Goal: Information Seeking & Learning: Learn about a topic

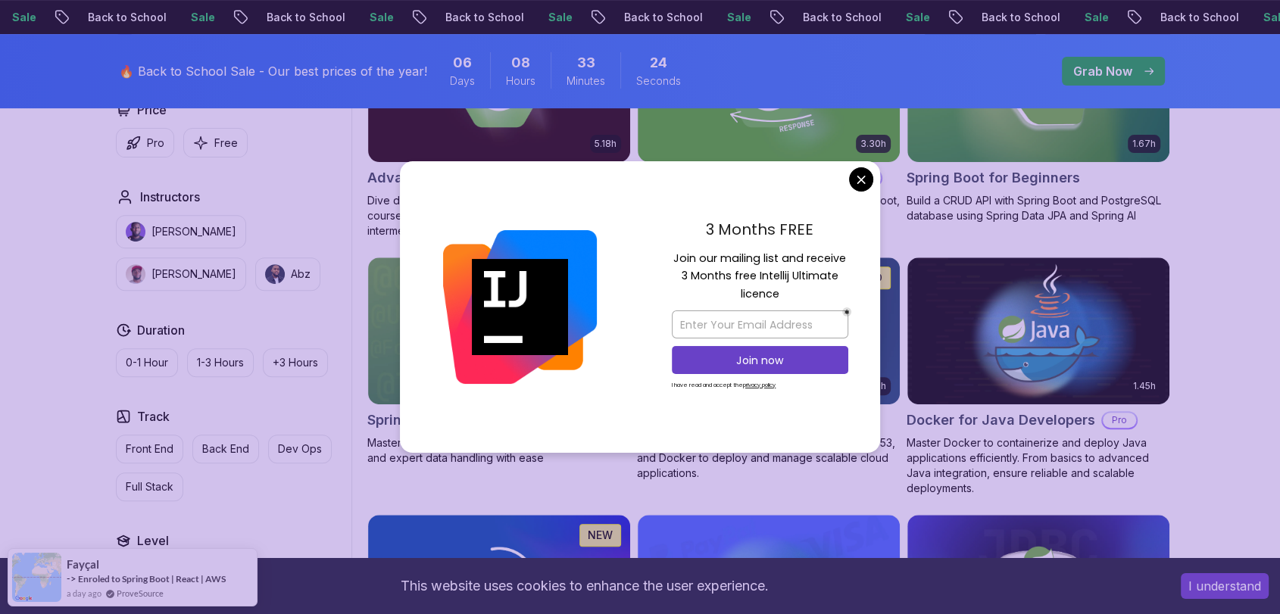
scroll to position [379, 0]
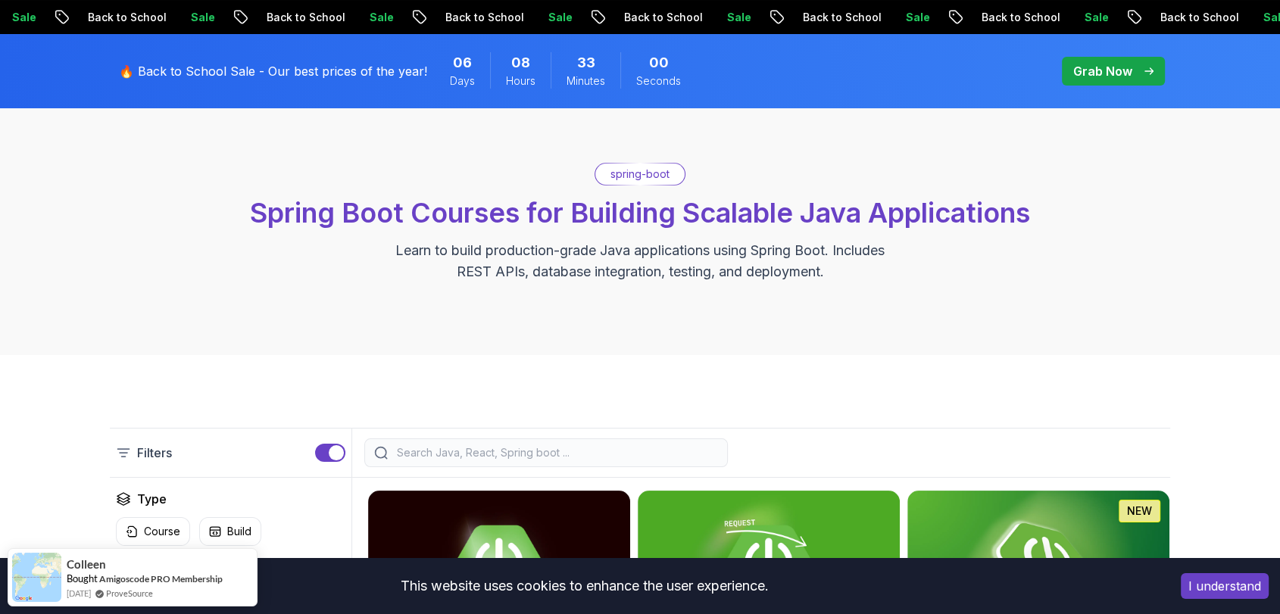
scroll to position [420, 0]
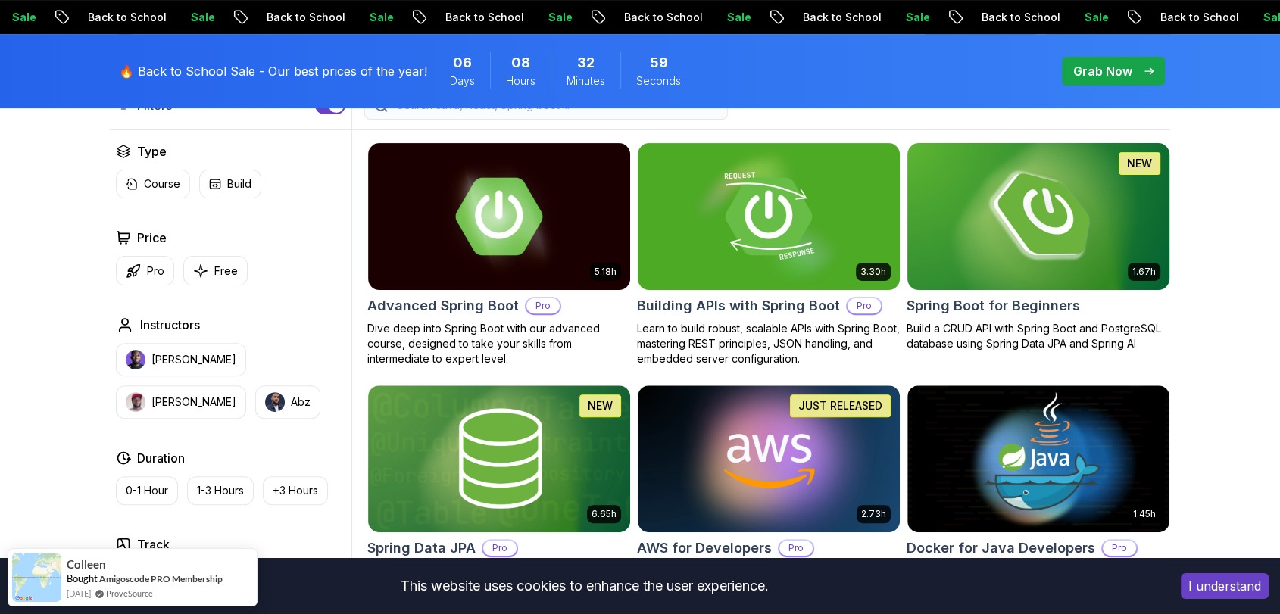
click at [1008, 254] on img at bounding box center [1037, 216] width 275 height 154
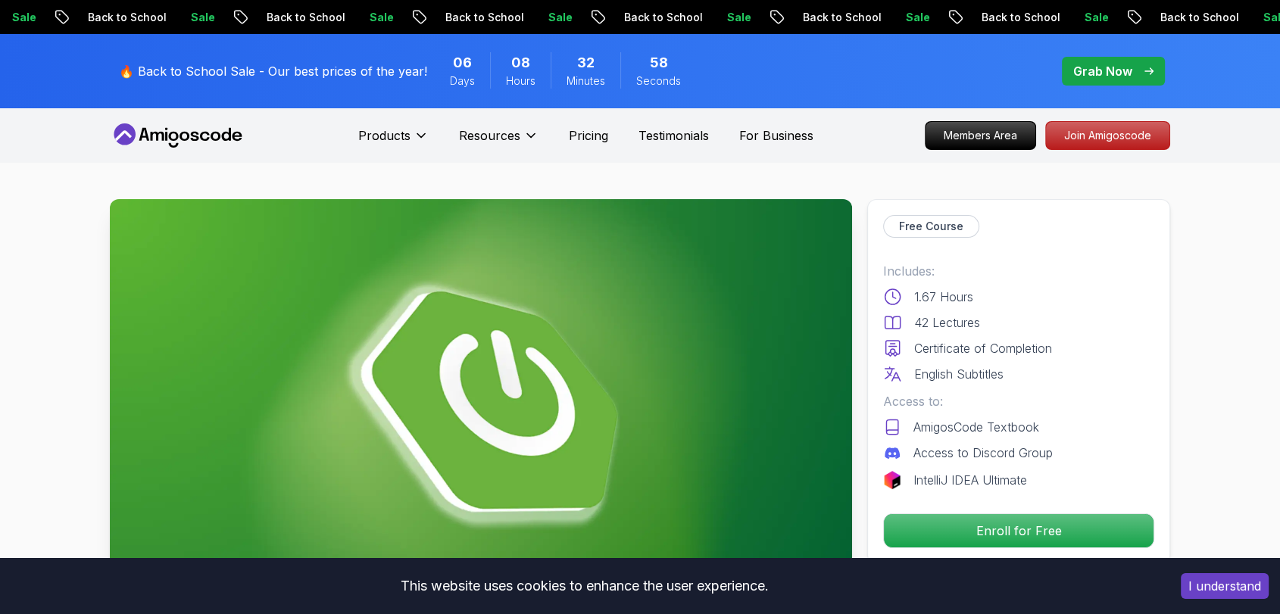
scroll to position [336, 0]
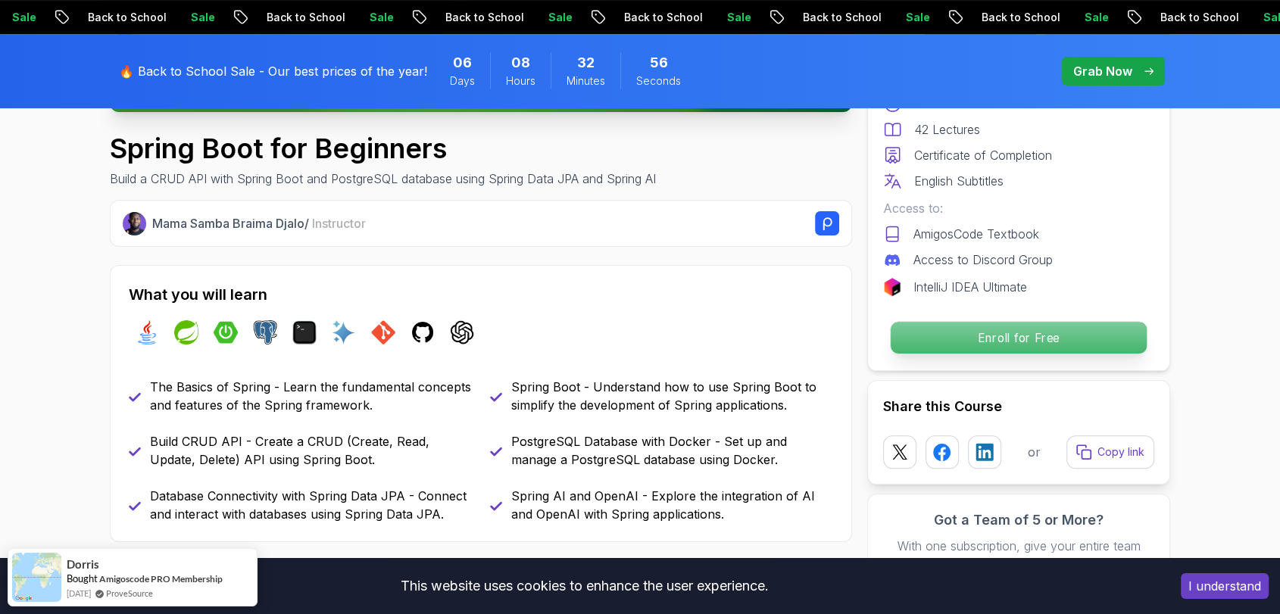
click at [981, 346] on p "Enroll for Free" at bounding box center [1019, 338] width 256 height 32
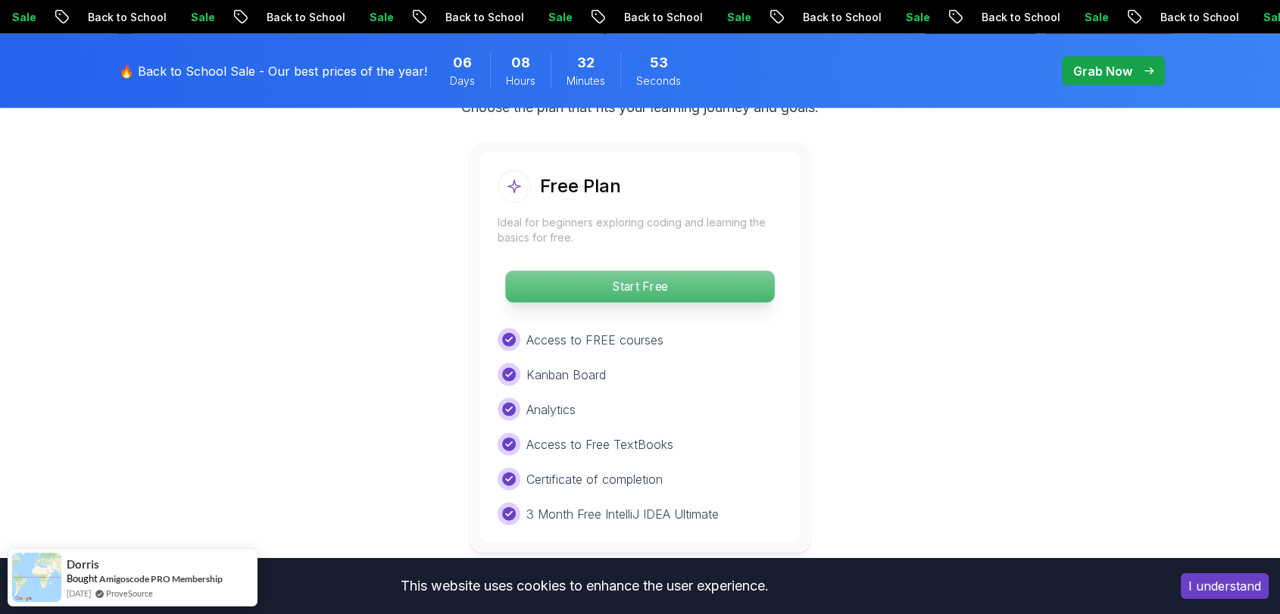
scroll to position [3163, 0]
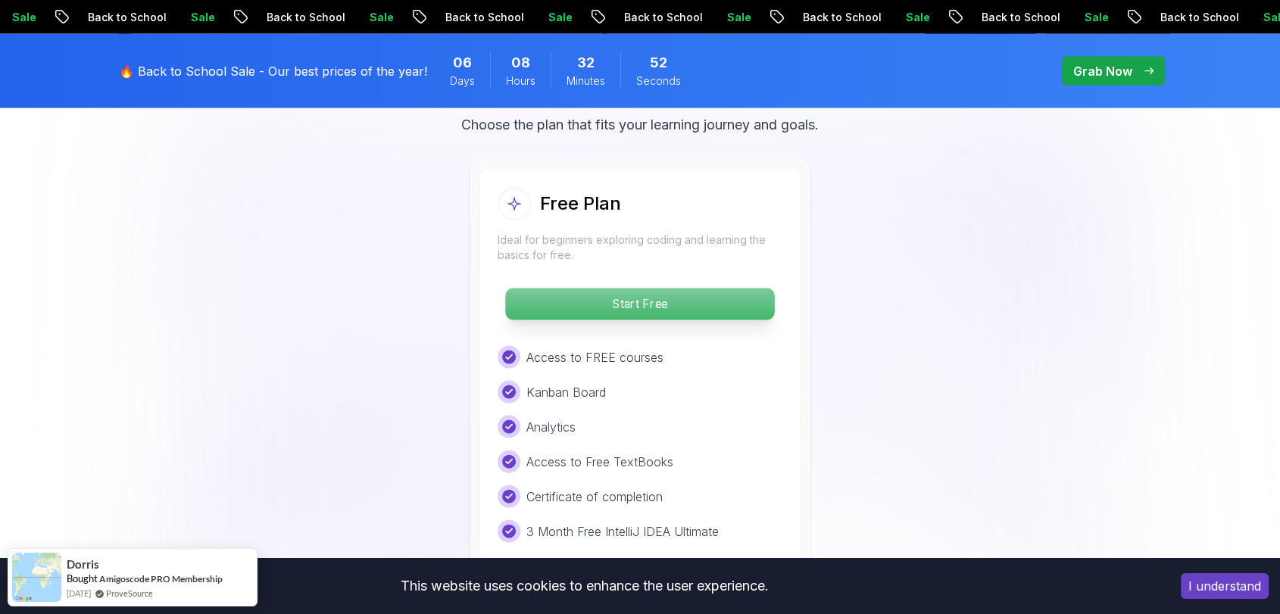
click at [676, 289] on p "Start Free" at bounding box center [639, 305] width 269 height 32
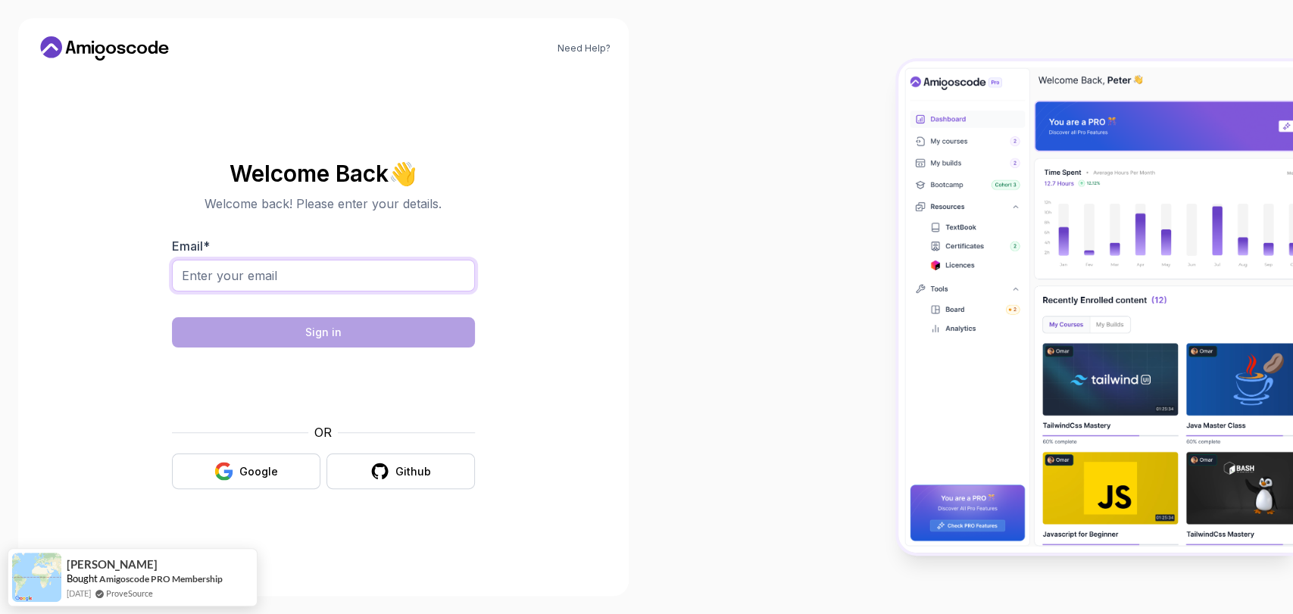
click at [409, 290] on input "Email *" at bounding box center [323, 276] width 303 height 32
type input "aseelbiadse1@gmail.com"
click at [267, 474] on div "Google" at bounding box center [258, 471] width 39 height 15
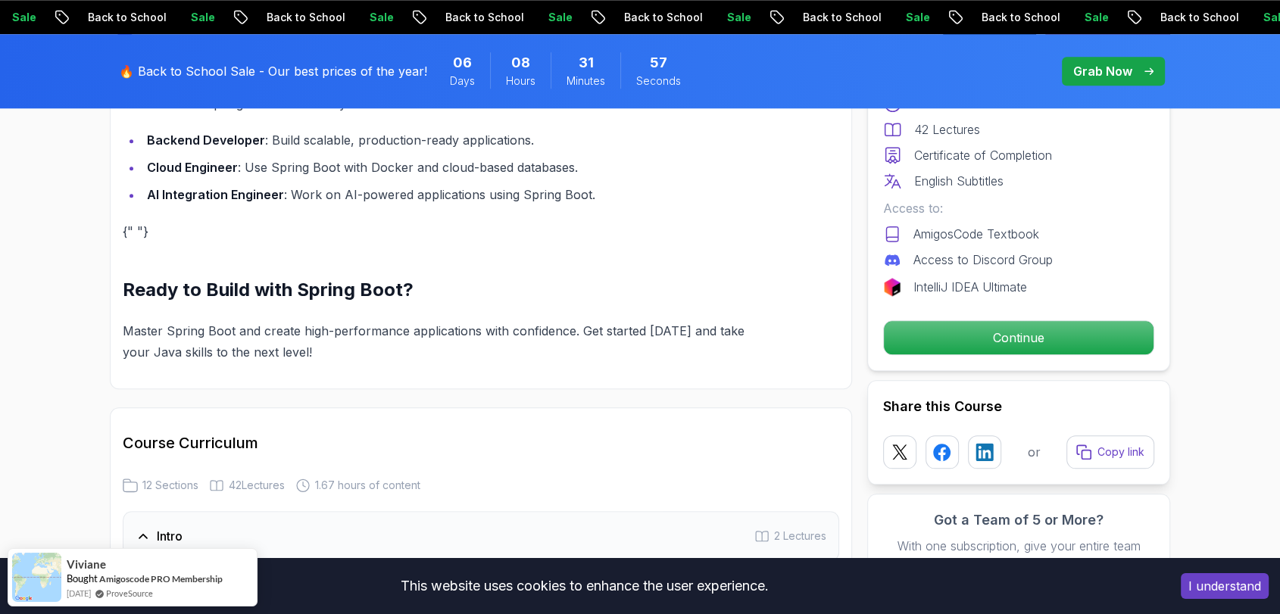
scroll to position [1934, 0]
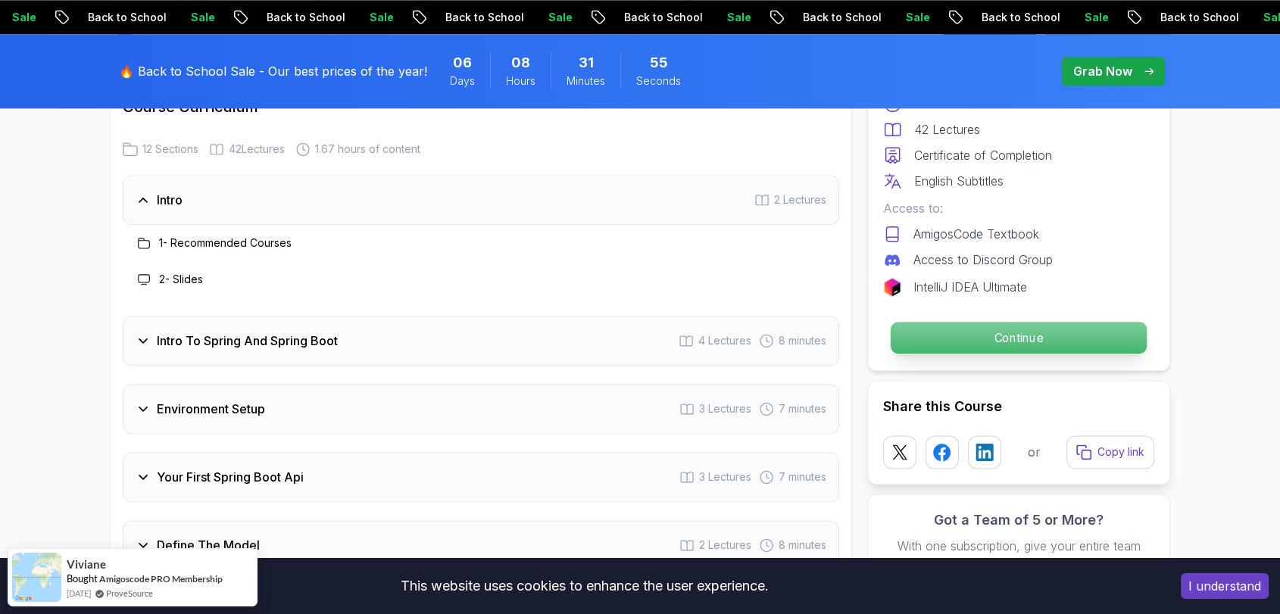
click at [1012, 336] on p "Continue" at bounding box center [1019, 338] width 256 height 32
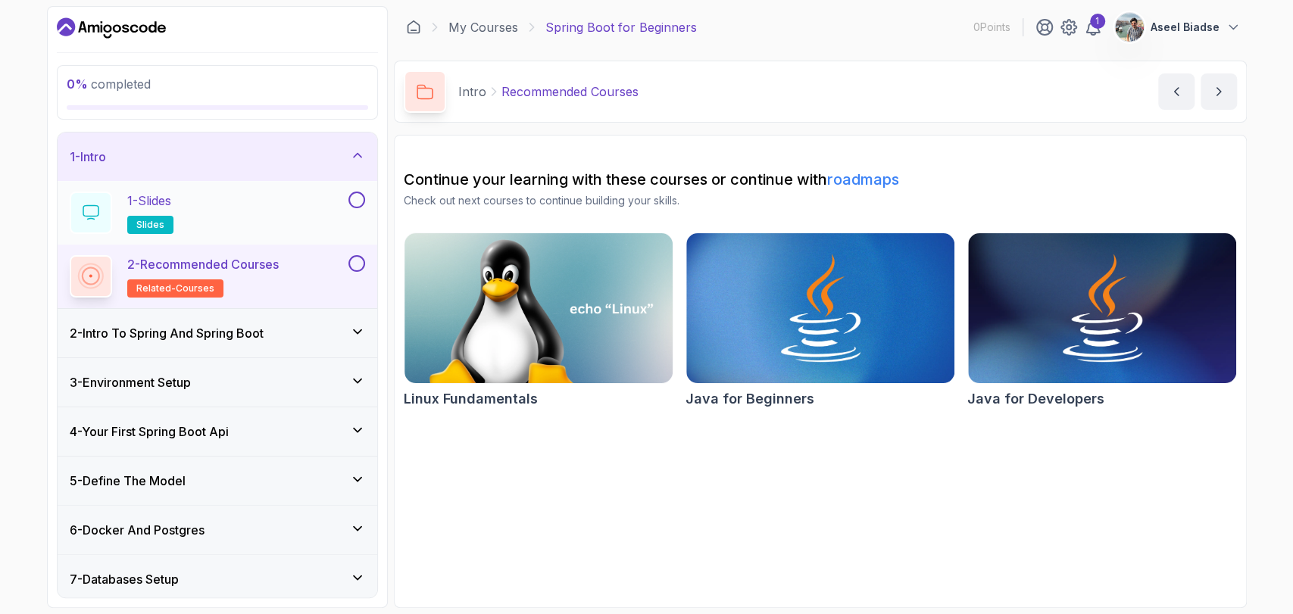
click at [218, 213] on div "1 - Slides slides" at bounding box center [208, 213] width 276 height 42
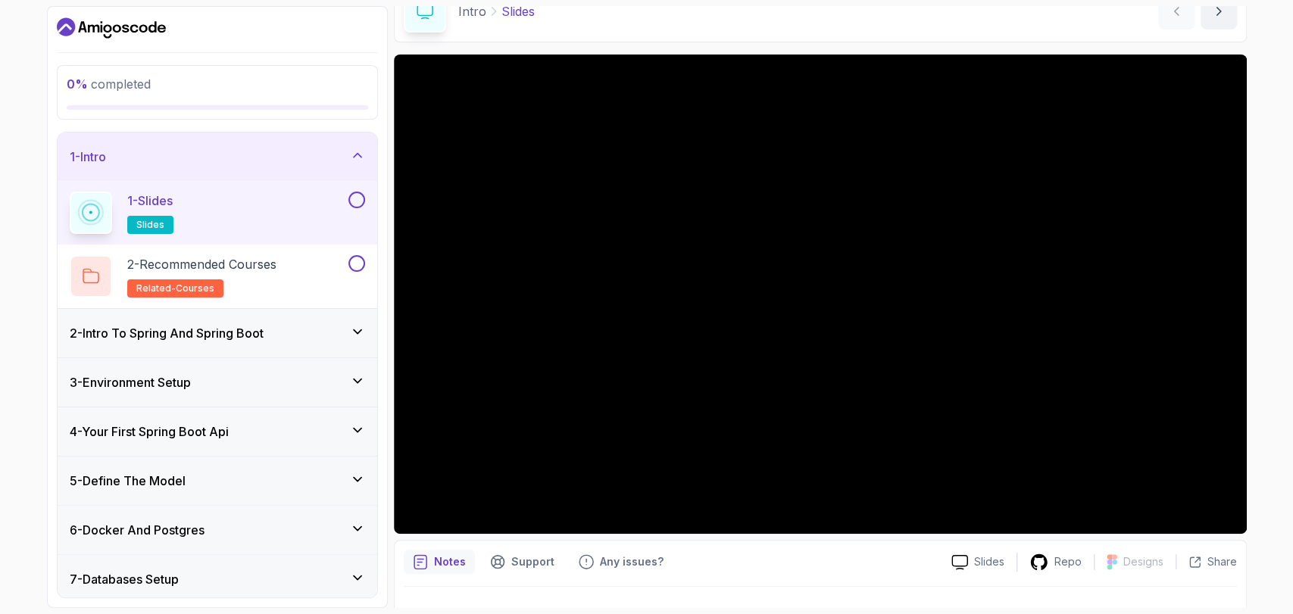
scroll to position [84, 0]
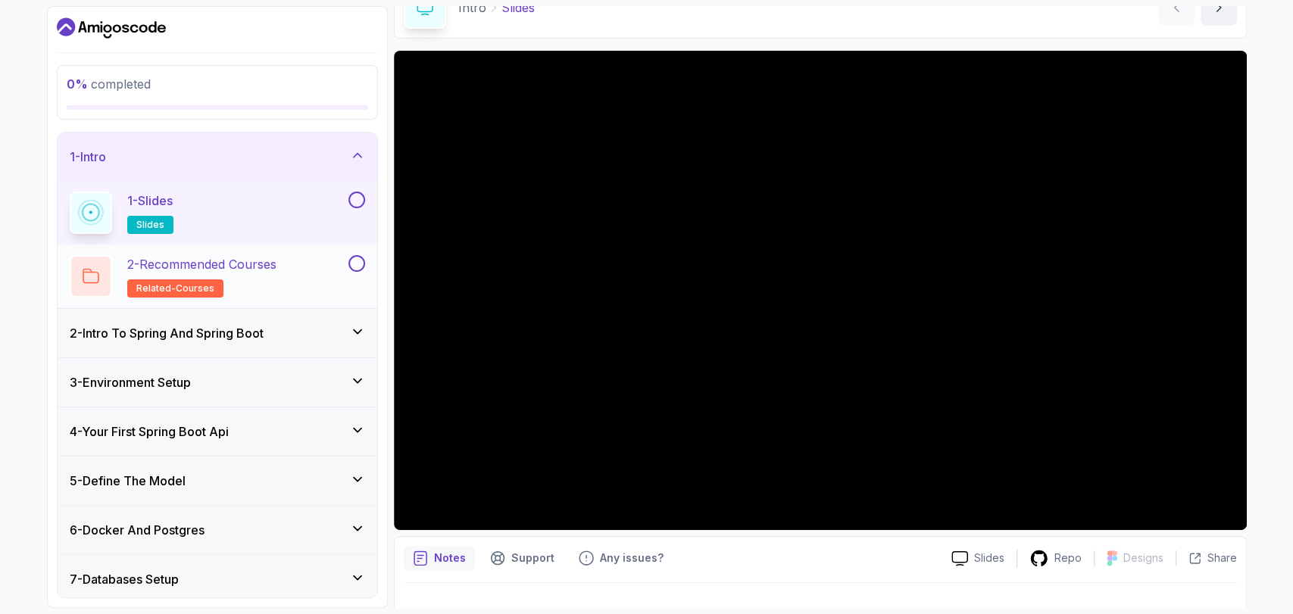
click at [306, 281] on div "2 - Recommended Courses related-courses" at bounding box center [208, 276] width 276 height 42
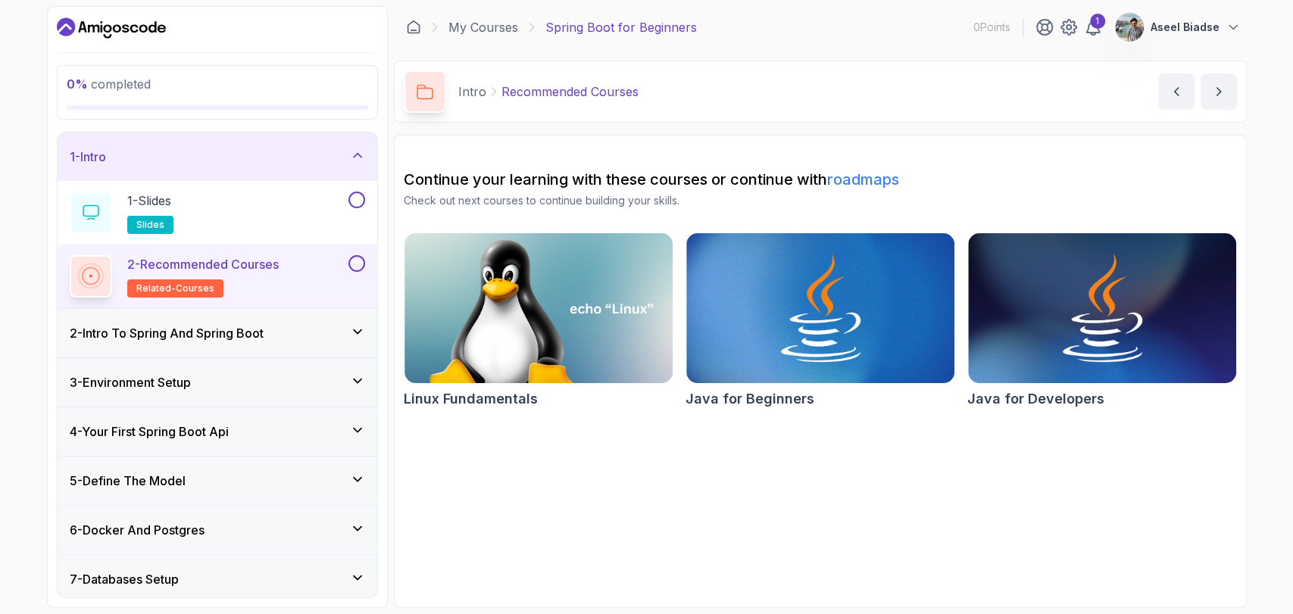
click at [222, 332] on h3 "2 - Intro To Spring And Spring Boot" at bounding box center [167, 333] width 194 height 18
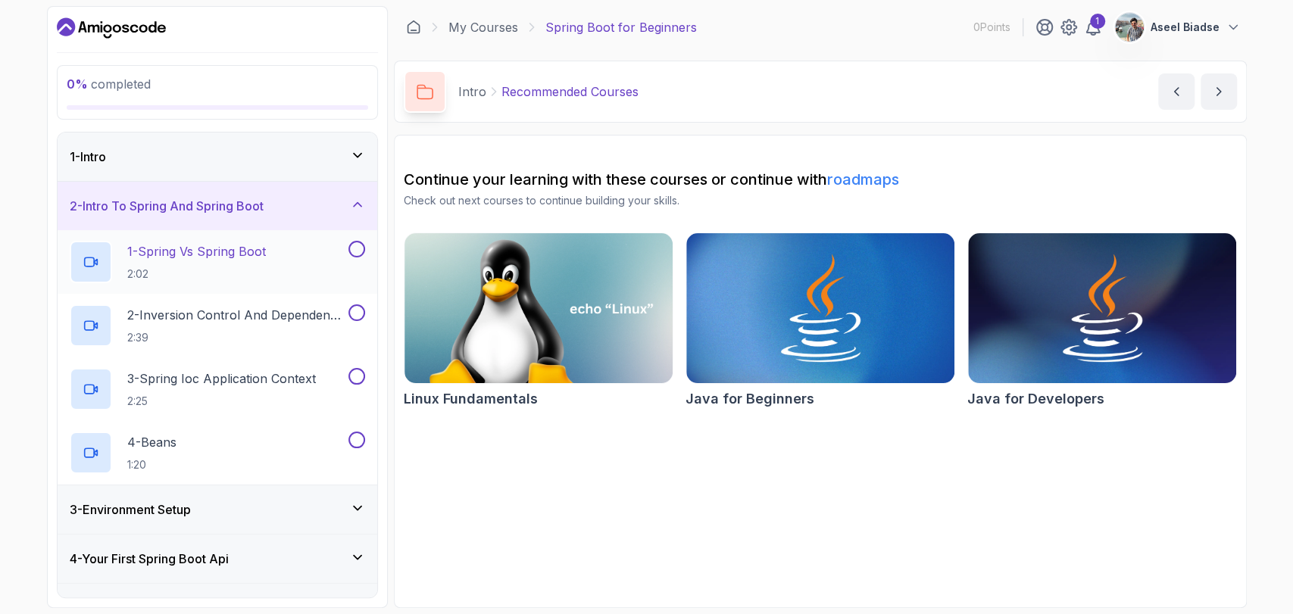
click at [170, 267] on p "2:02" at bounding box center [196, 274] width 139 height 15
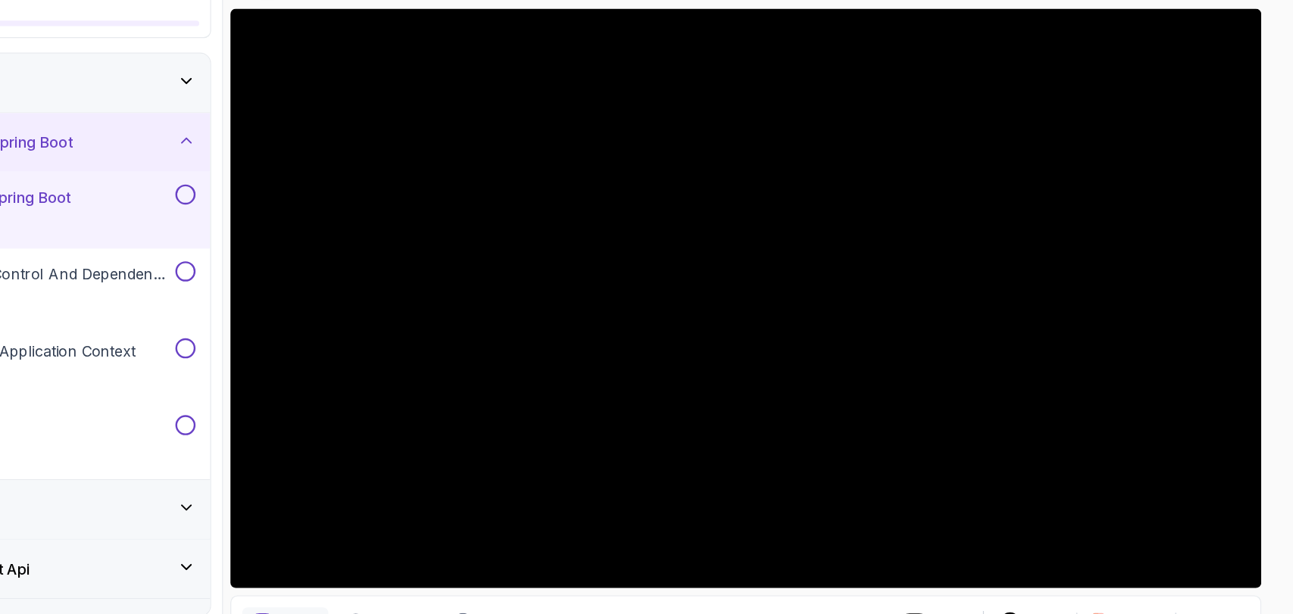
scroll to position [36, 0]
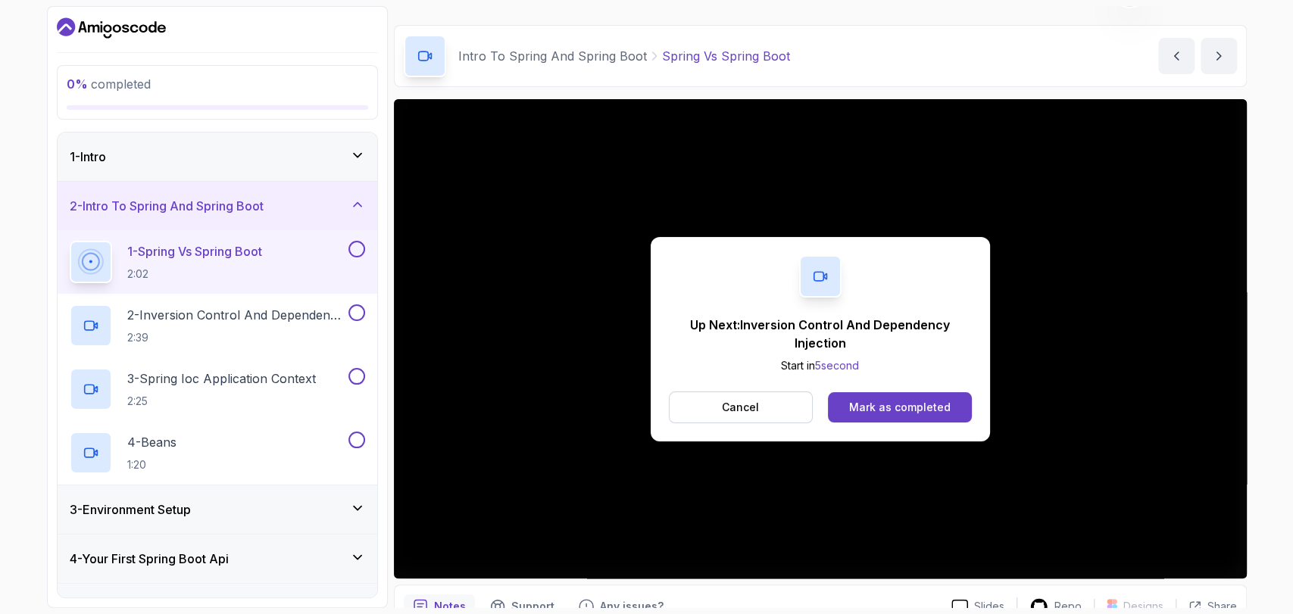
click at [841, 363] on span "5 second" at bounding box center [837, 365] width 44 height 13
click at [226, 310] on p "2 - Inversion Control And Dependency Injection" at bounding box center [236, 315] width 218 height 18
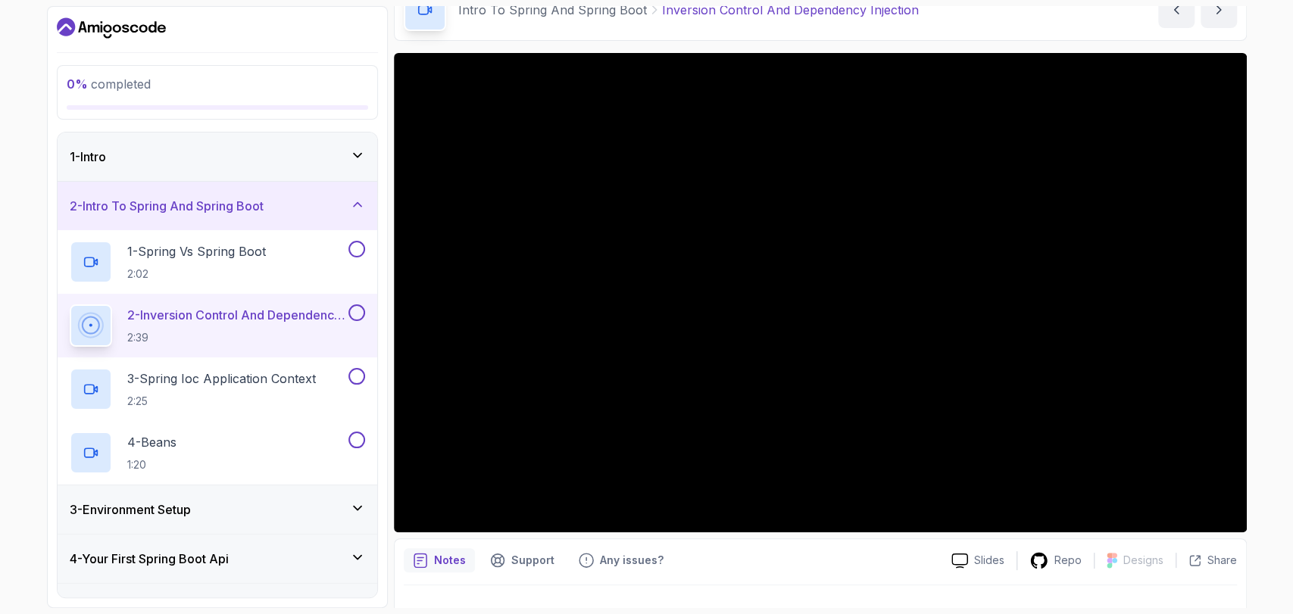
scroll to position [84, 0]
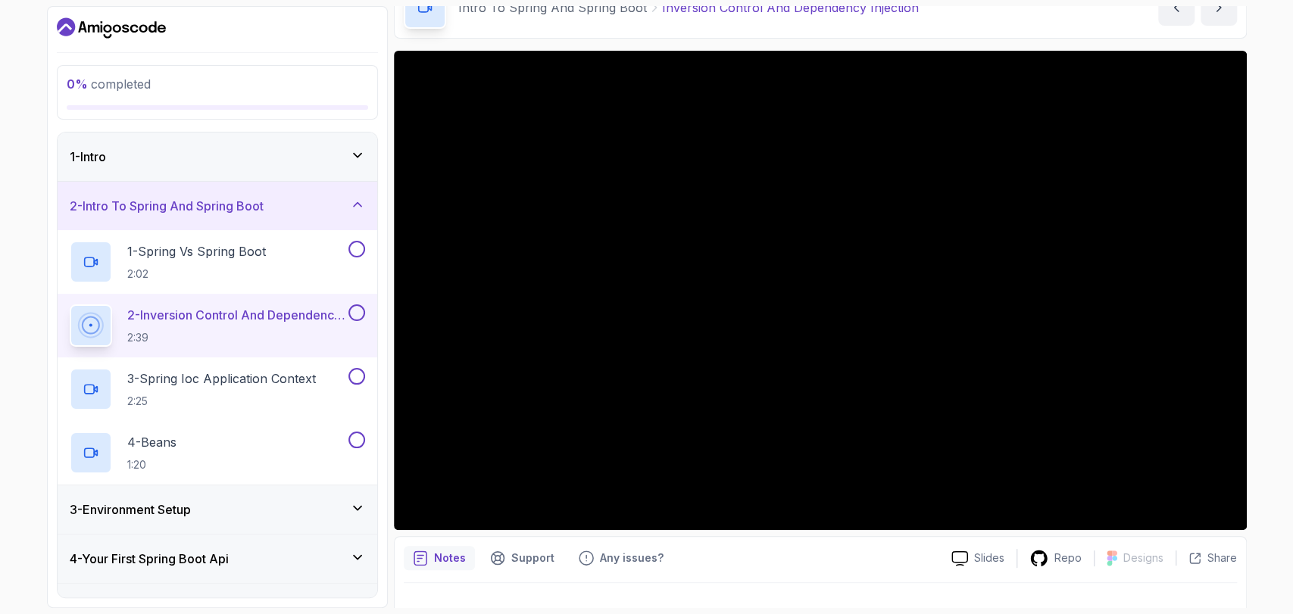
click at [1275, 311] on div "0 % completed 1 - Intro 2 - Intro To Spring And Spring Boot 1 - Spring Vs Sprin…" at bounding box center [646, 307] width 1293 height 614
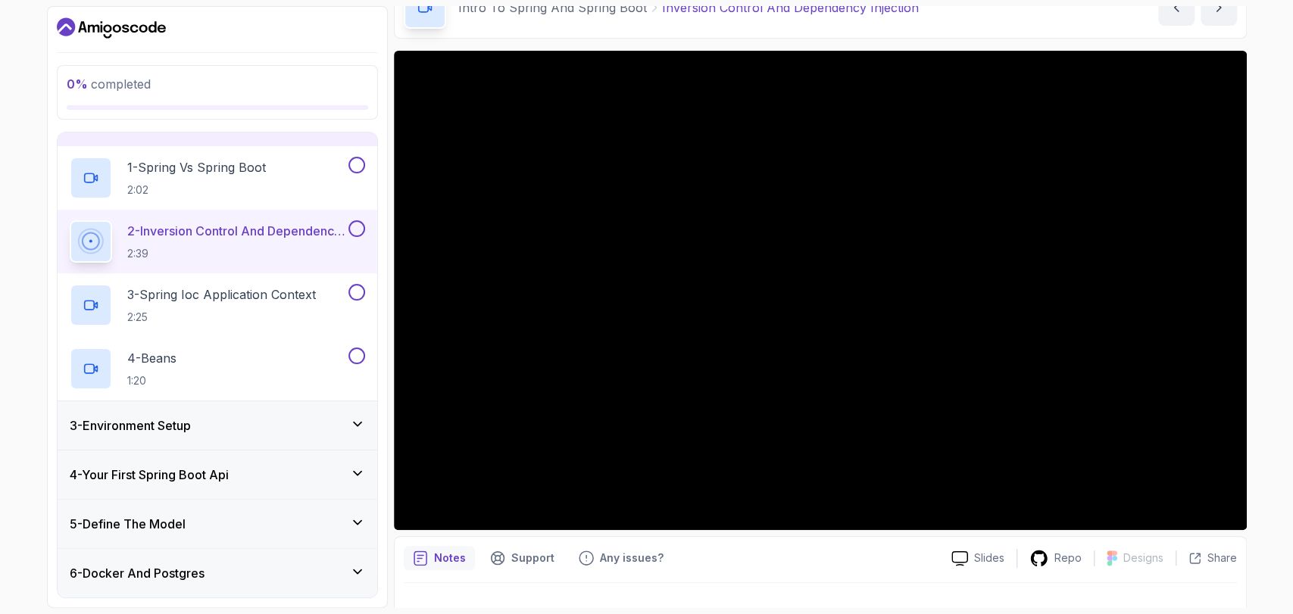
click at [1259, 383] on div "0 % completed 1 - Intro 2 - Intro To Spring And Spring Boot 1 - Spring Vs Sprin…" at bounding box center [646, 307] width 1293 height 614
click at [800, 581] on div "Notes Support Any issues? Slides Repo Designs Design not available Share" at bounding box center [820, 585] width 853 height 99
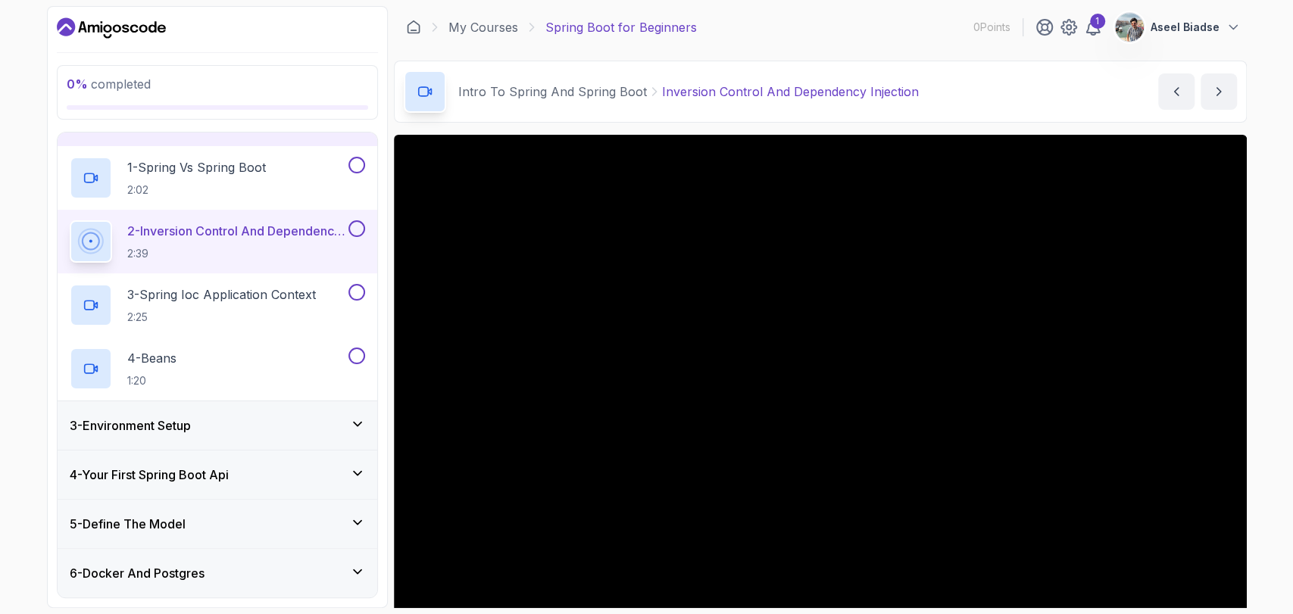
scroll to position [7, 0]
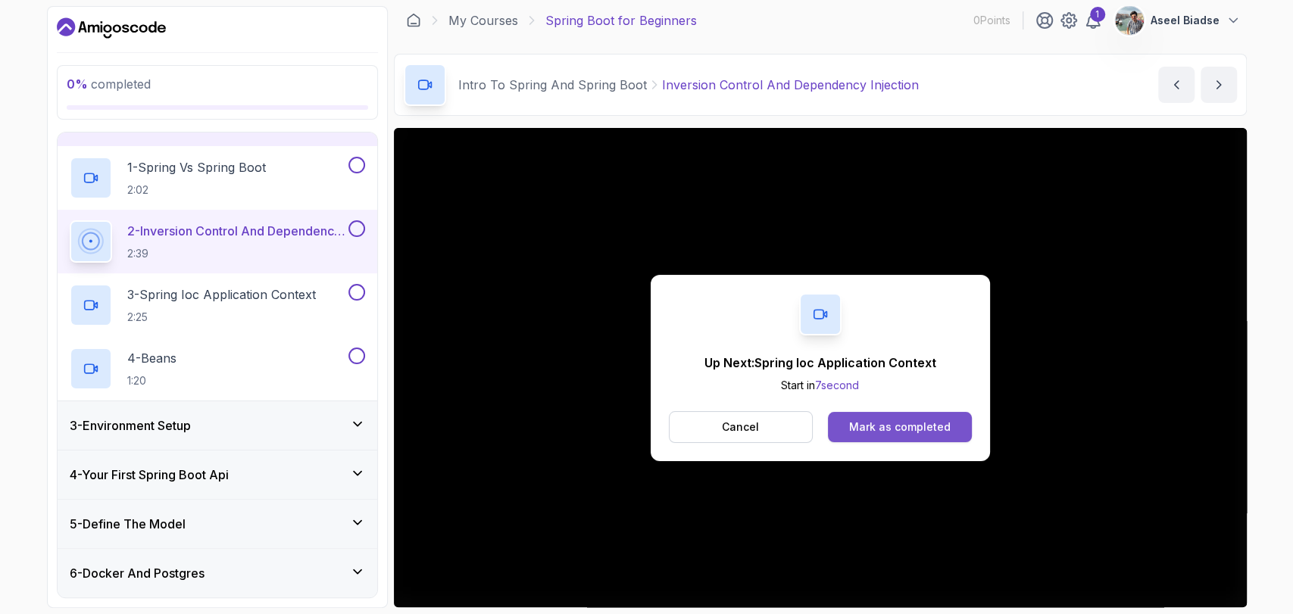
click at [853, 422] on div "Mark as completed" at bounding box center [899, 427] width 101 height 15
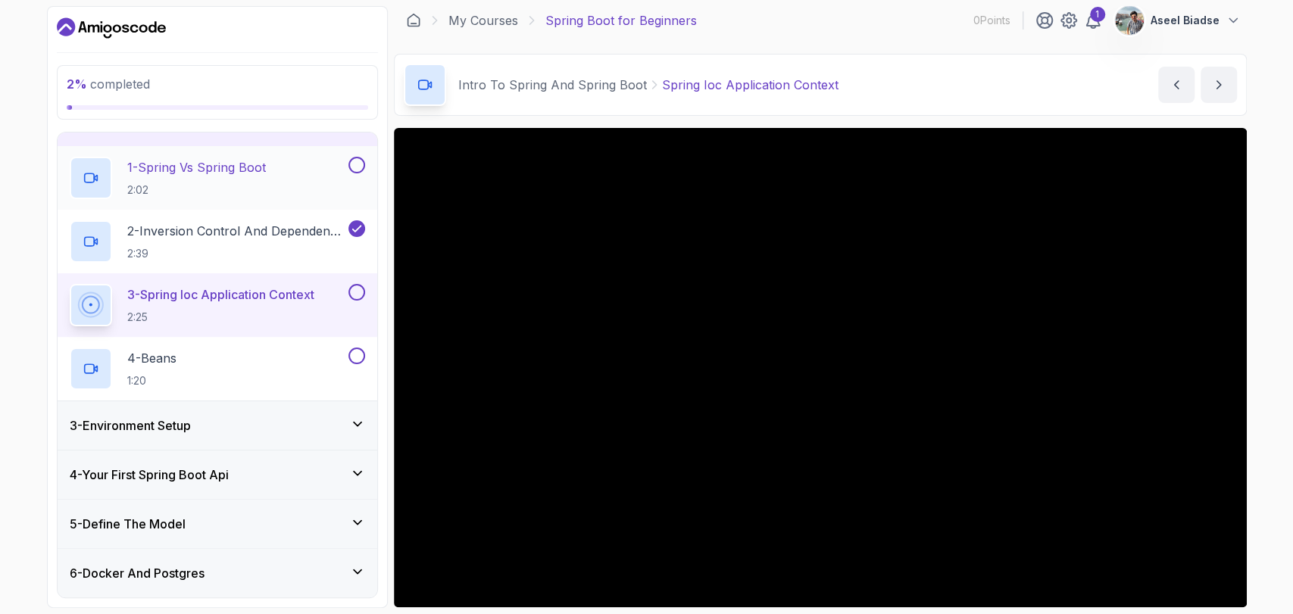
click at [356, 163] on button at bounding box center [356, 165] width 17 height 17
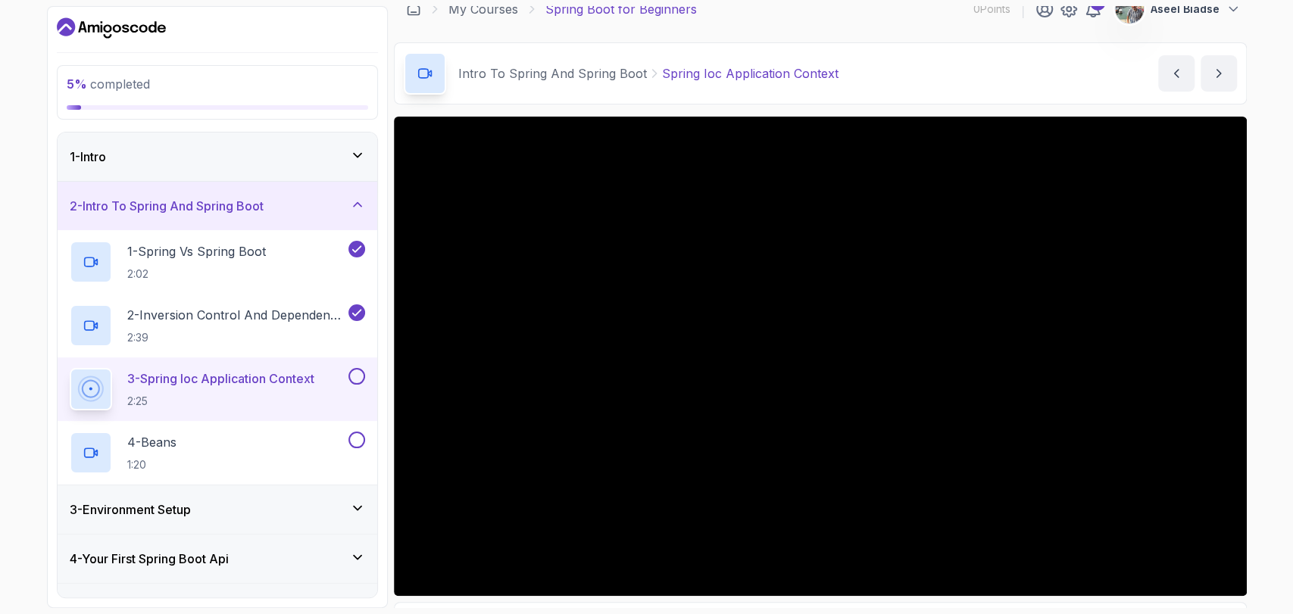
click at [307, 163] on div "1 - Intro" at bounding box center [217, 157] width 295 height 18
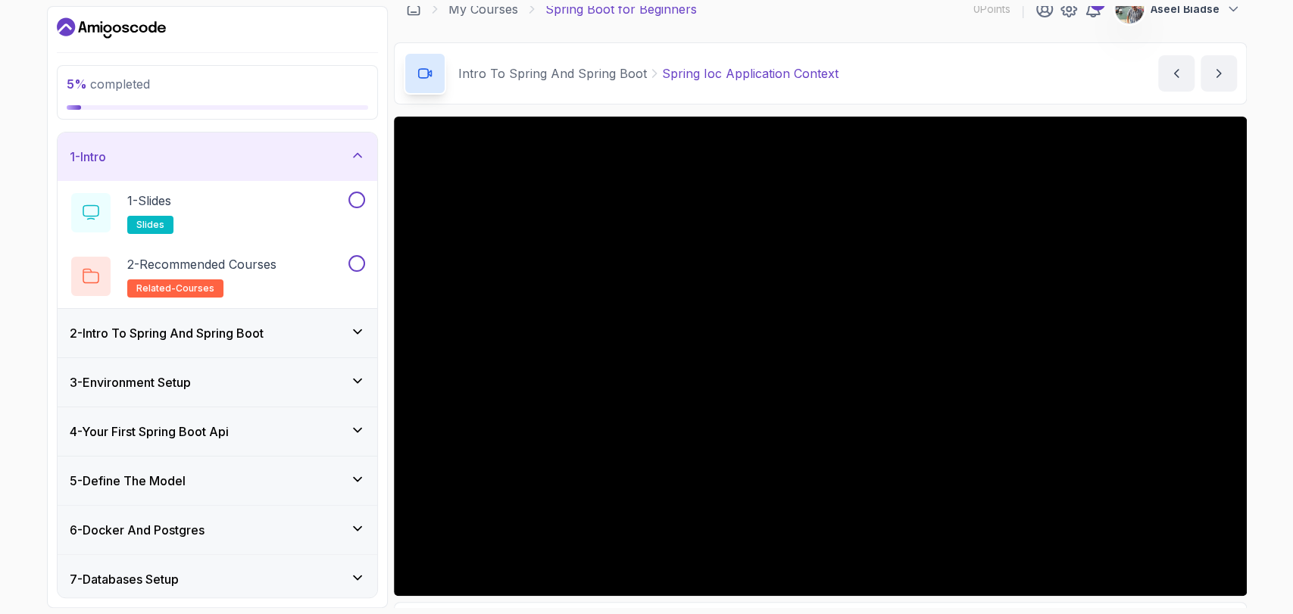
click at [332, 164] on div "1 - Intro" at bounding box center [217, 157] width 295 height 18
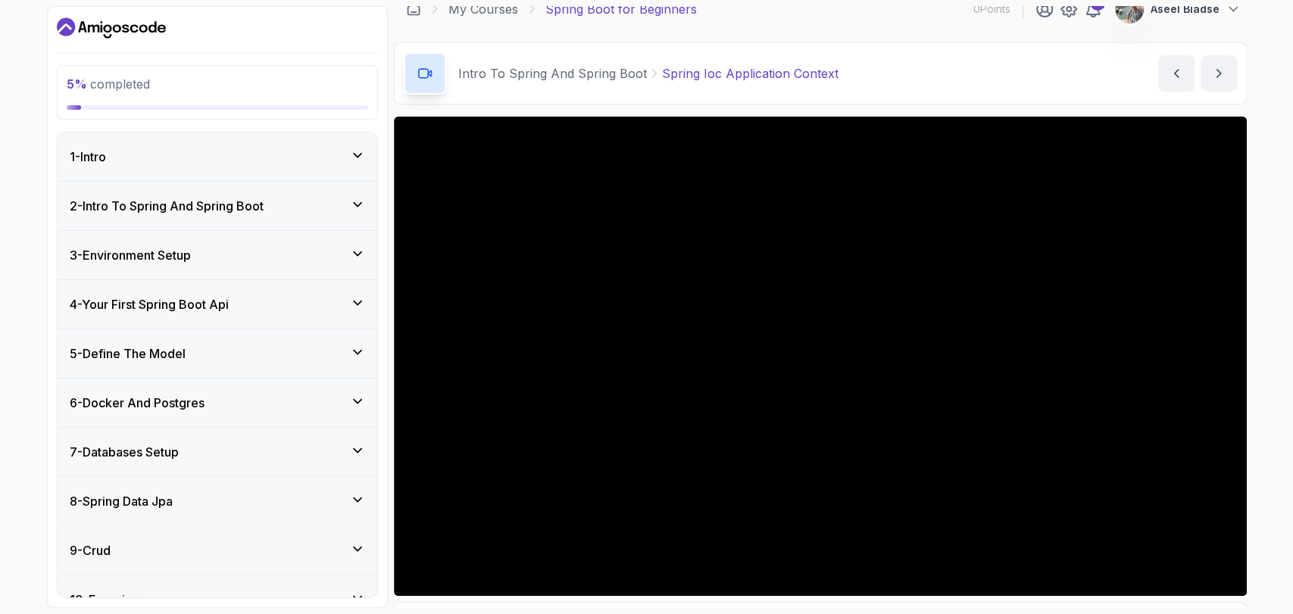
click at [295, 204] on div "2 - Intro To Spring And Spring Boot" at bounding box center [217, 206] width 295 height 18
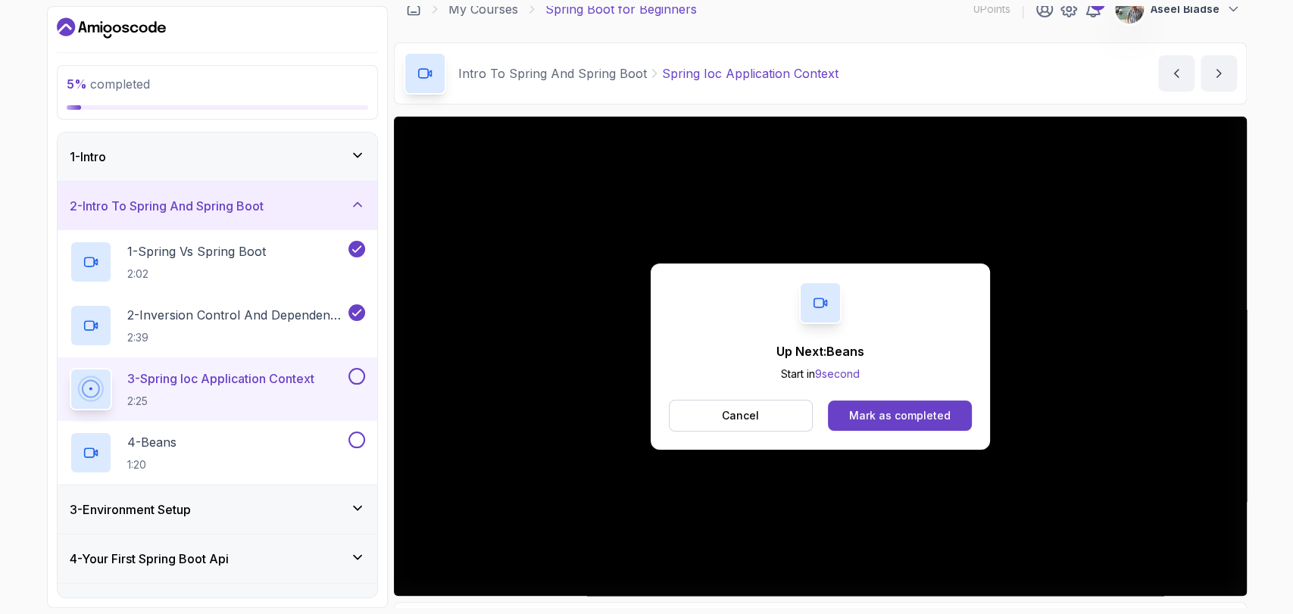
click at [357, 365] on div "3 - Spring Ioc Application Context 2:25" at bounding box center [218, 389] width 320 height 64
click at [868, 412] on div "Mark as completed" at bounding box center [899, 415] width 101 height 15
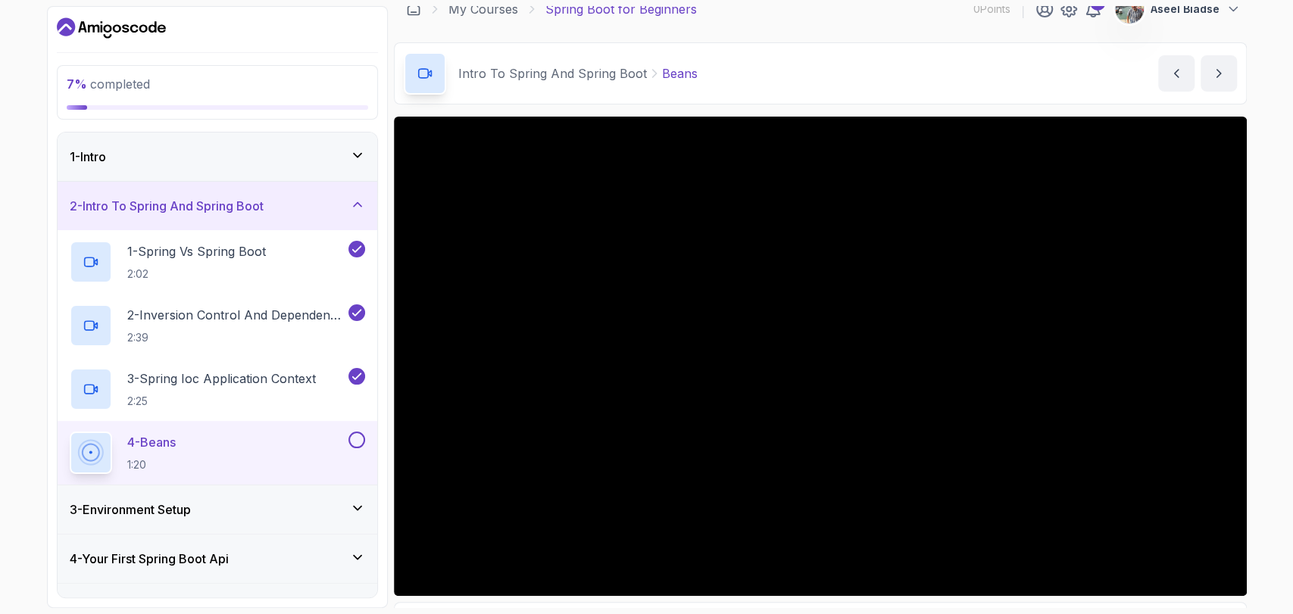
click at [1257, 354] on div "7 % completed 1 - Intro 2 - Intro To Spring And Spring Boot 1 - Spring Vs Sprin…" at bounding box center [646, 307] width 1293 height 614
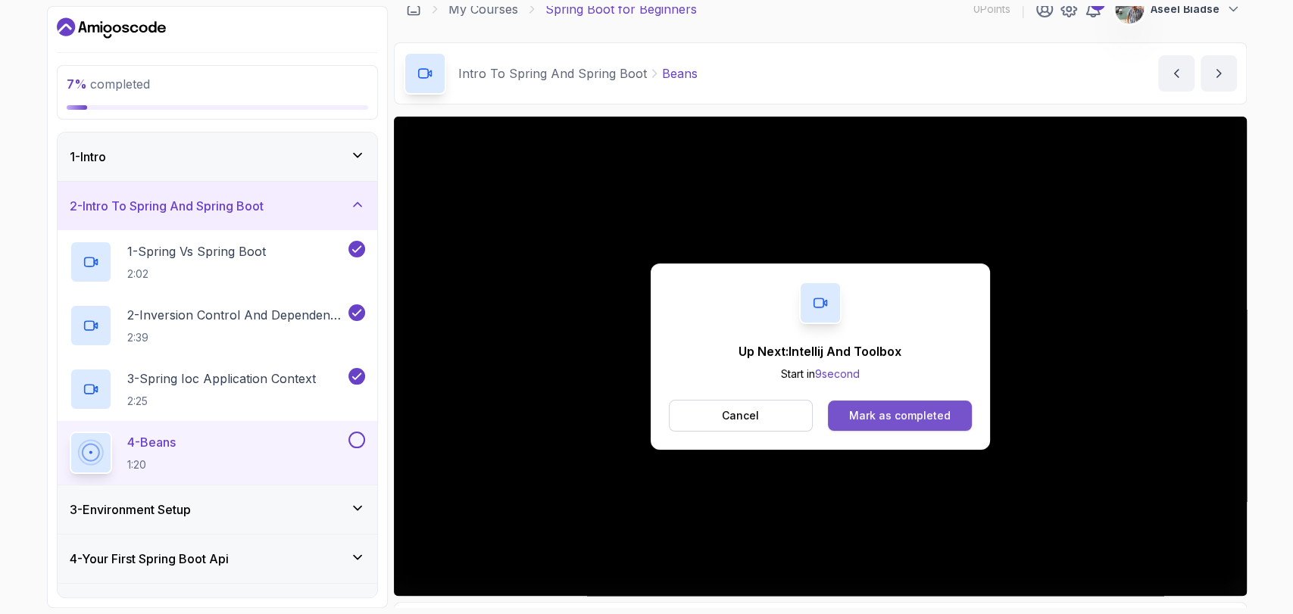
click at [917, 401] on button "Mark as completed" at bounding box center [899, 416] width 143 height 30
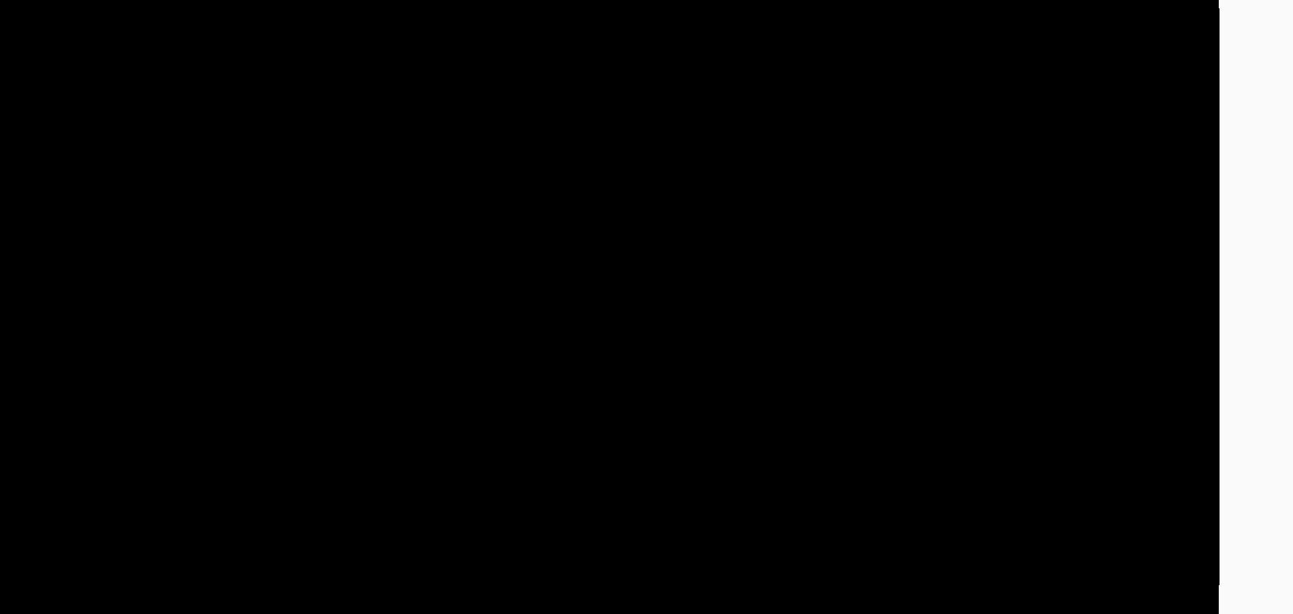
scroll to position [142, 0]
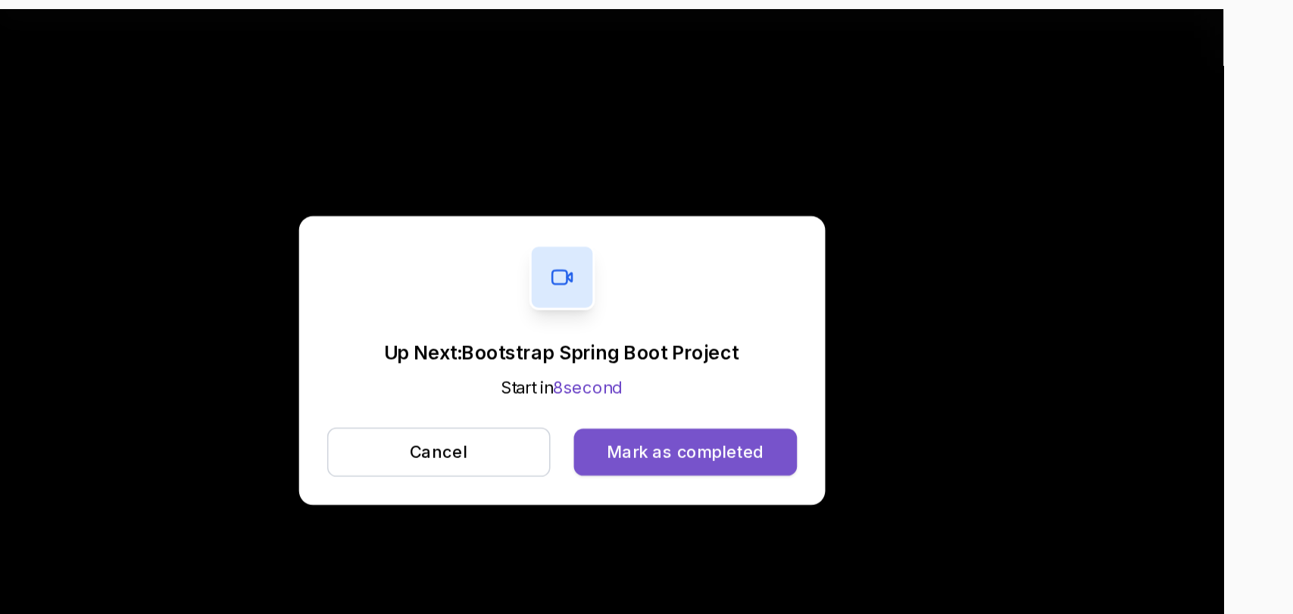
click at [895, 284] on div "Mark as completed" at bounding box center [899, 291] width 101 height 15
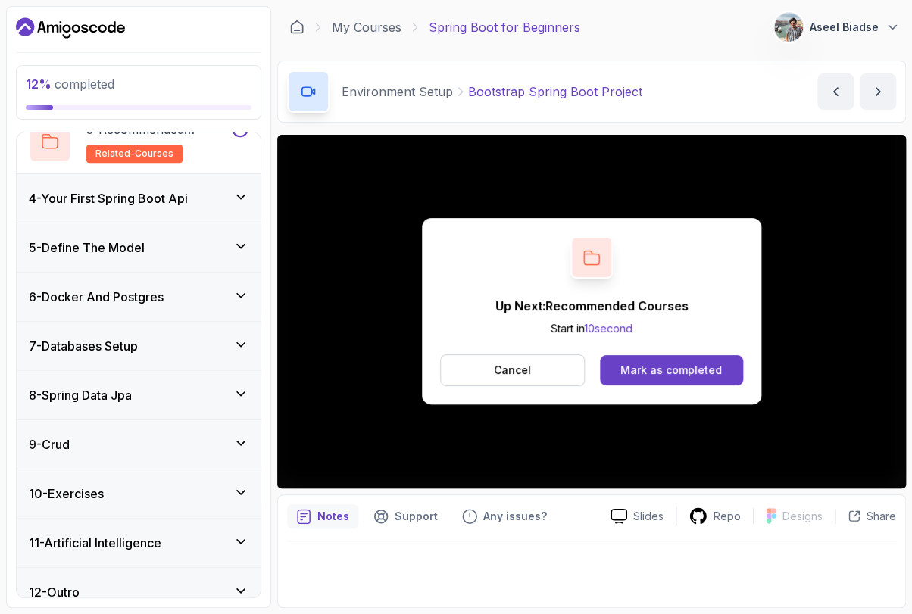
click at [568, 357] on button "Cancel" at bounding box center [512, 370] width 145 height 32
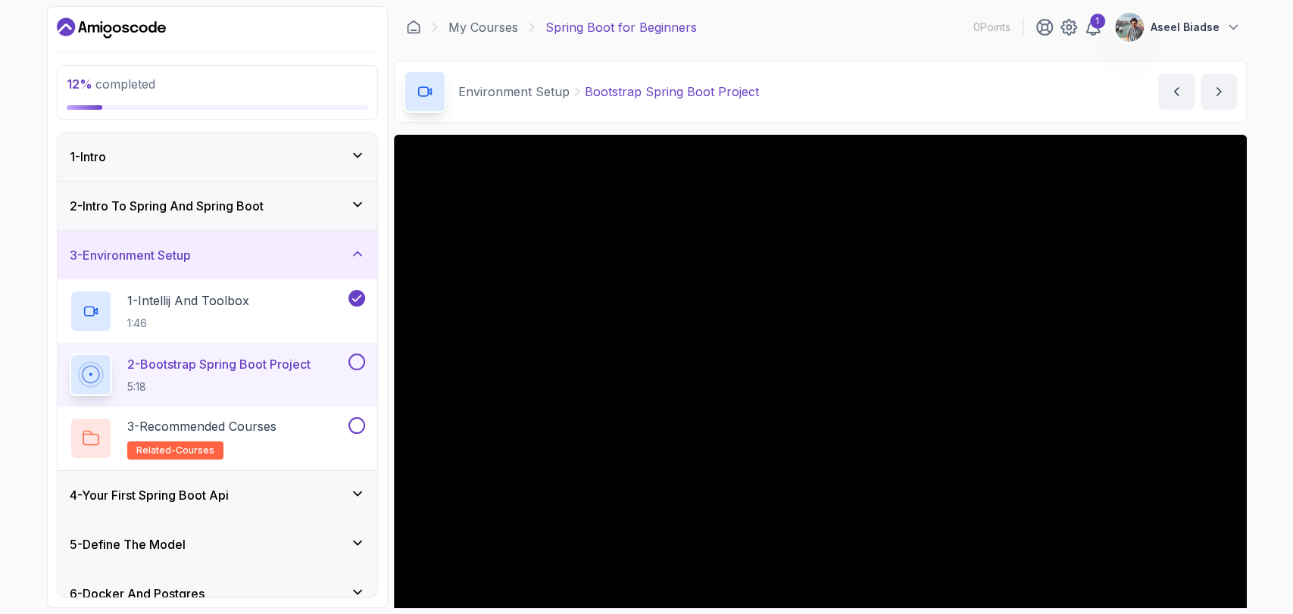
click at [361, 370] on button "2 - Bootstrap Spring Boot Project 5:18" at bounding box center [217, 375] width 295 height 42
click at [356, 364] on button at bounding box center [356, 362] width 17 height 17
click at [273, 432] on p "3 - Recommended Courses" at bounding box center [201, 426] width 149 height 18
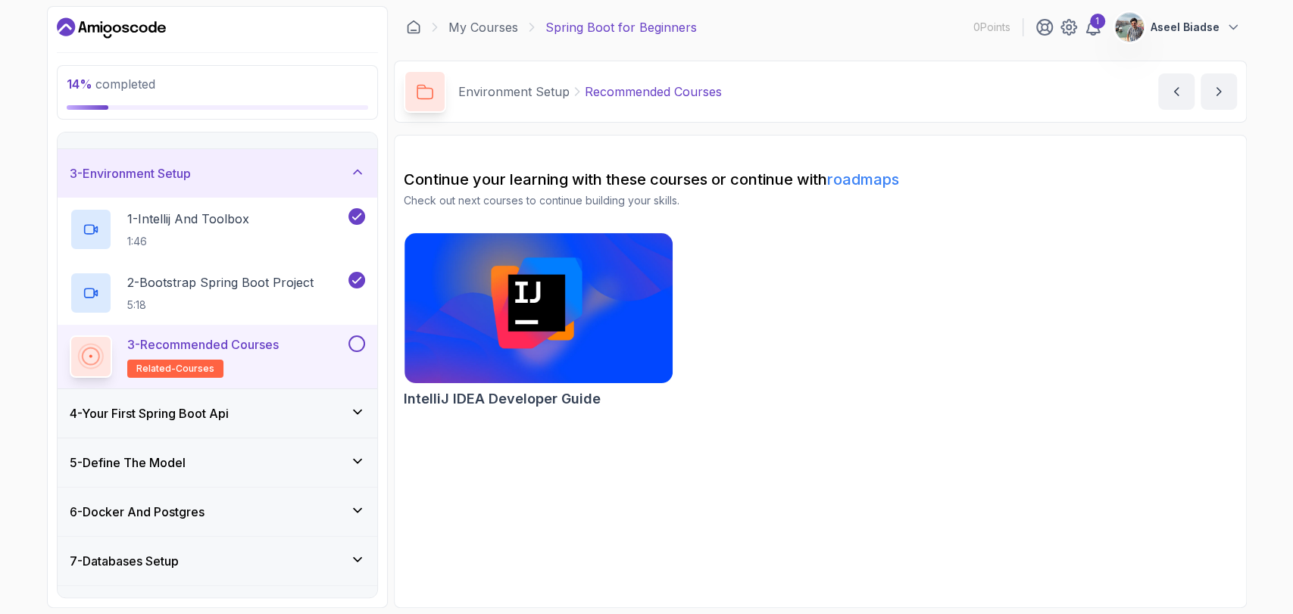
scroll to position [84, 0]
click at [197, 402] on h3 "4 - Your First Spring Boot Api" at bounding box center [149, 411] width 159 height 18
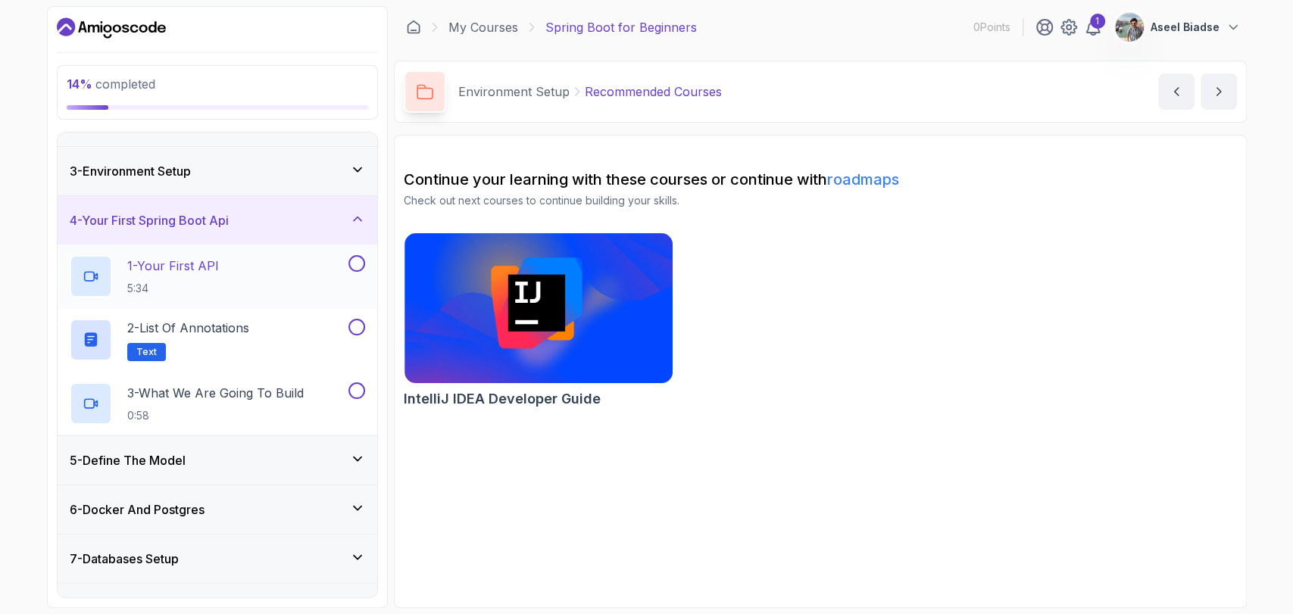
click at [190, 265] on p "1 - Your First API" at bounding box center [173, 266] width 92 height 18
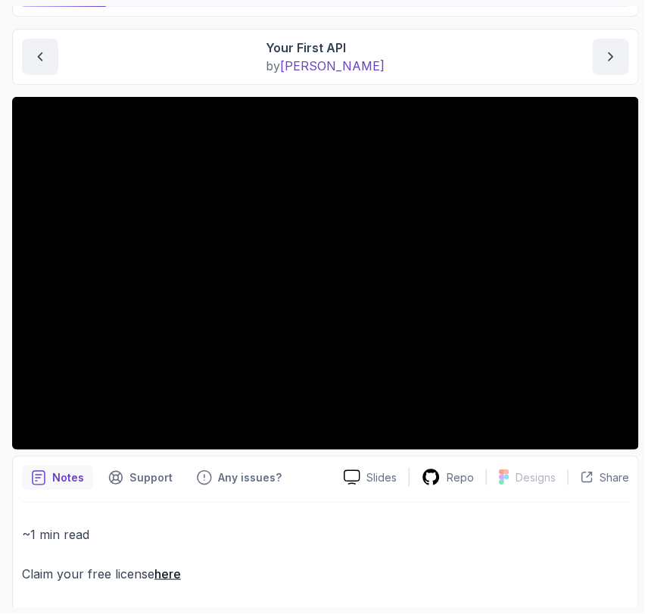
scroll to position [142, 0]
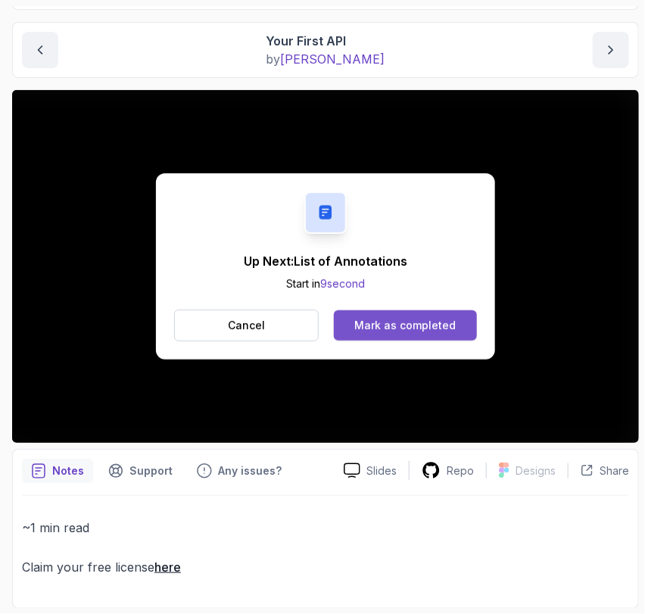
click at [408, 319] on div "Mark as completed" at bounding box center [404, 325] width 101 height 15
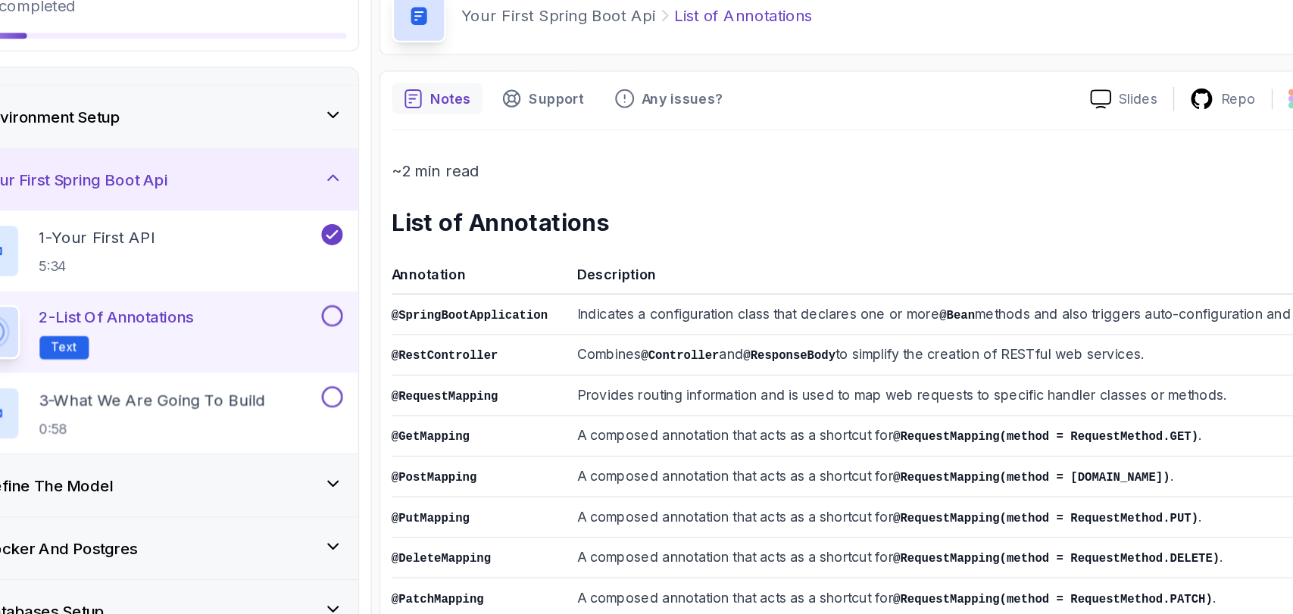
click at [622, 323] on td "Indicates a configuration class that declares one or more @Bean methods and als…" at bounding box center [890, 327] width 694 height 32
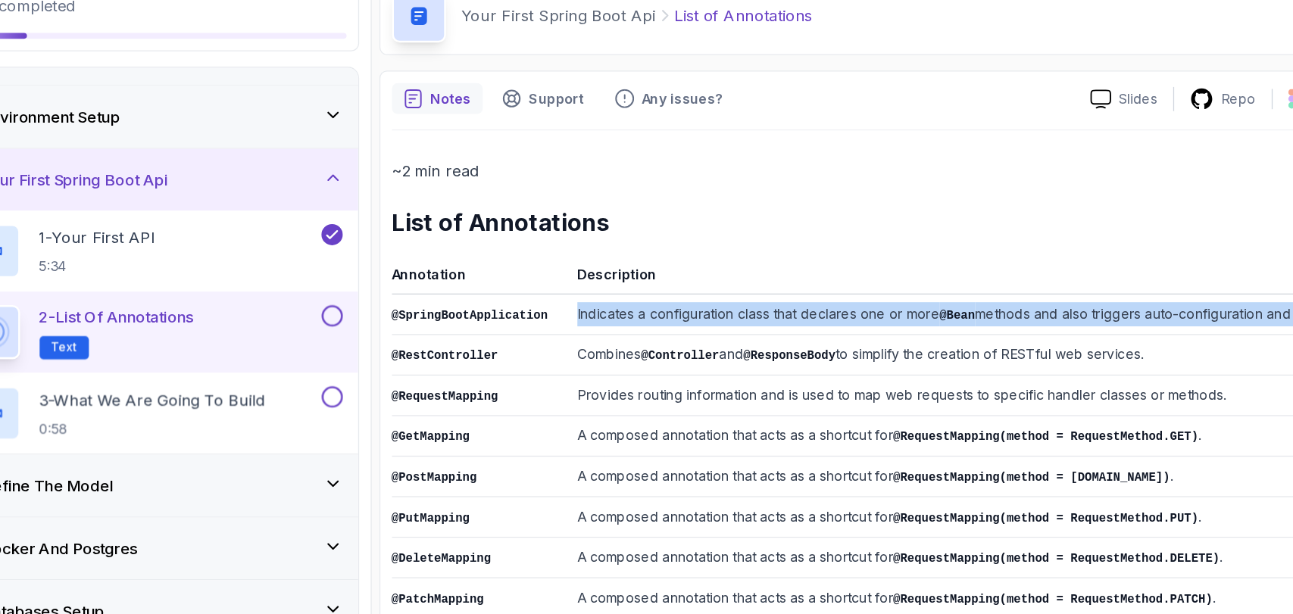
click at [622, 323] on td "Indicates a configuration class that declares one or more @Bean methods and als…" at bounding box center [890, 327] width 694 height 32
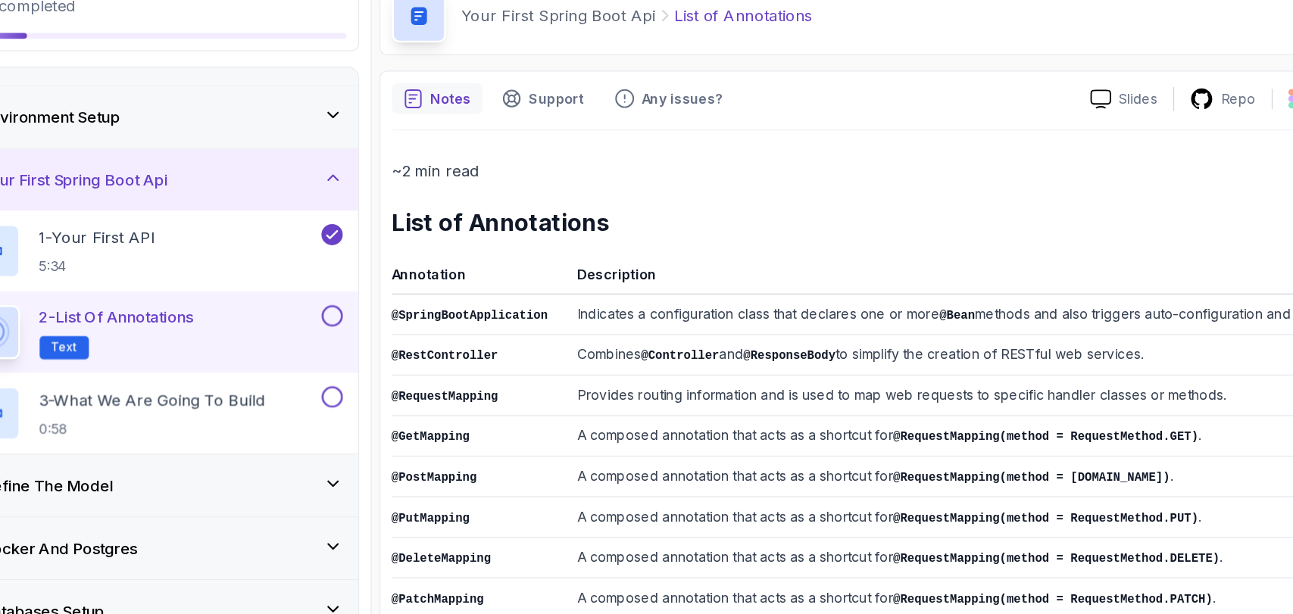
click at [821, 255] on h2 "List of Annotations" at bounding box center [820, 254] width 833 height 24
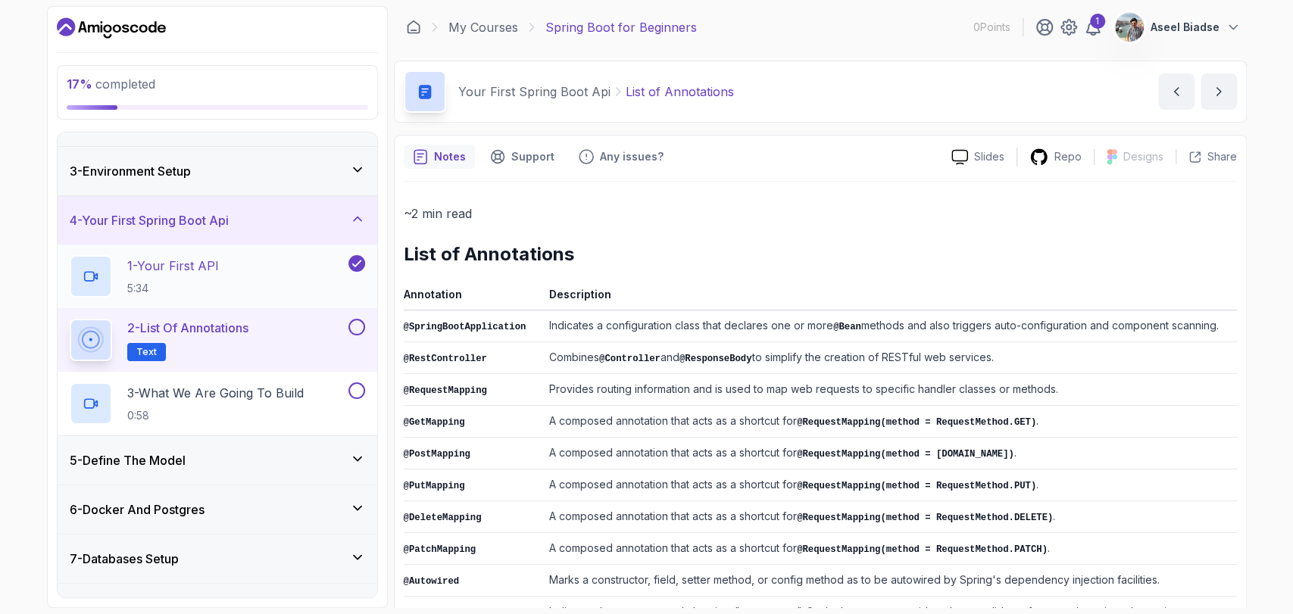
scroll to position [116, 0]
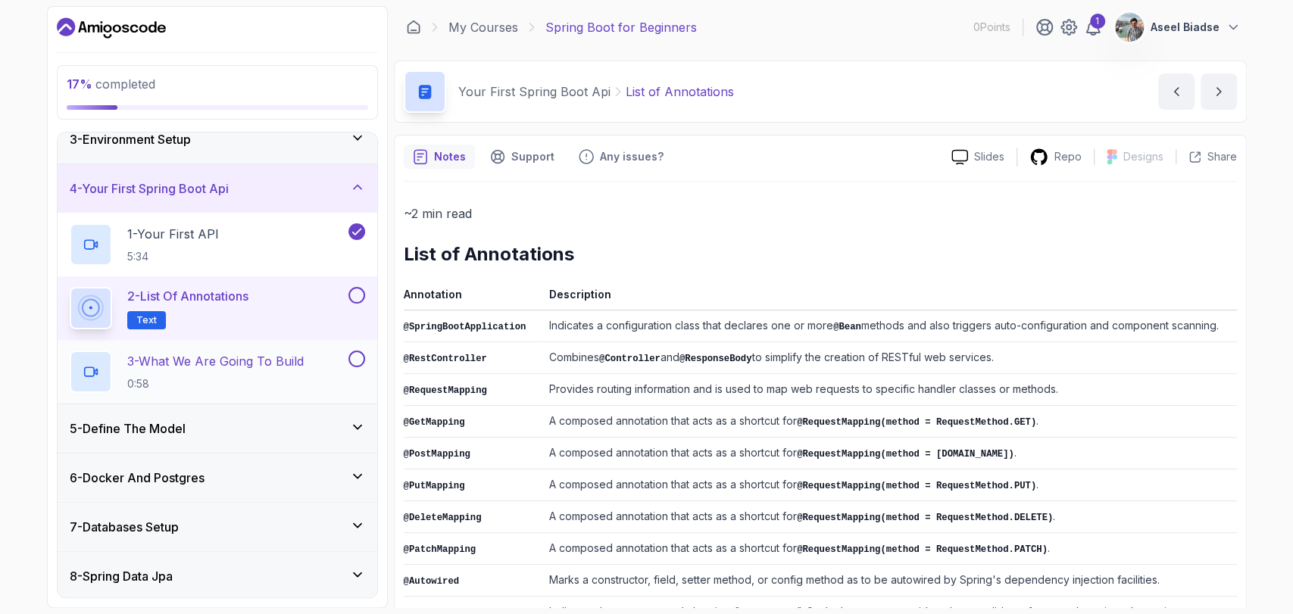
click at [290, 362] on p "3 - What We Are Going To Build" at bounding box center [215, 361] width 176 height 18
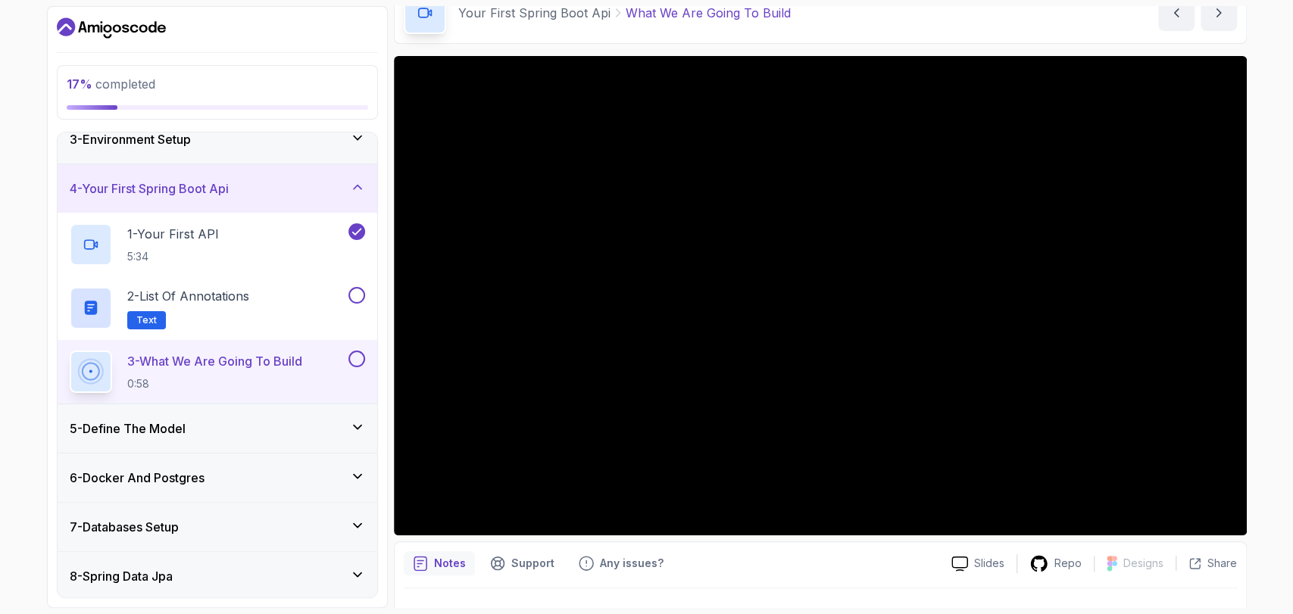
scroll to position [84, 0]
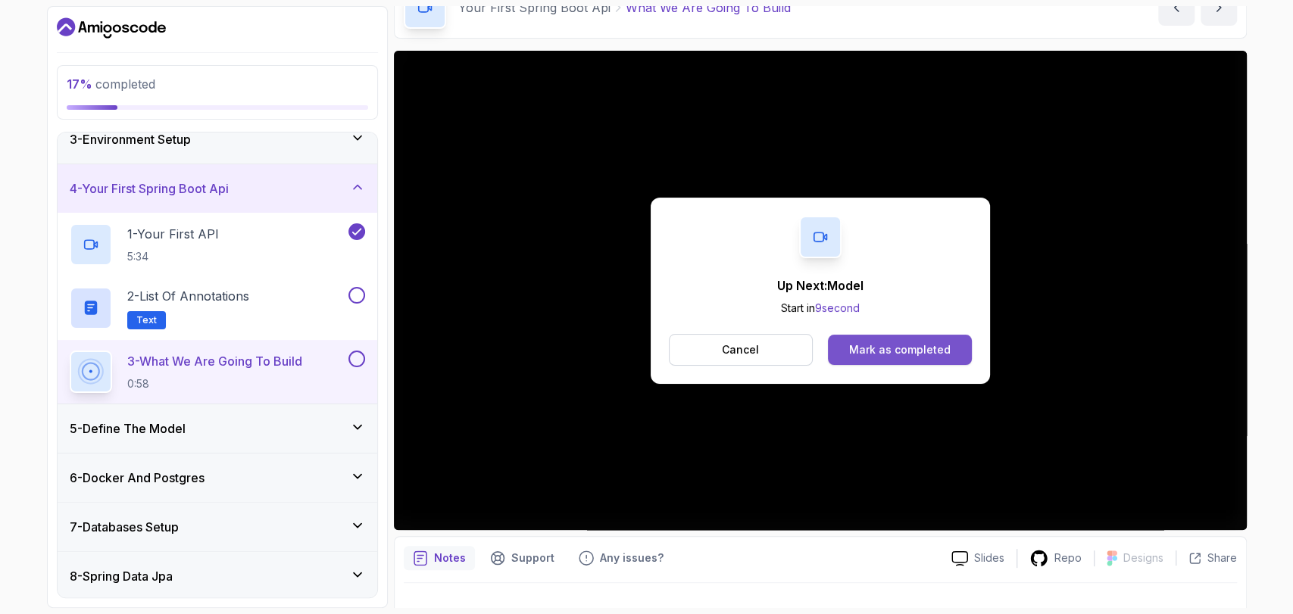
click at [862, 340] on button "Mark as completed" at bounding box center [899, 350] width 143 height 30
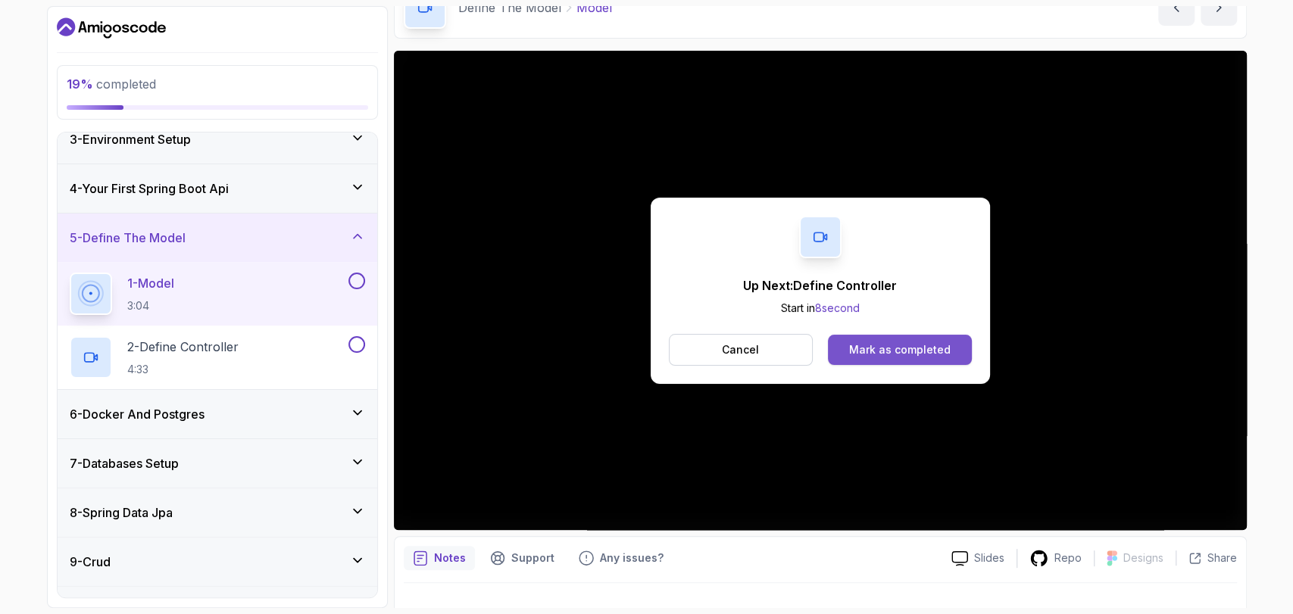
click at [914, 353] on div "Mark as completed" at bounding box center [899, 349] width 101 height 15
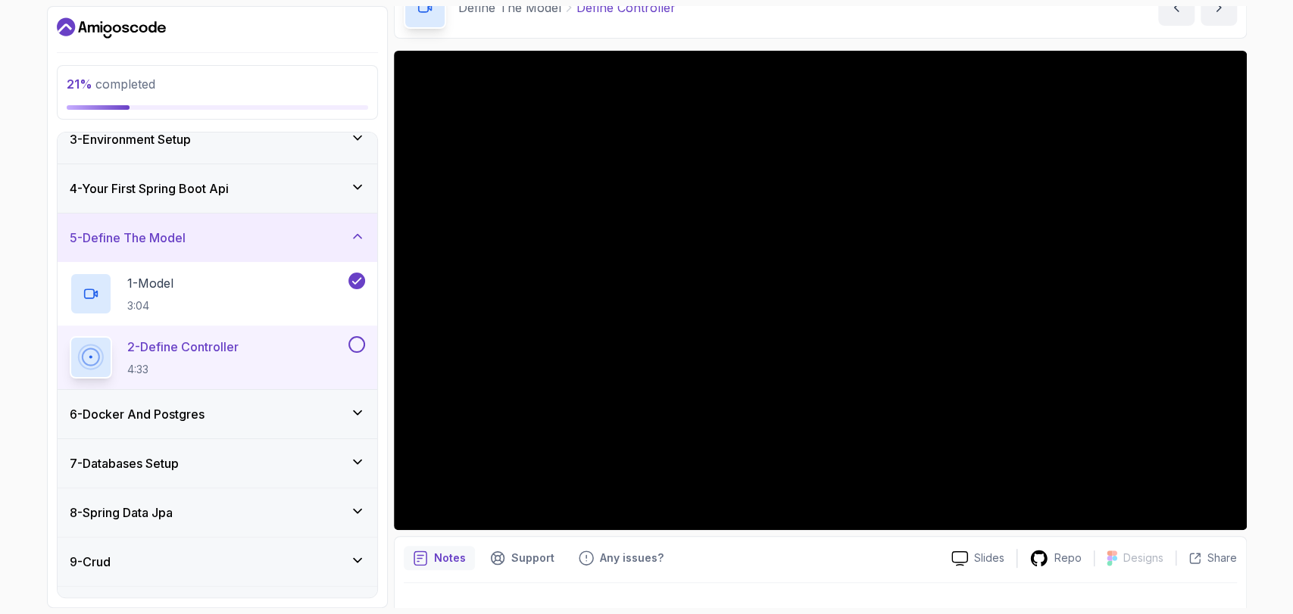
click at [1279, 389] on div "21 % completed 1 - Intro 2 - Intro To Spring And Spring Boot 3 - Environment Se…" at bounding box center [646, 307] width 1293 height 614
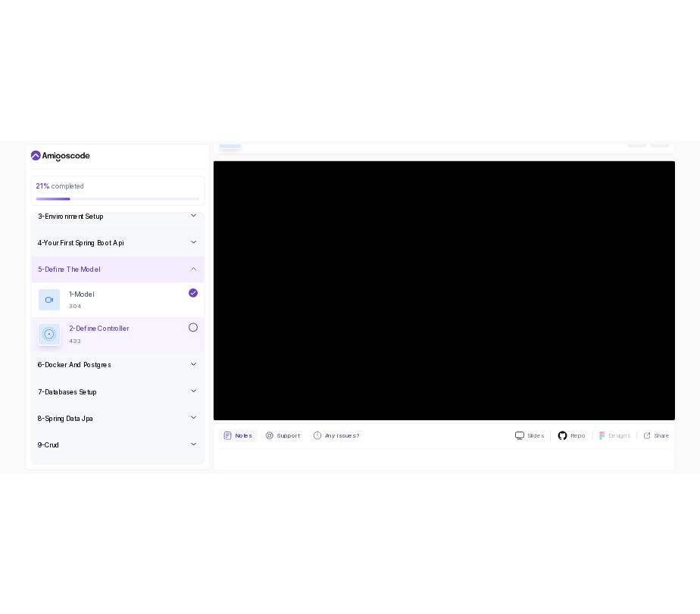
scroll to position [111, 0]
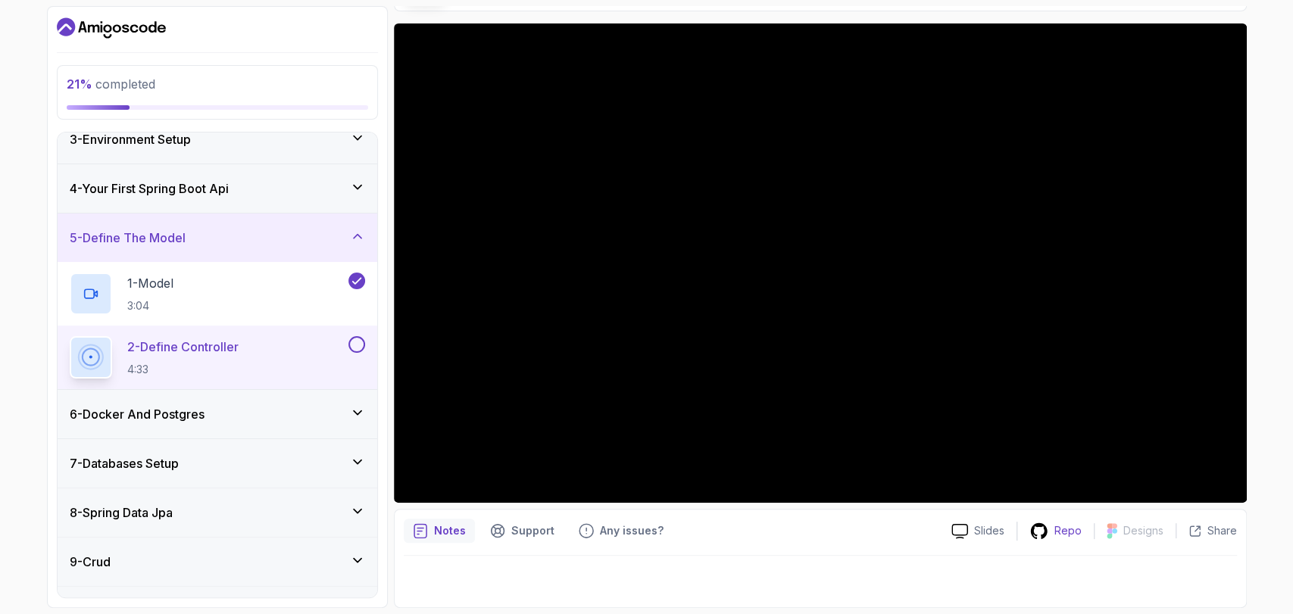
click at [1091, 532] on div "Repo" at bounding box center [1055, 531] width 76 height 19
click at [1063, 530] on p "Repo" at bounding box center [1067, 530] width 27 height 15
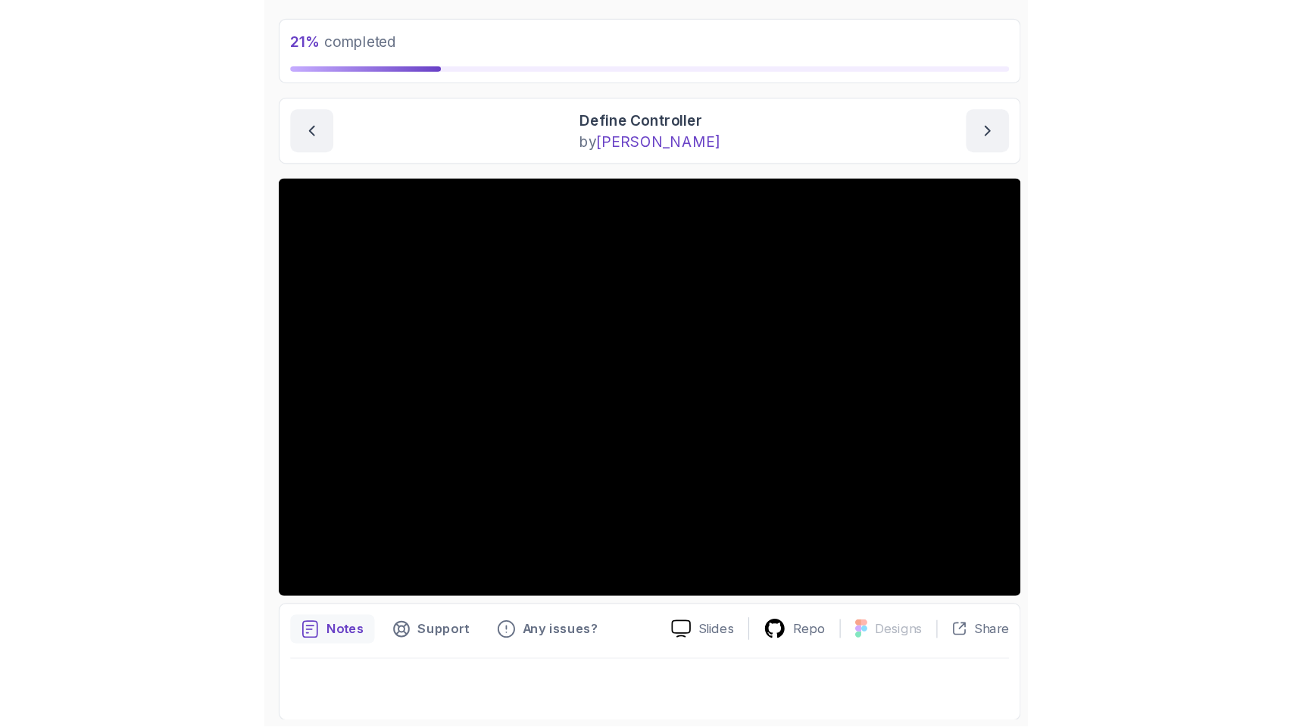
scroll to position [0, 0]
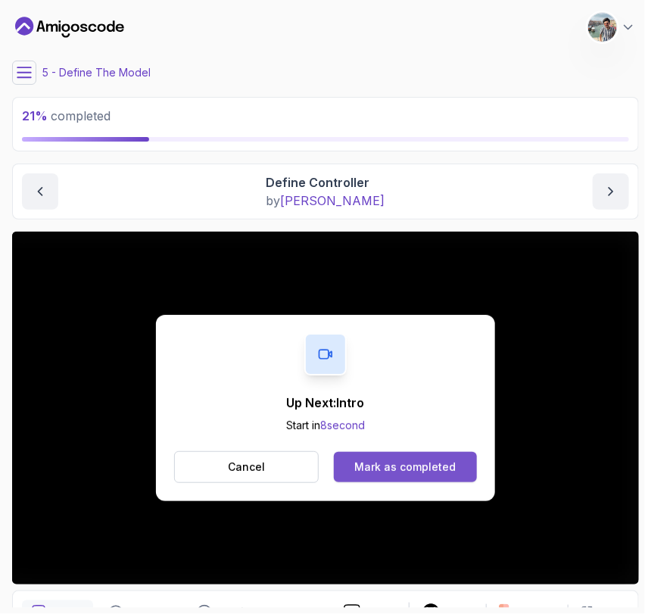
click at [450, 461] on div "Mark as completed" at bounding box center [404, 467] width 101 height 15
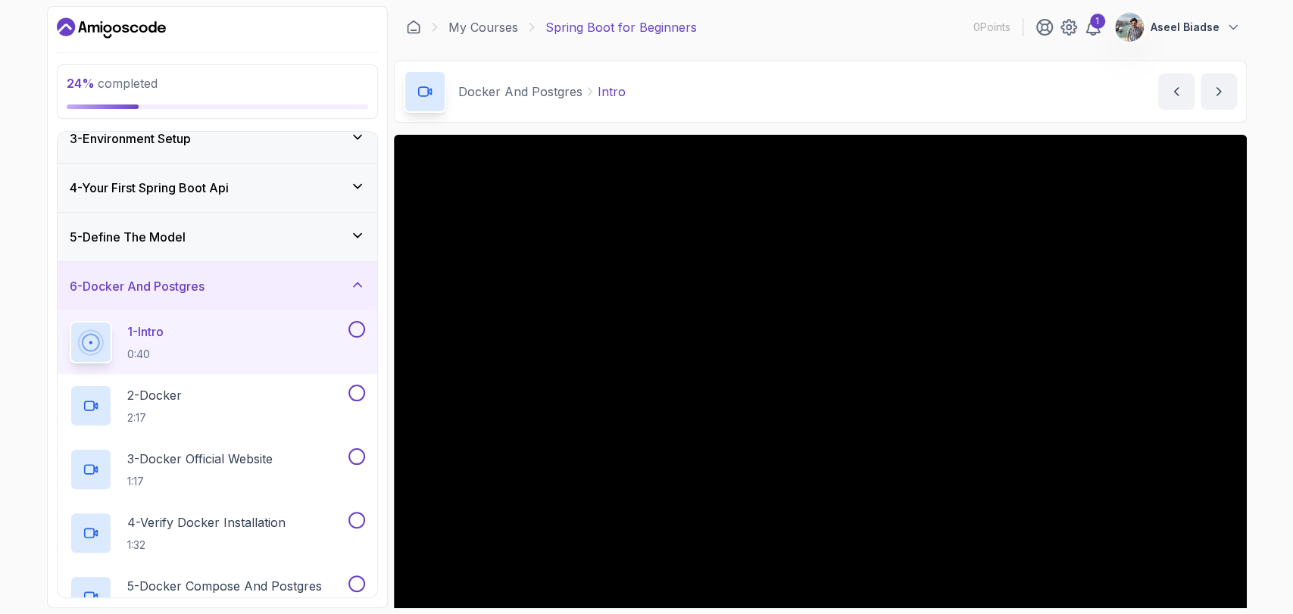
click at [243, 245] on div "5 - Define The Model" at bounding box center [217, 237] width 295 height 18
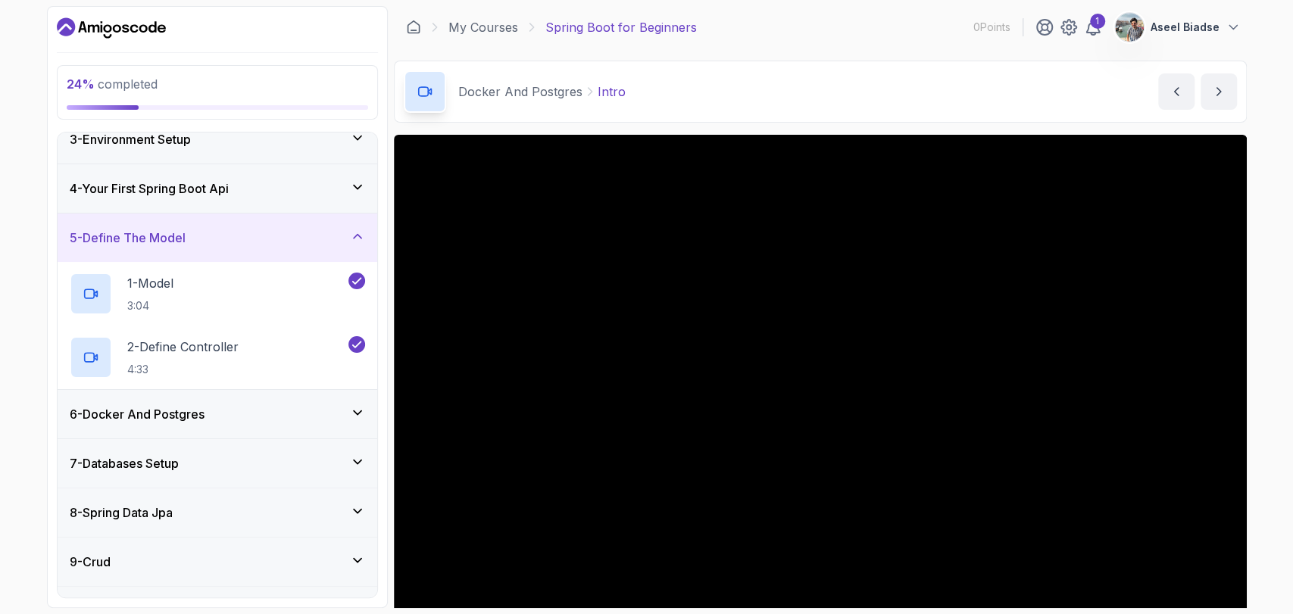
click at [243, 245] on div "5 - Define The Model" at bounding box center [217, 238] width 295 height 18
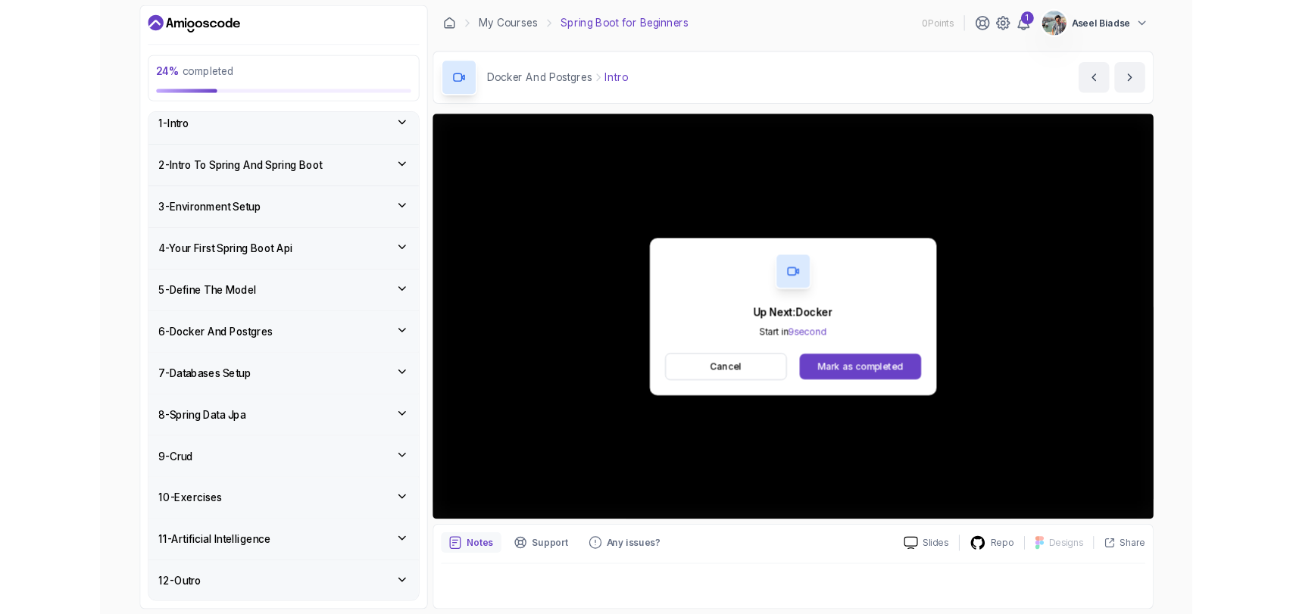
scroll to position [116, 0]
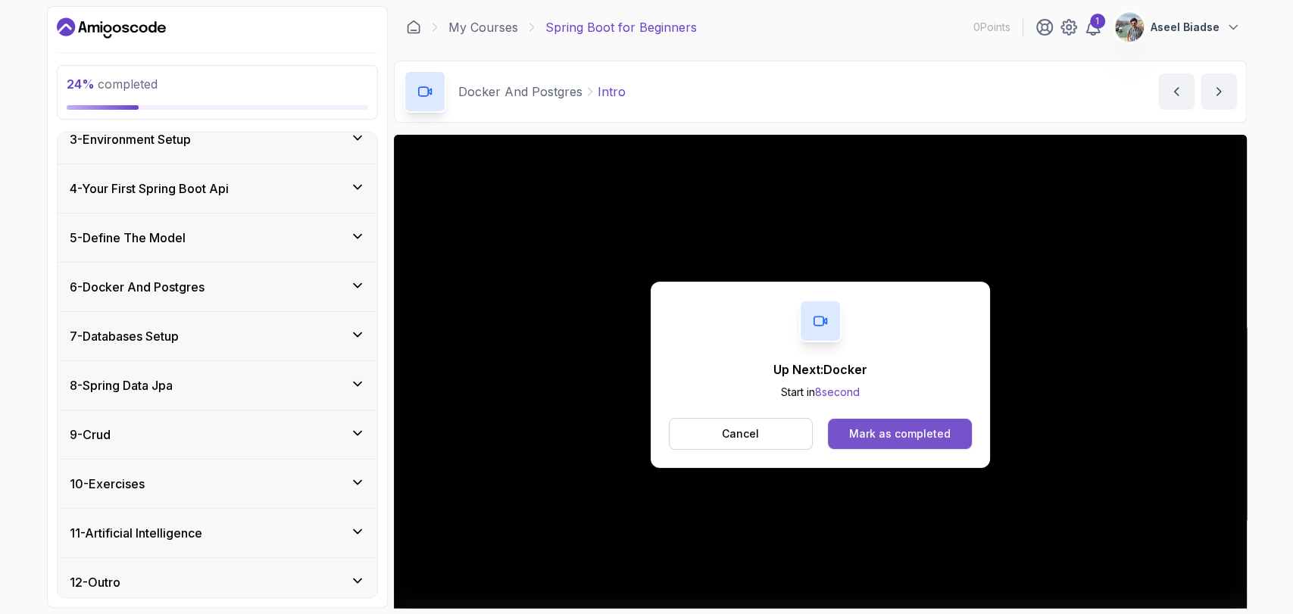
click at [907, 434] on div "Mark as completed" at bounding box center [899, 433] width 101 height 15
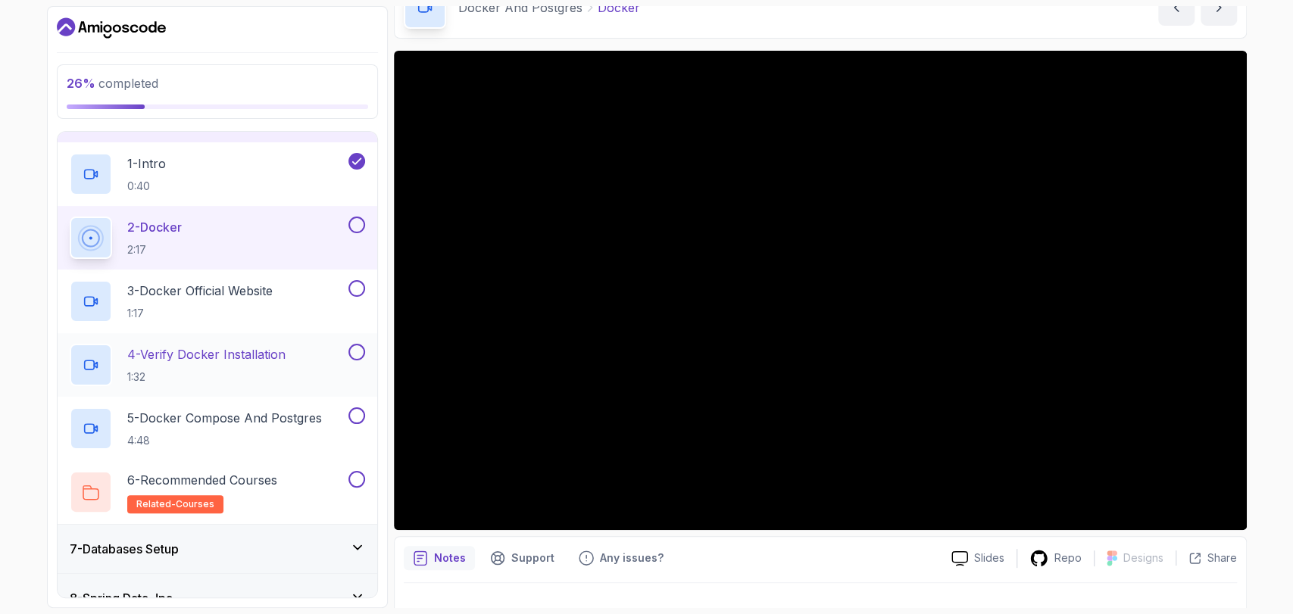
scroll to position [285, 0]
click at [307, 359] on div "4 - Verify Docker Installation 1:32" at bounding box center [208, 364] width 276 height 42
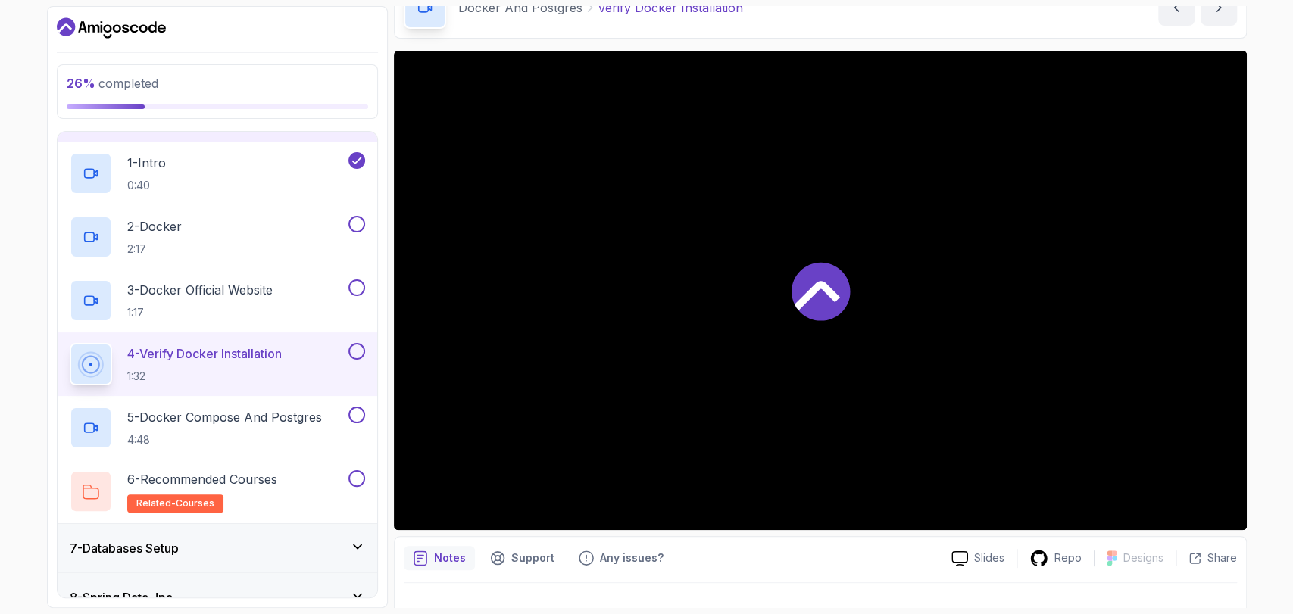
click at [655, 319] on div at bounding box center [820, 290] width 853 height 479
click at [238, 421] on p "5 - Docker Compose And Postgres" at bounding box center [224, 417] width 195 height 18
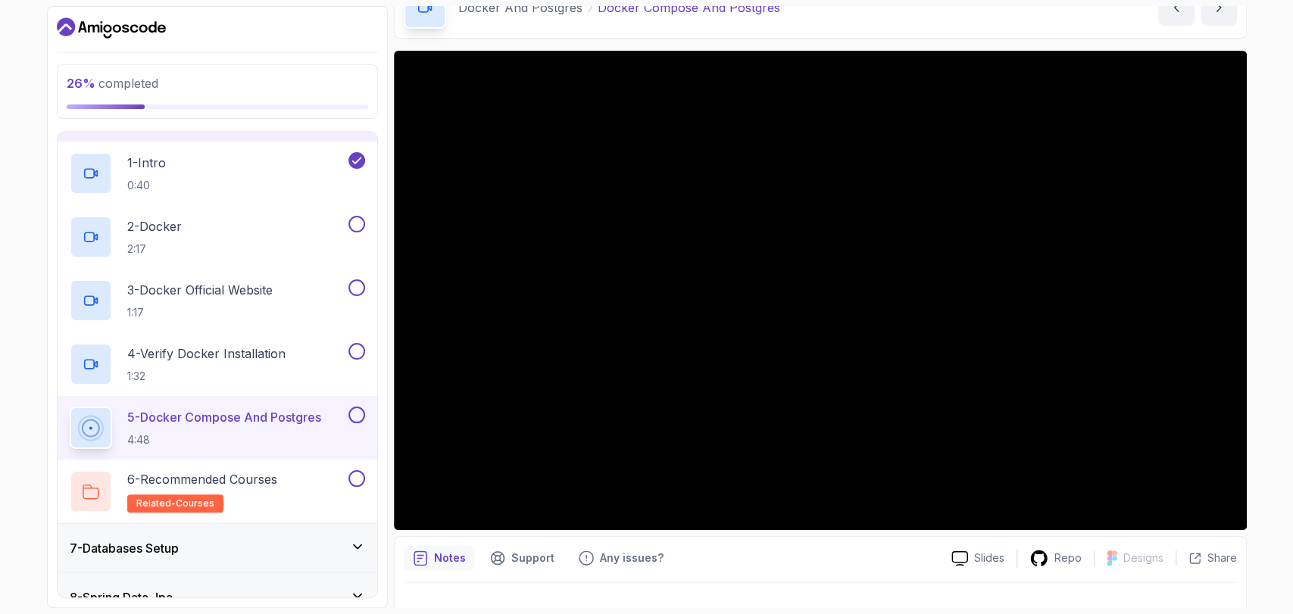
click at [834, 563] on div "Notes Support Any issues?" at bounding box center [671, 558] width 535 height 24
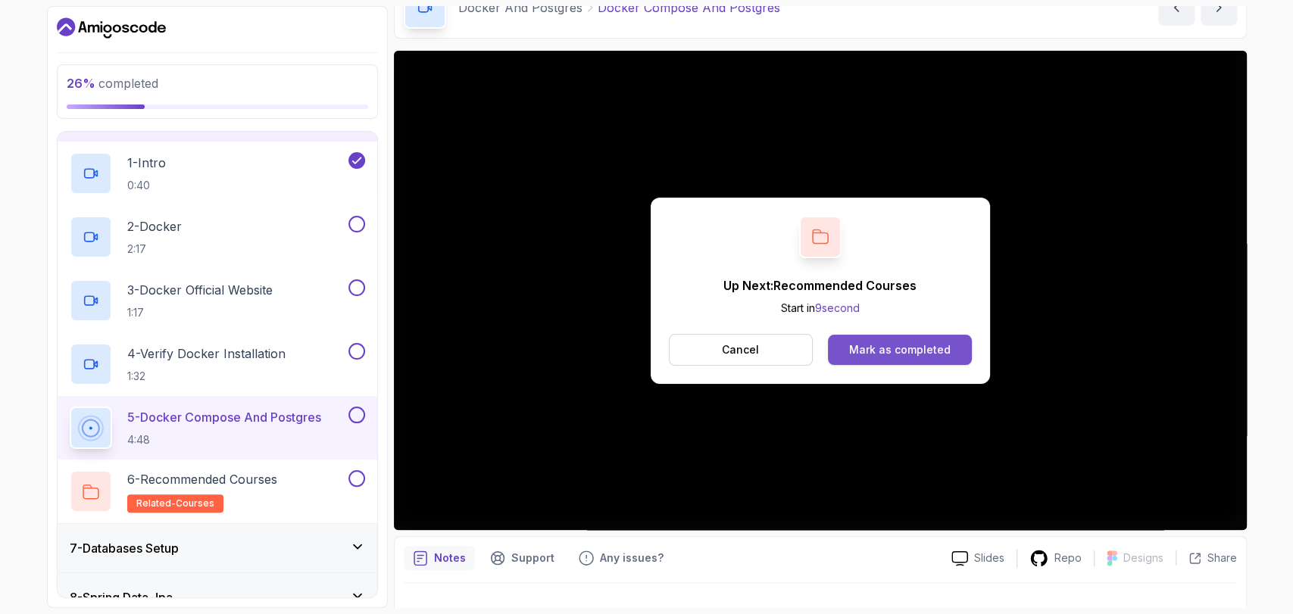
click at [889, 339] on button "Mark as completed" at bounding box center [899, 350] width 143 height 30
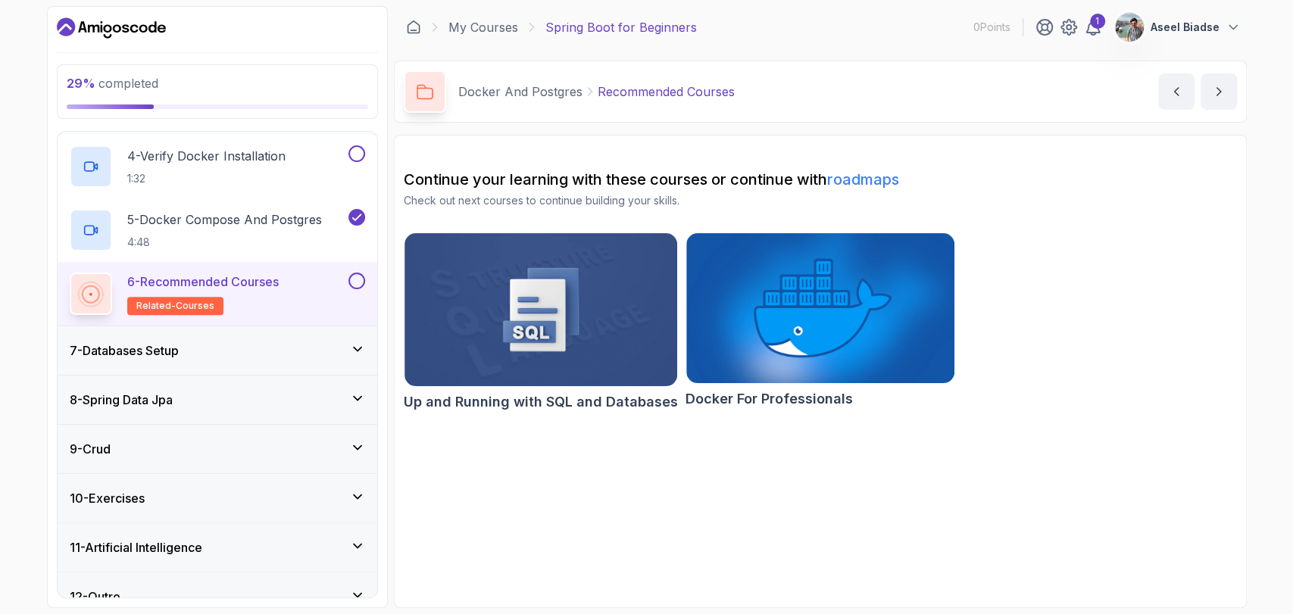
scroll to position [483, 0]
click at [806, 298] on img at bounding box center [820, 308] width 282 height 158
click at [230, 348] on div "7 - Databases Setup" at bounding box center [217, 350] width 295 height 18
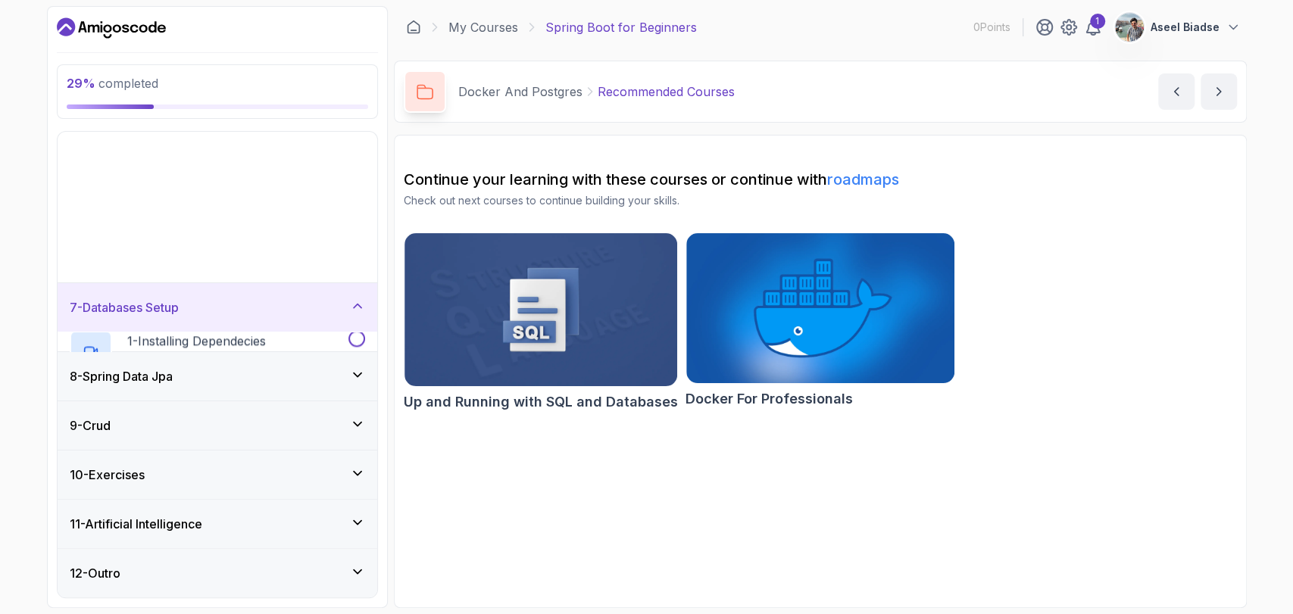
scroll to position [123, 0]
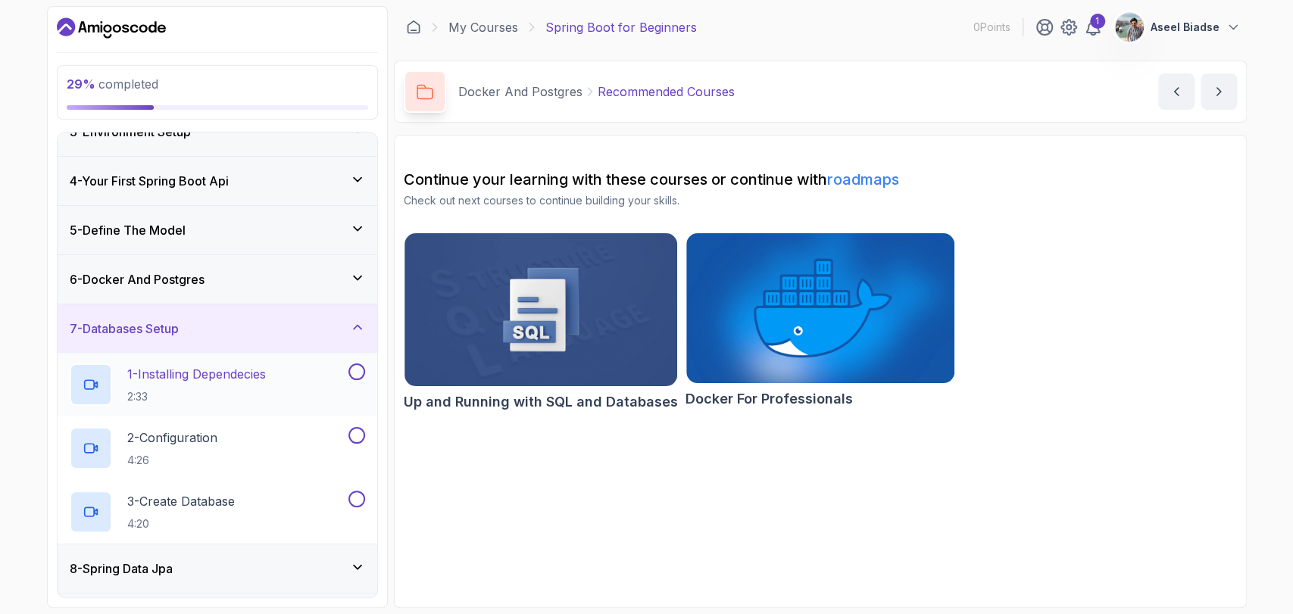
click at [228, 392] on p "2:33" at bounding box center [196, 396] width 139 height 15
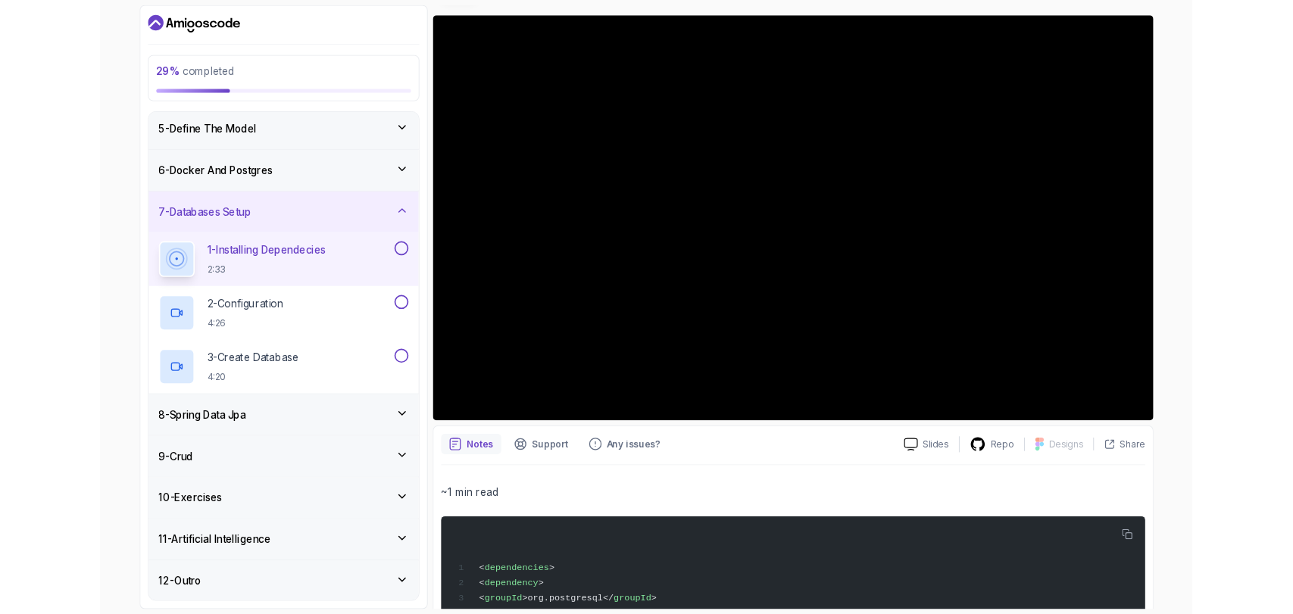
scroll to position [314, 0]
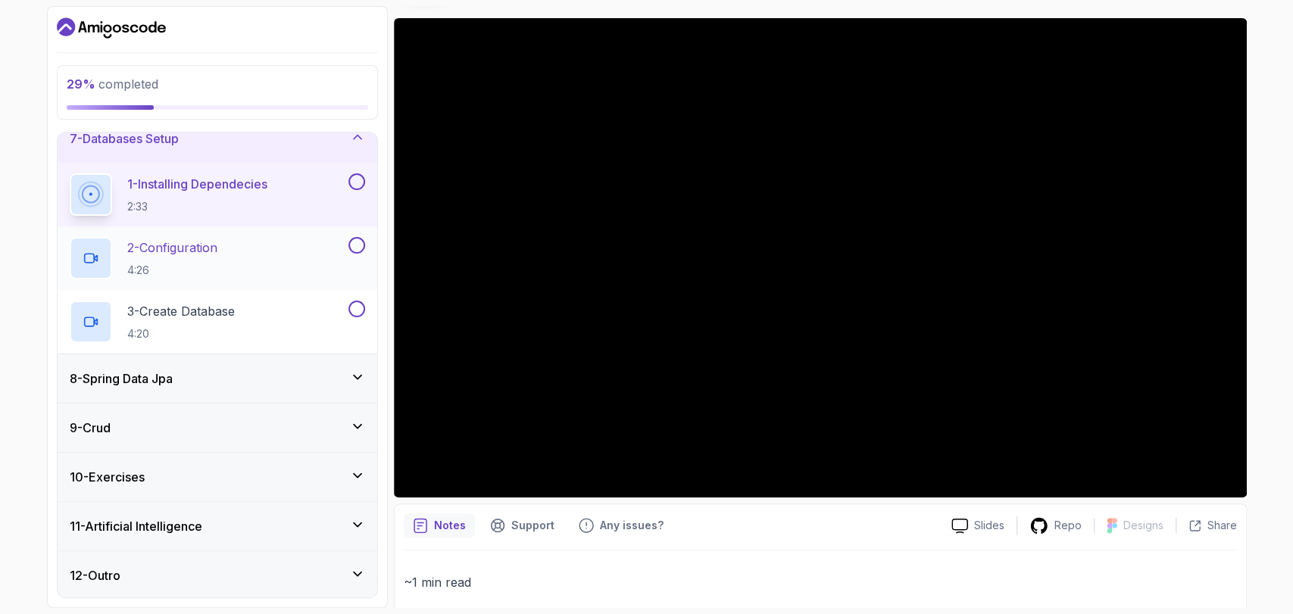
click at [303, 254] on div "2 - Configuration 4:26" at bounding box center [208, 258] width 276 height 42
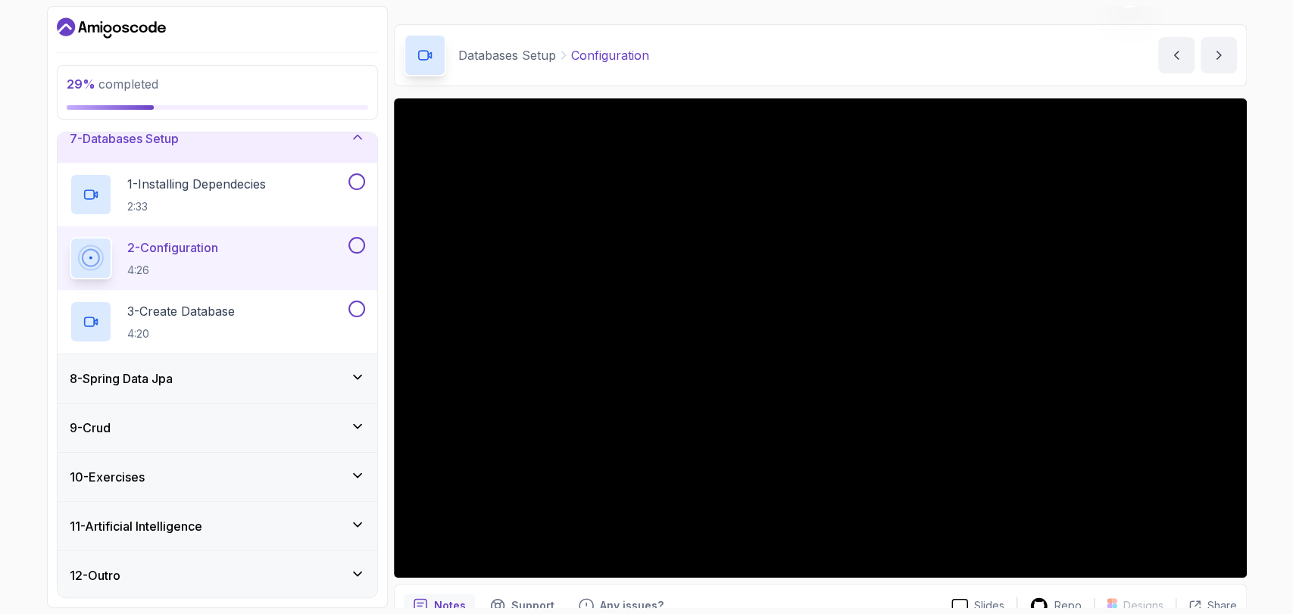
scroll to position [37, 0]
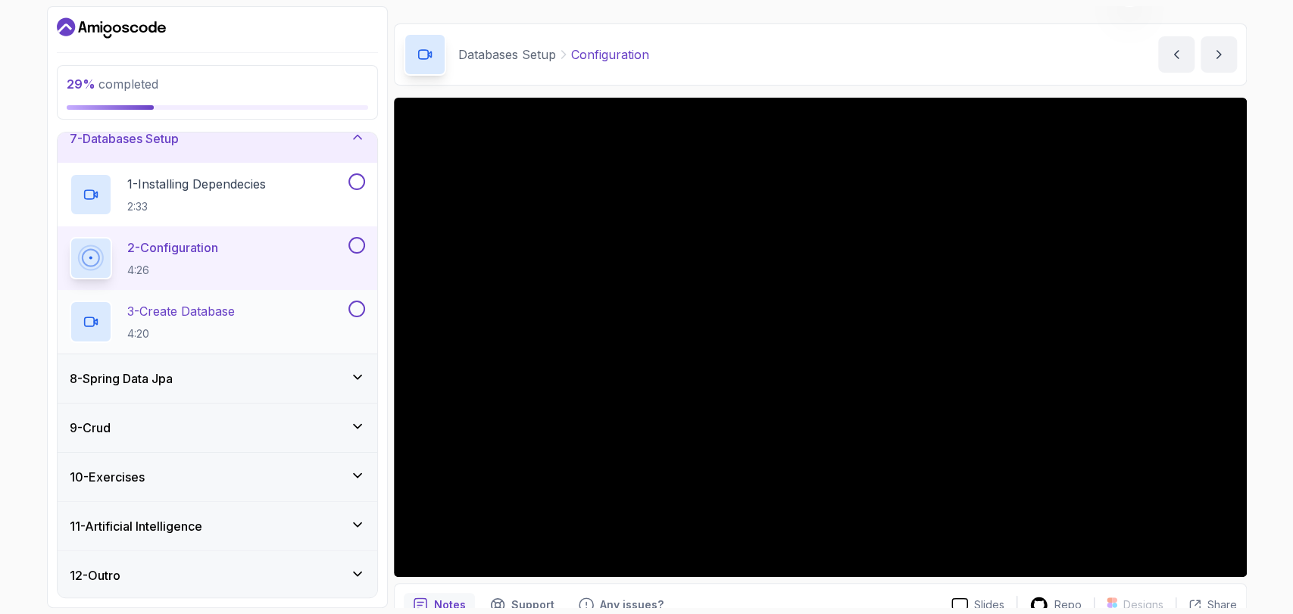
click at [309, 326] on div "3 - Create Database 4:20" at bounding box center [208, 322] width 276 height 42
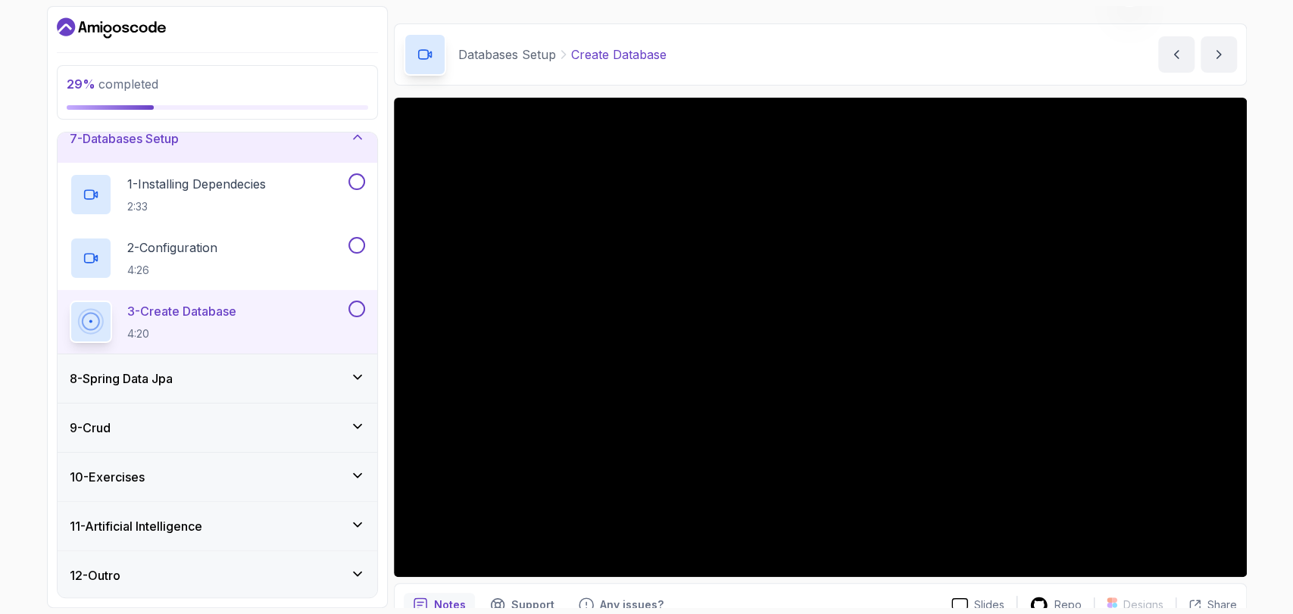
click at [157, 381] on h3 "8 - Spring Data Jpa" at bounding box center [121, 379] width 103 height 18
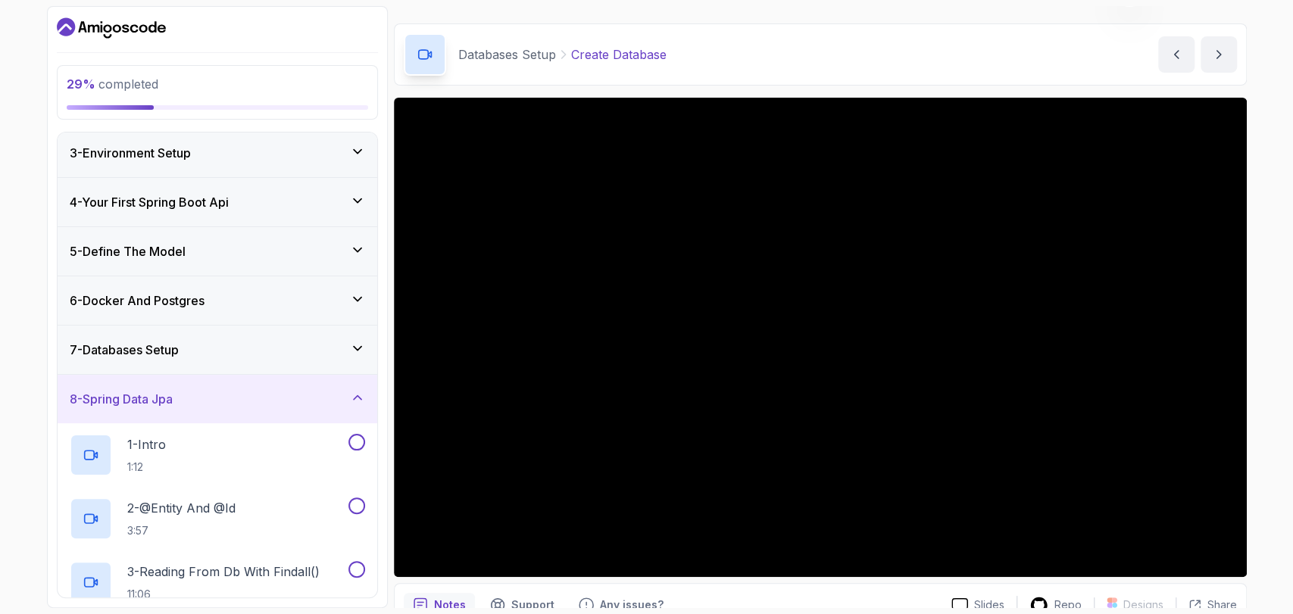
scroll to position [61, 0]
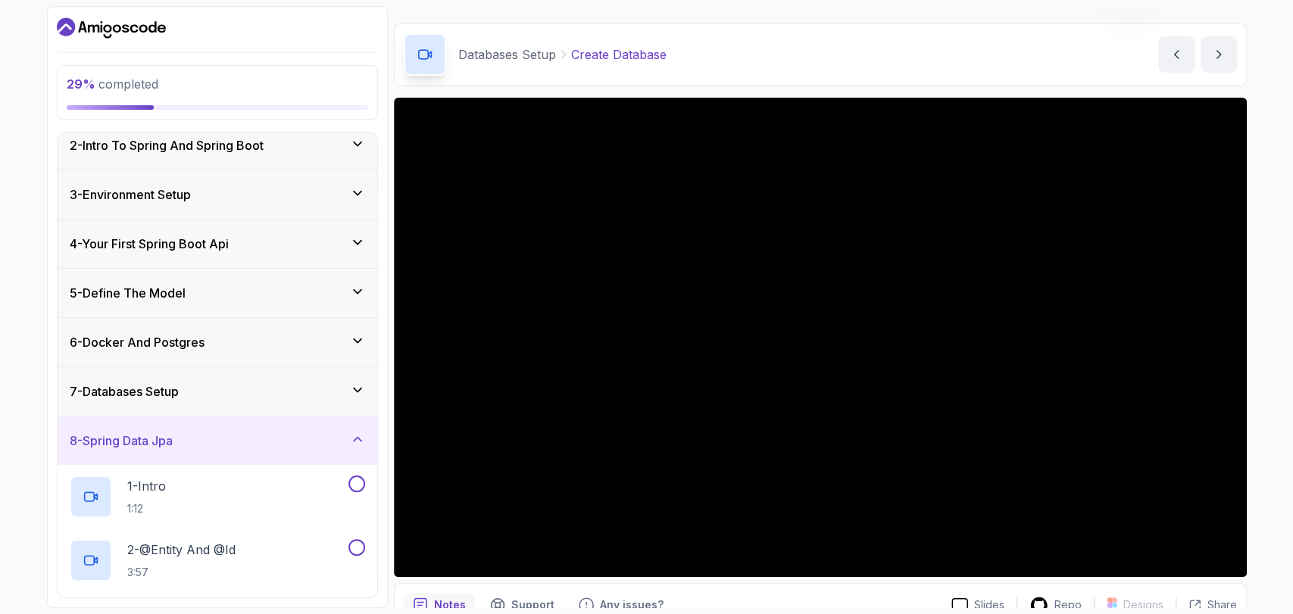
click at [297, 456] on div "8 - Spring Data Jpa" at bounding box center [218, 441] width 320 height 48
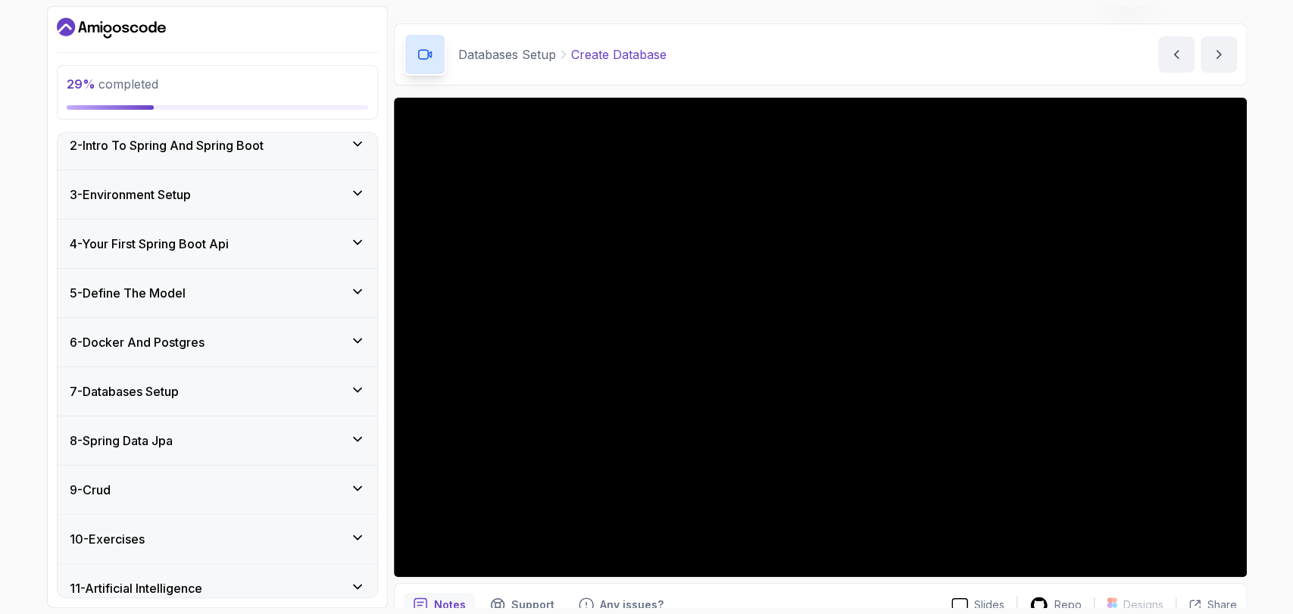
click at [297, 456] on div "8 - Spring Data Jpa" at bounding box center [218, 441] width 320 height 48
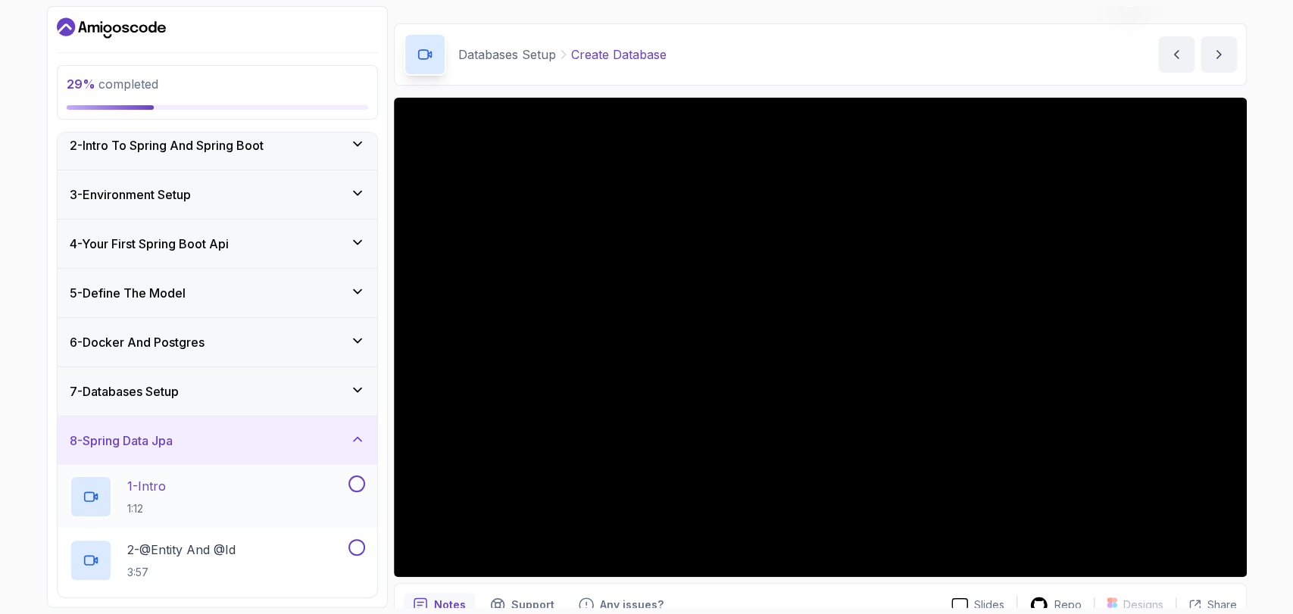
click at [233, 486] on div "1 - Intro 1:12" at bounding box center [208, 497] width 276 height 42
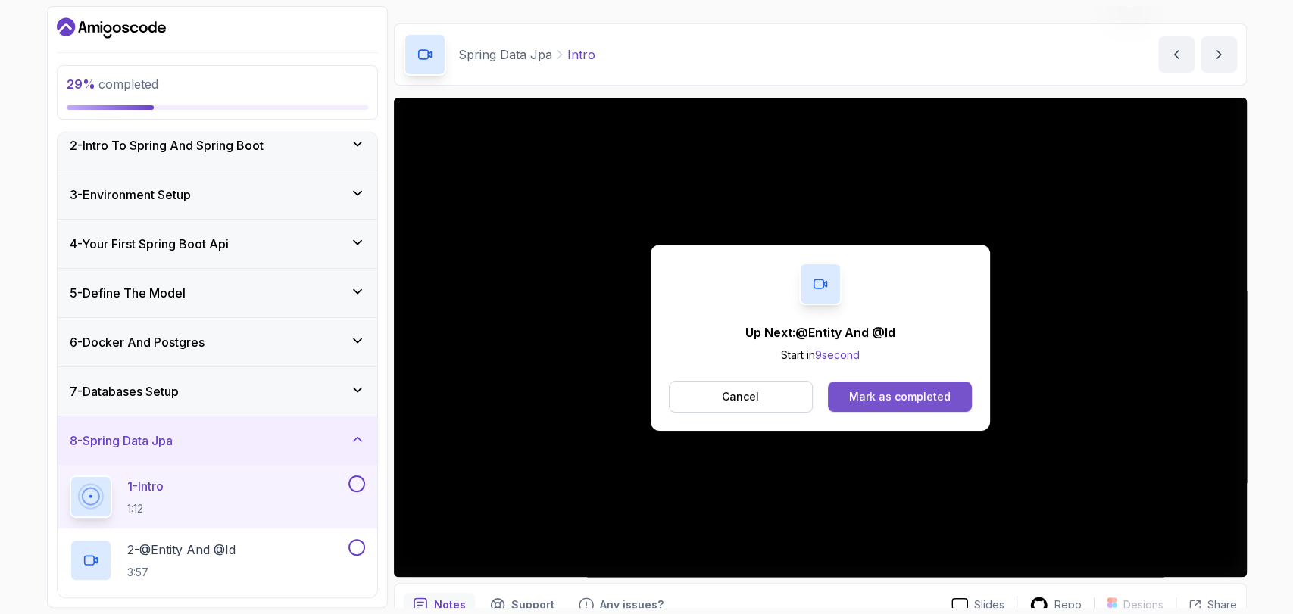
click at [882, 395] on div "Mark as completed" at bounding box center [899, 396] width 101 height 15
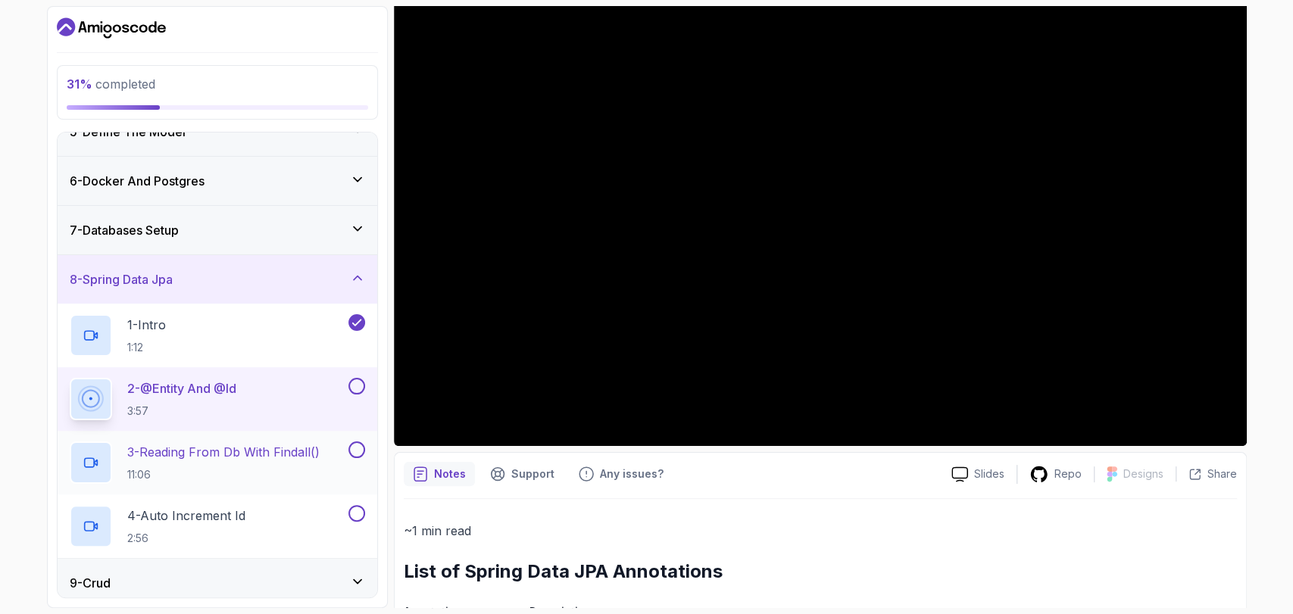
scroll to position [229, 0]
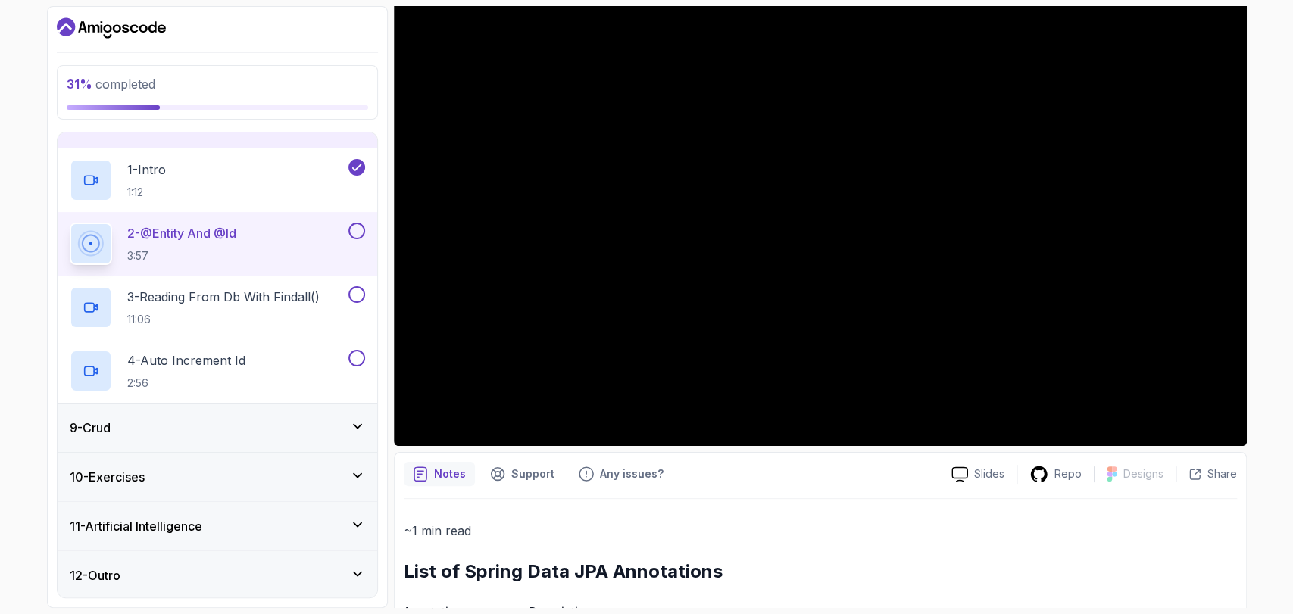
click at [224, 422] on div "9 - Crud" at bounding box center [217, 428] width 295 height 18
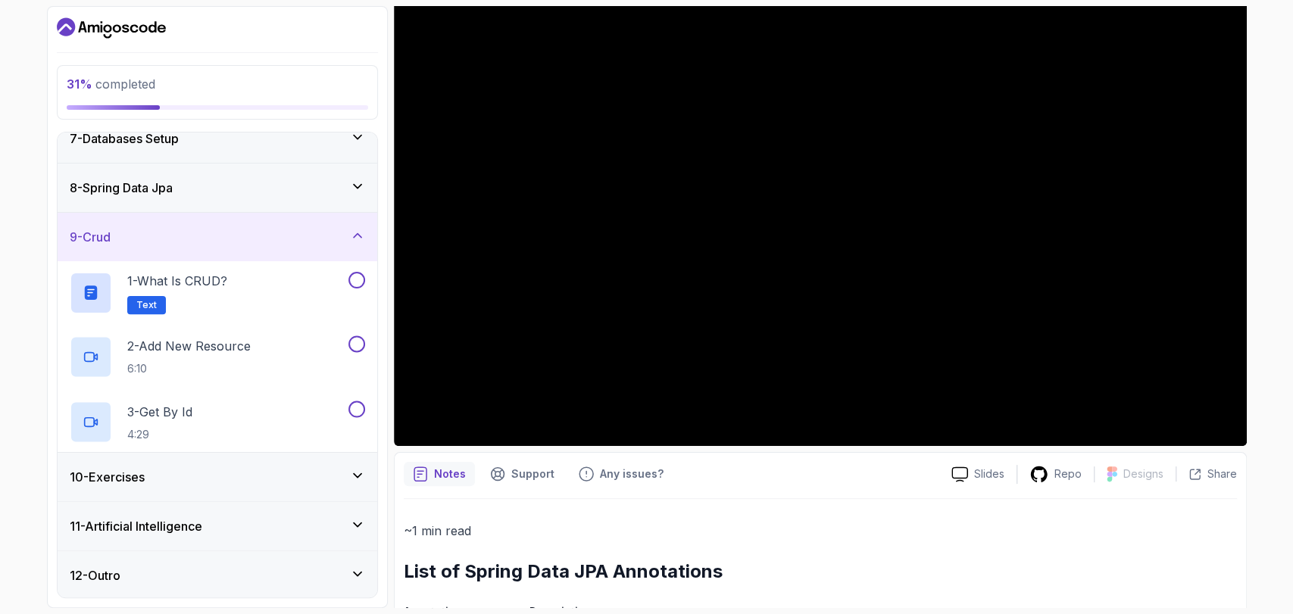
scroll to position [314, 0]
click at [215, 290] on h2 "1 - What is CRUD? Text" at bounding box center [177, 292] width 100 height 42
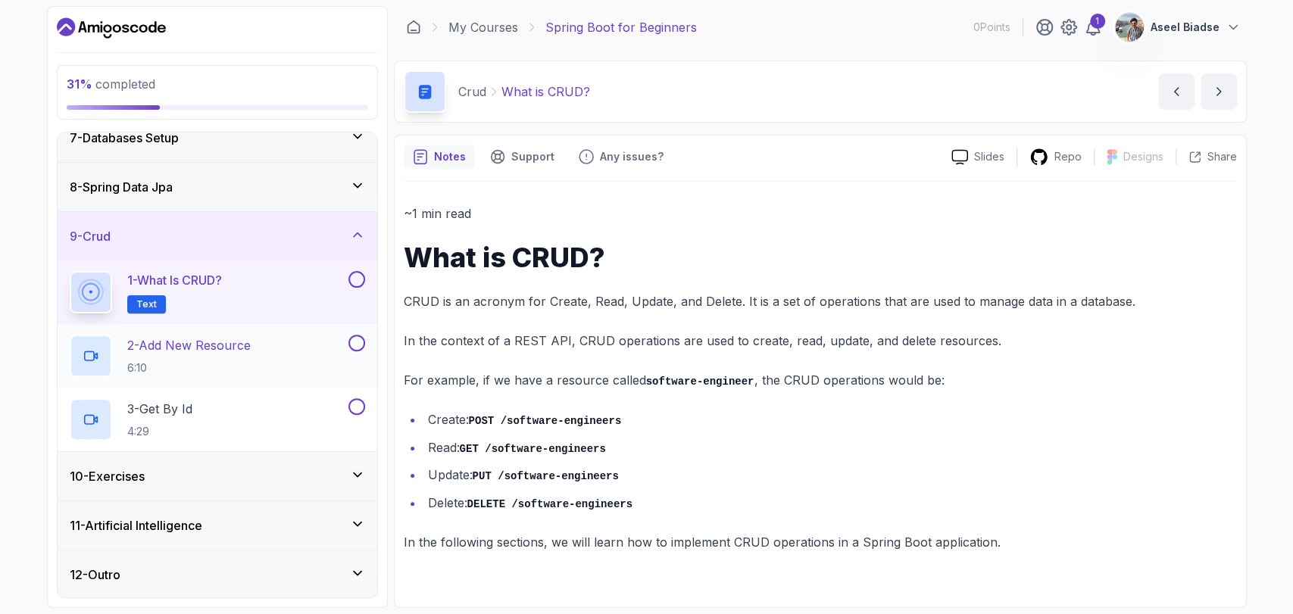
click at [249, 351] on p "2 - Add New Resource" at bounding box center [188, 345] width 123 height 18
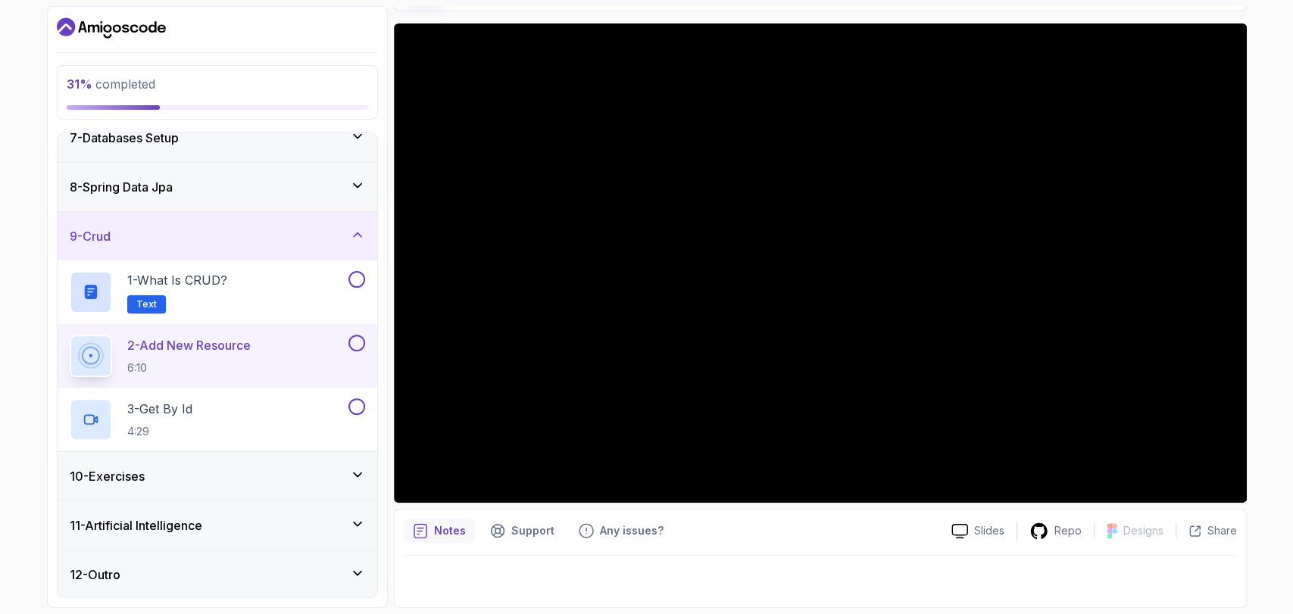
scroll to position [314, 0]
click at [263, 566] on div "12 - Outro" at bounding box center [217, 575] width 295 height 18
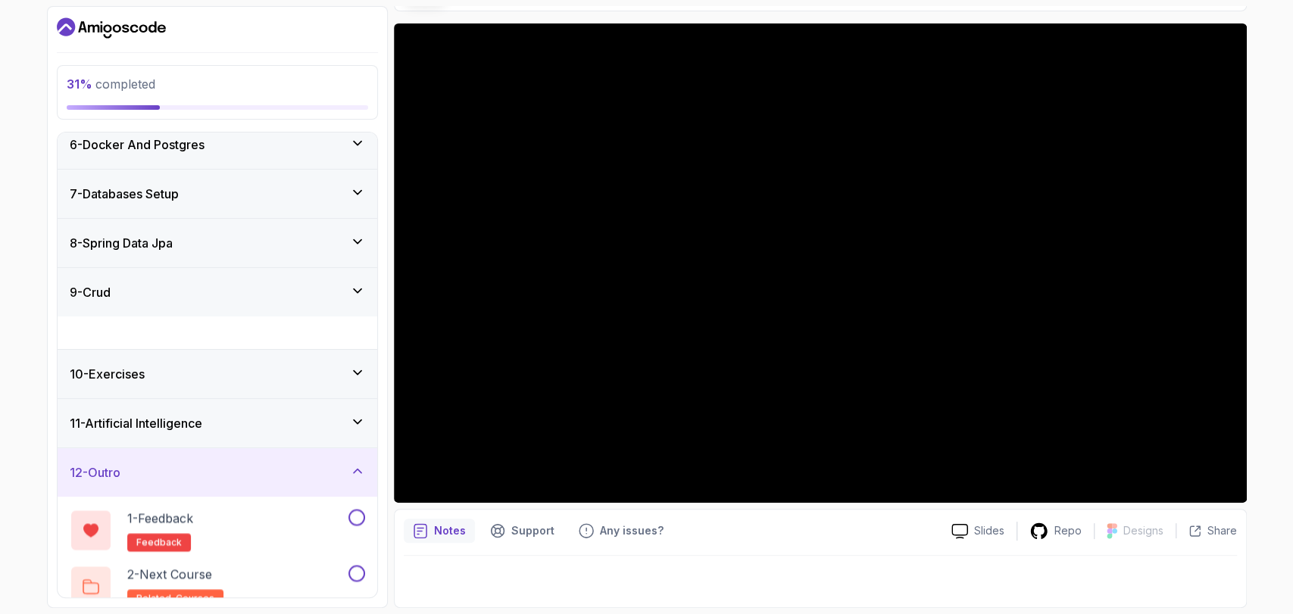
scroll to position [250, 0]
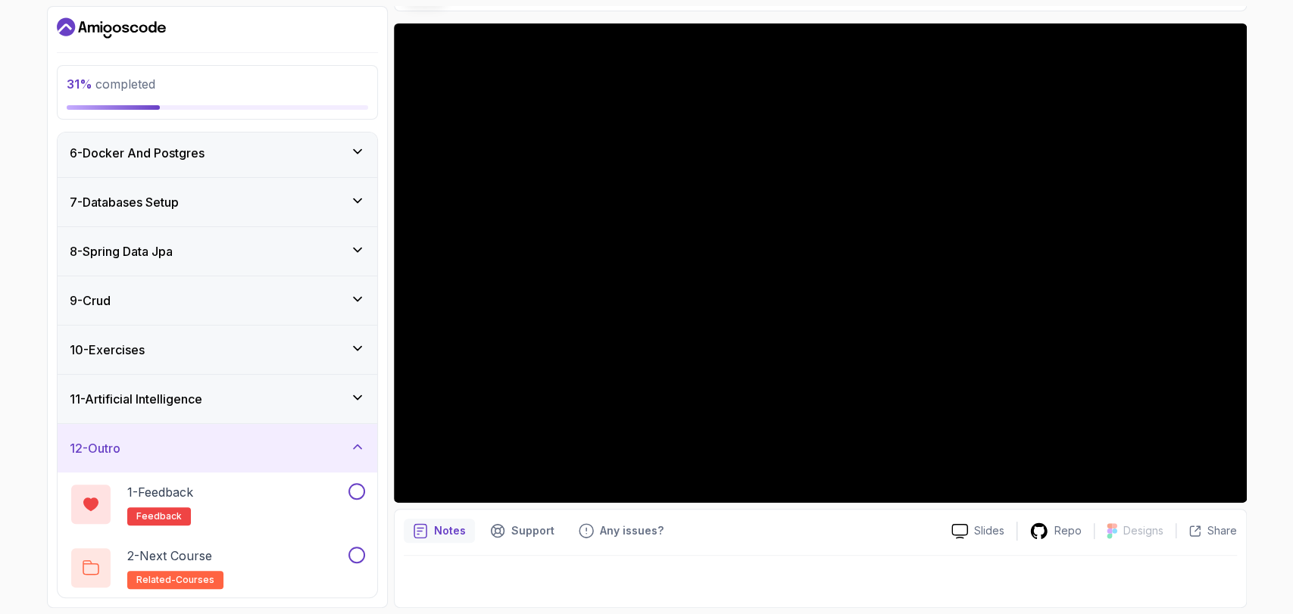
drag, startPoint x: 344, startPoint y: 445, endPoint x: 261, endPoint y: 438, distance: 82.8
drag, startPoint x: 261, startPoint y: 438, endPoint x: 332, endPoint y: 455, distance: 73.1
drag, startPoint x: 332, startPoint y: 455, endPoint x: 0, endPoint y: 429, distance: 333.5
click at [0, 429] on div "31 % completed 1 - Intro 2 - Intro To Spring And Spring Boot 3 - Environment Se…" at bounding box center [646, 307] width 1293 height 614
click at [357, 448] on icon at bounding box center [357, 446] width 15 height 15
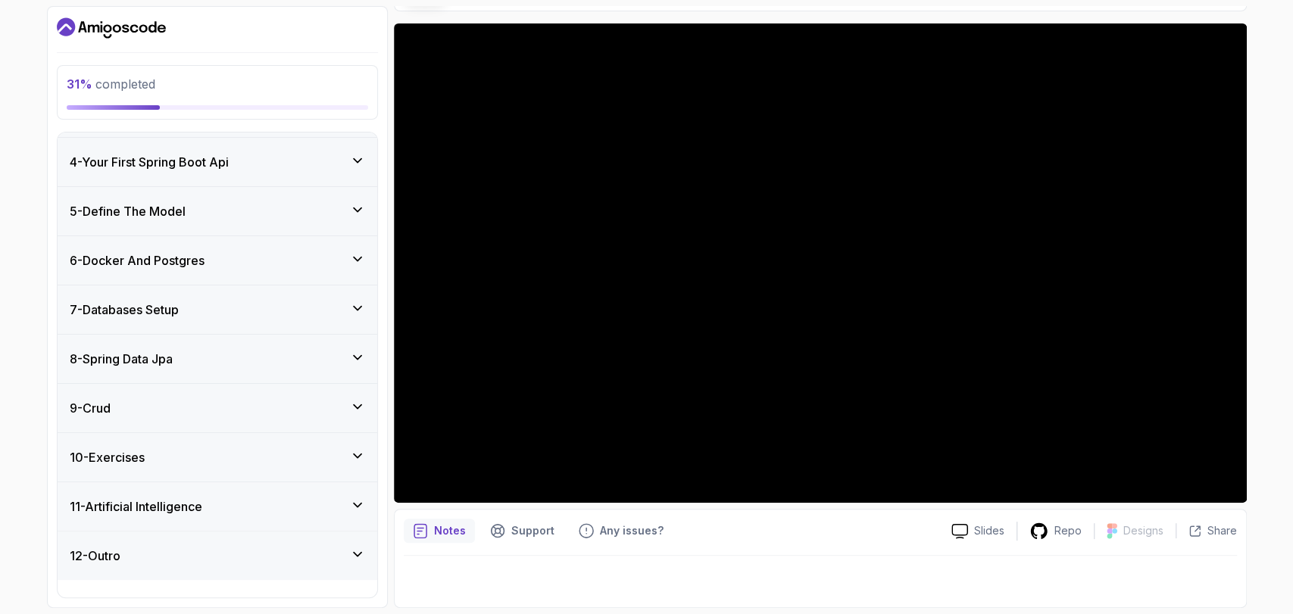
scroll to position [123, 0]
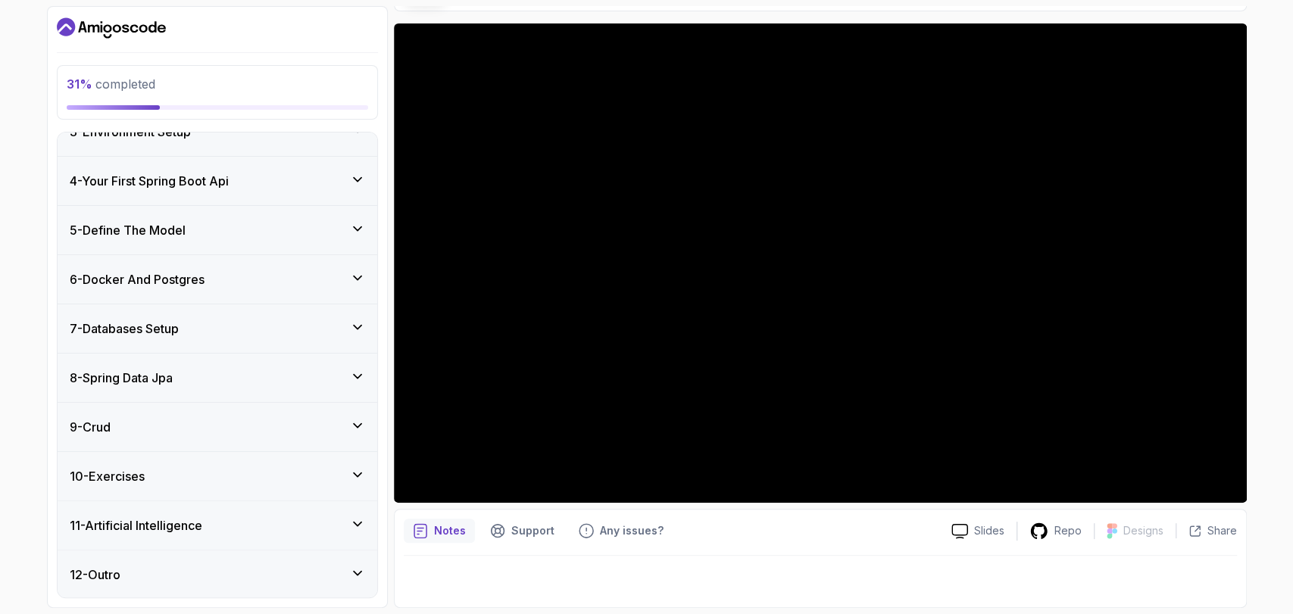
click at [58, 551] on button "12 - Outro" at bounding box center [218, 575] width 320 height 48
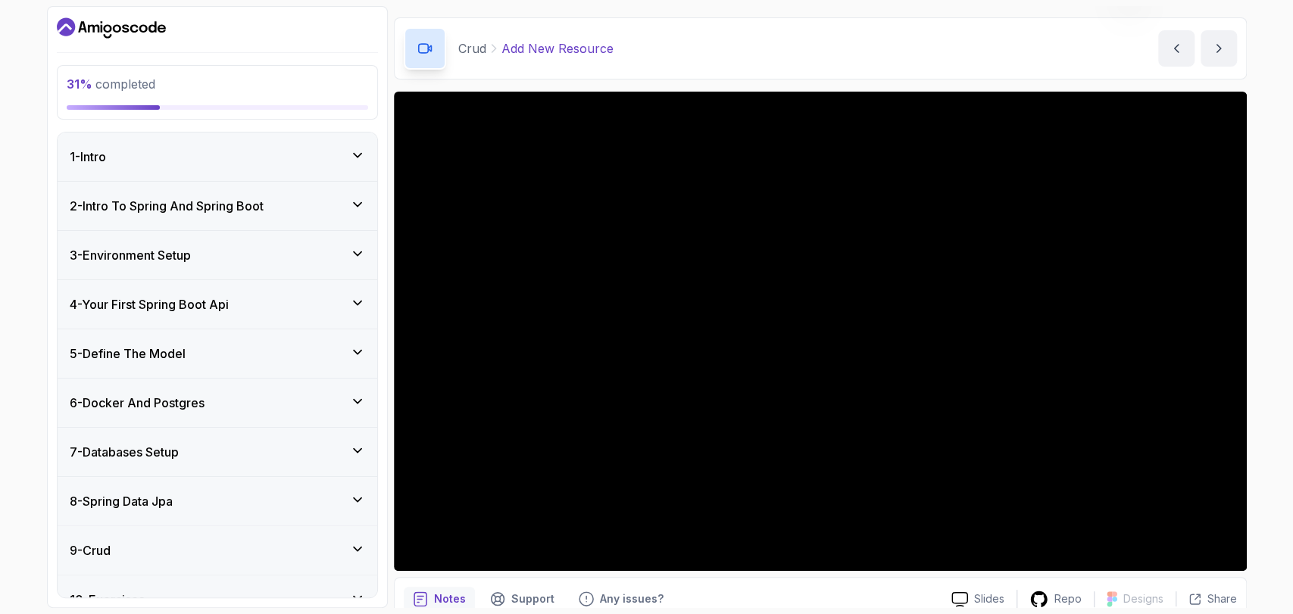
scroll to position [0, 0]
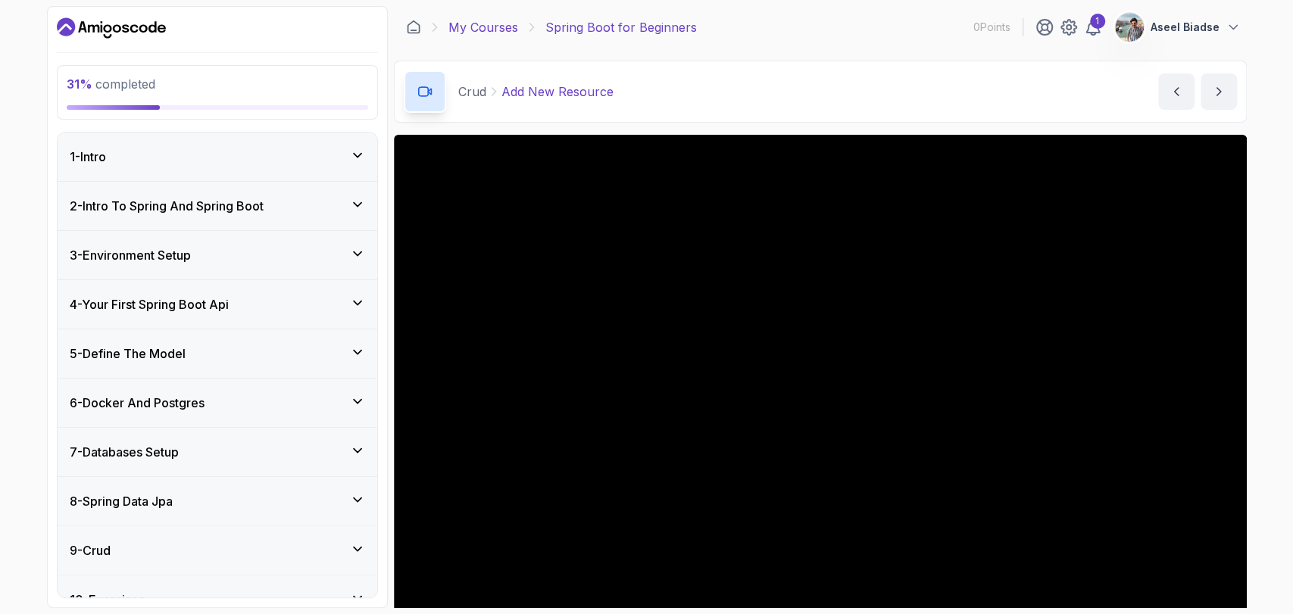
click at [501, 27] on link "My Courses" at bounding box center [483, 27] width 70 height 18
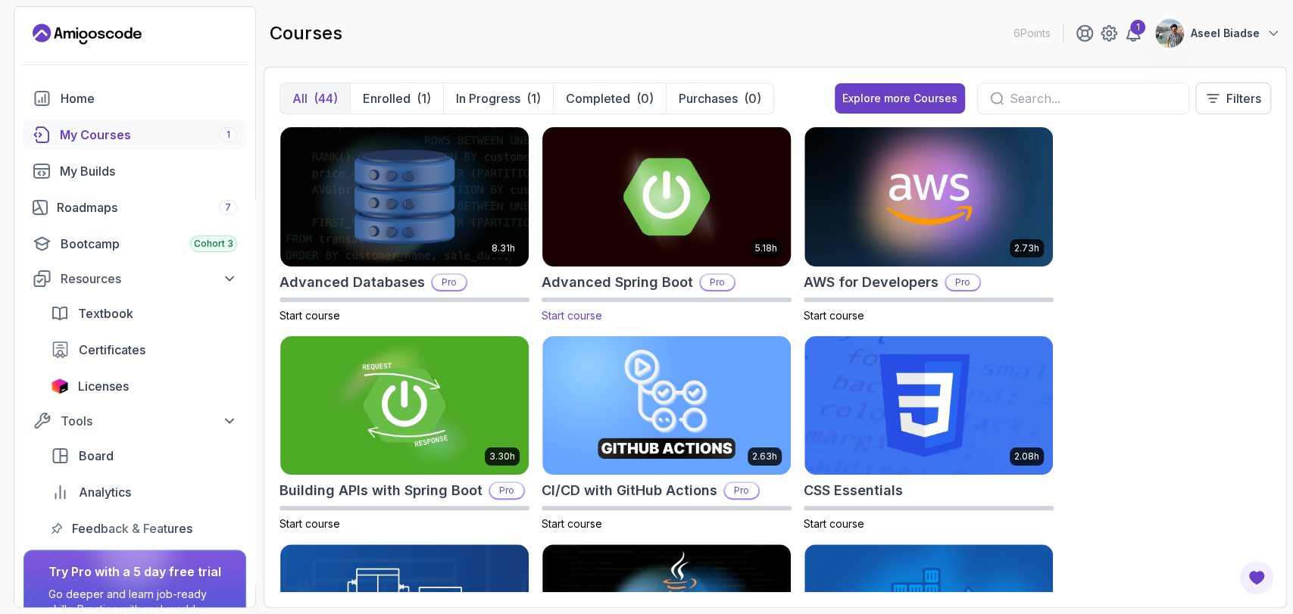
click at [660, 224] on img at bounding box center [666, 196] width 261 height 146
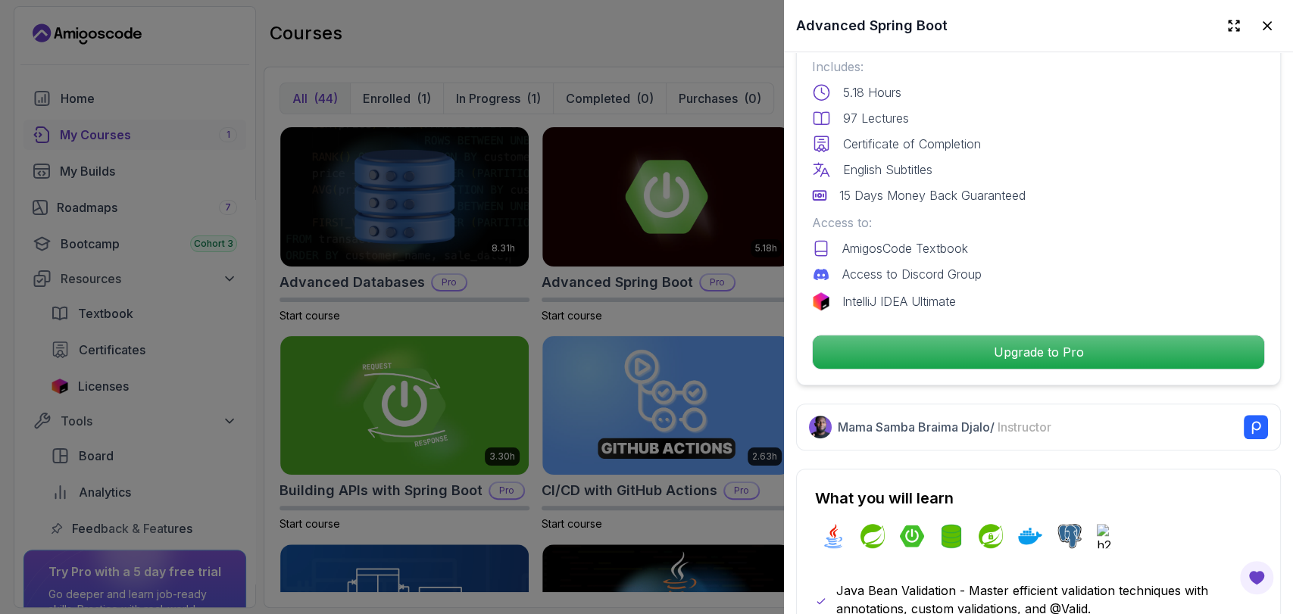
scroll to position [420, 0]
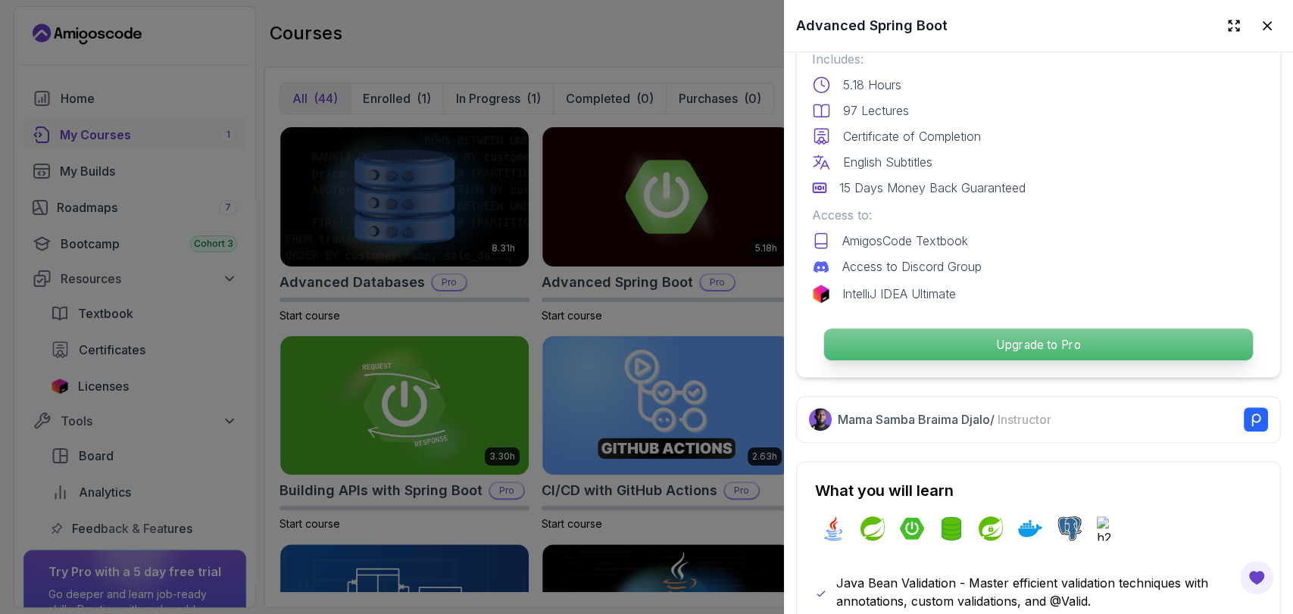
click at [958, 349] on p "Upgrade to Pro" at bounding box center [1038, 345] width 429 height 32
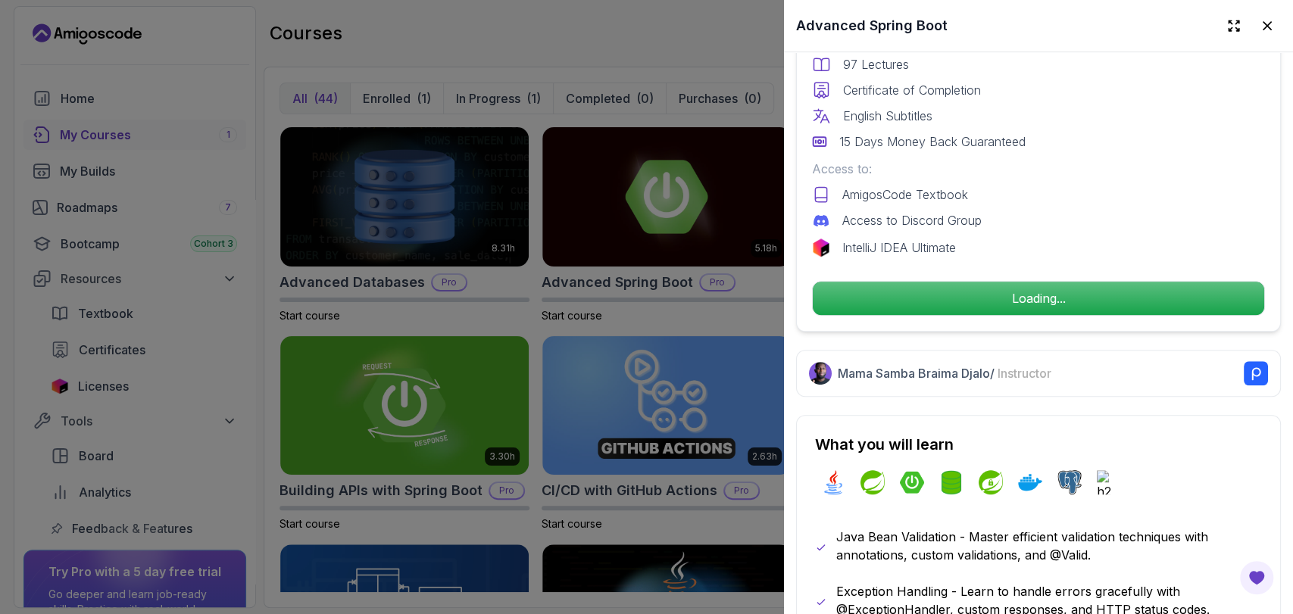
scroll to position [757, 0]
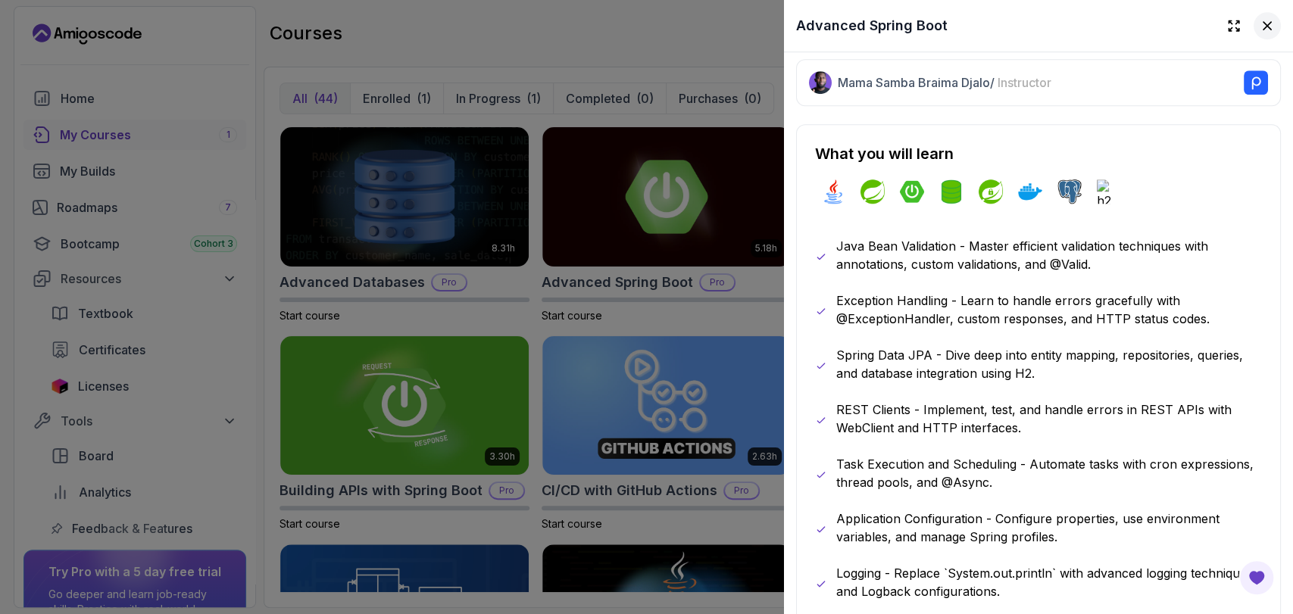
click at [1259, 20] on icon at bounding box center [1266, 25] width 15 height 15
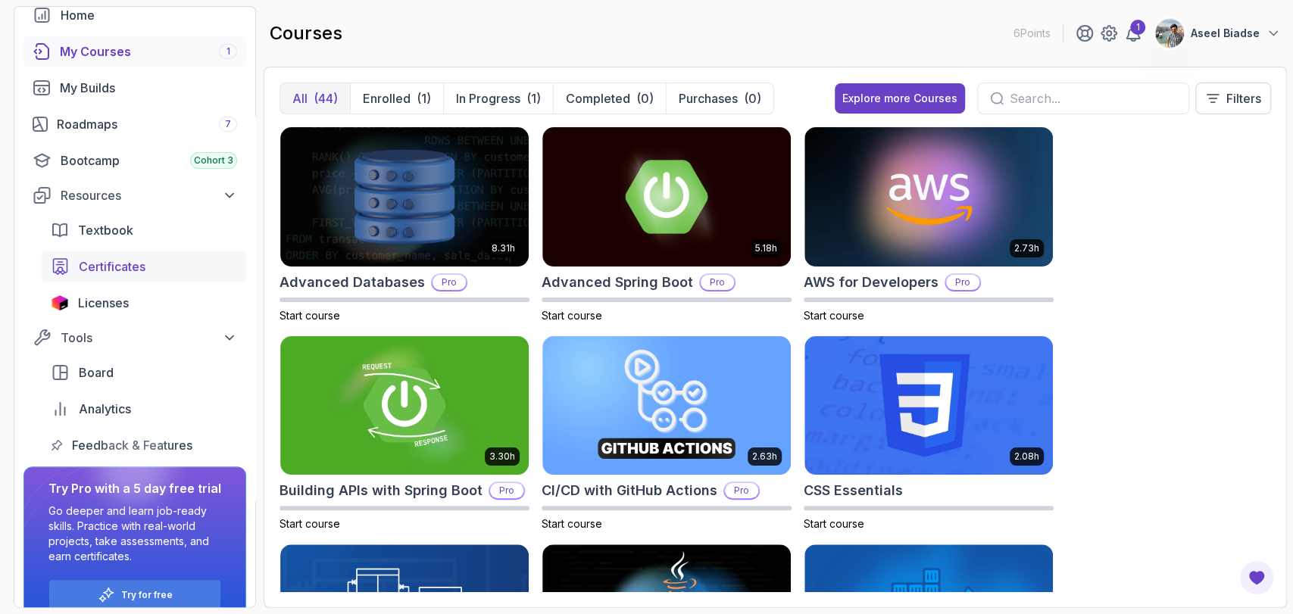
scroll to position [84, 0]
click at [138, 267] on span "Certificates" at bounding box center [112, 266] width 67 height 18
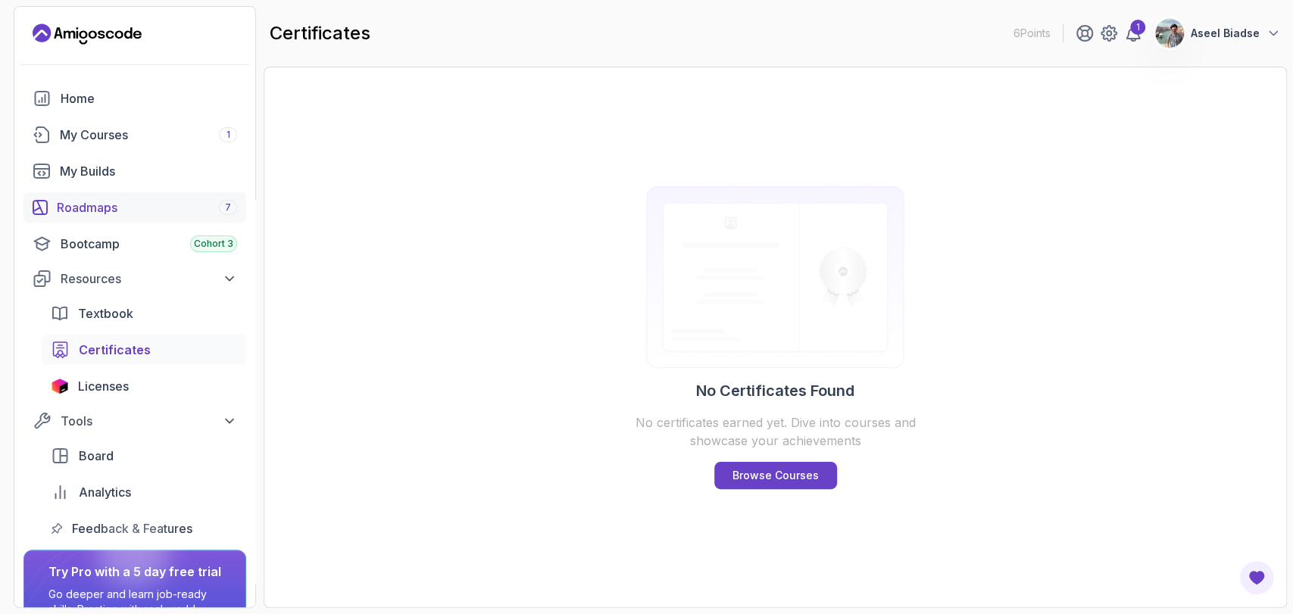
click at [109, 214] on div "Roadmaps 7" at bounding box center [147, 207] width 180 height 18
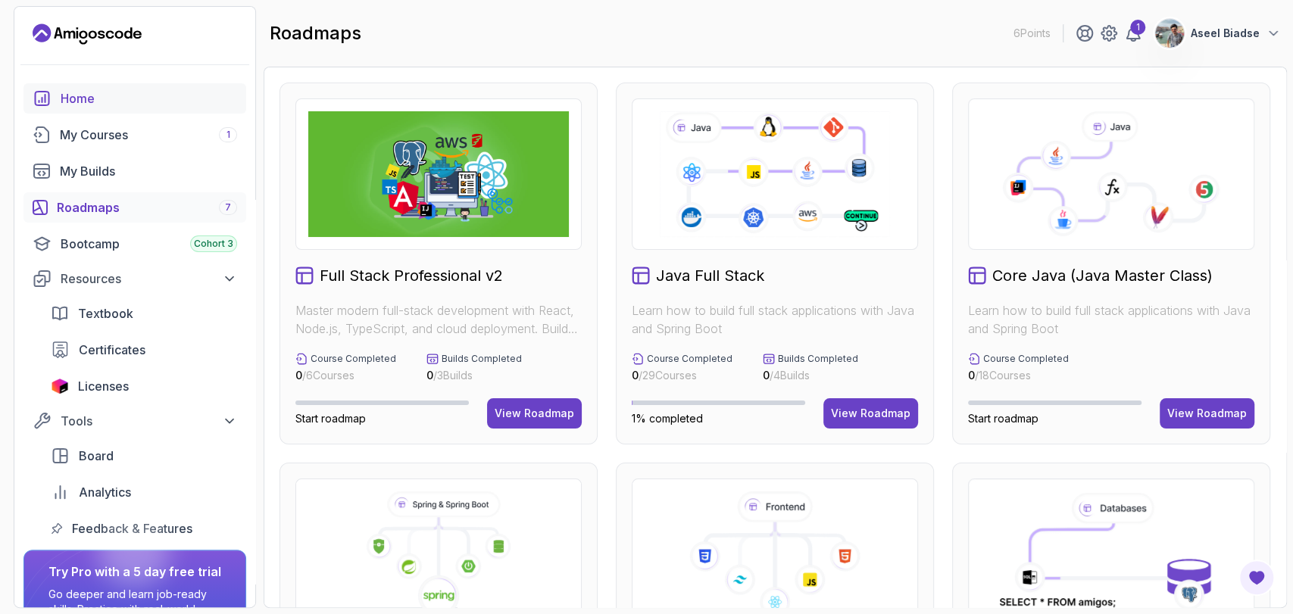
click at [89, 93] on div "Home" at bounding box center [149, 98] width 176 height 18
click at [164, 135] on div "My Courses 1" at bounding box center [148, 135] width 177 height 18
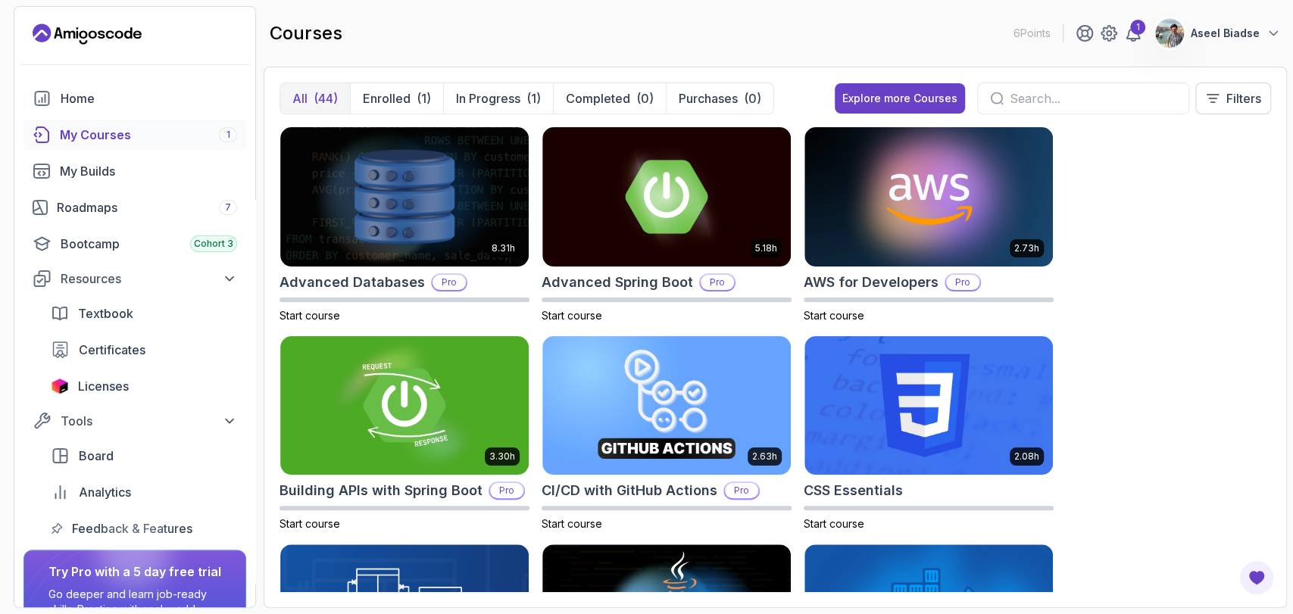
click at [145, 129] on div "My Courses 1" at bounding box center [148, 135] width 177 height 18
click at [109, 131] on div "My Courses 1" at bounding box center [148, 135] width 177 height 18
click at [405, 96] on p "Enrolled" at bounding box center [387, 98] width 48 height 18
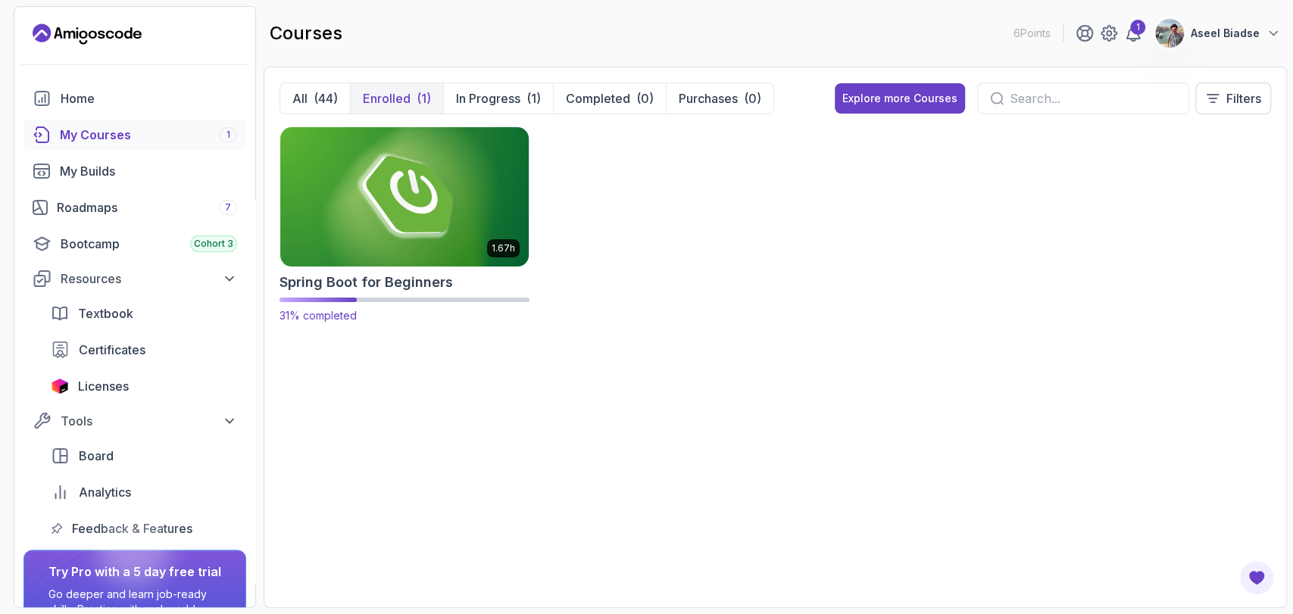
click at [397, 148] on img at bounding box center [404, 196] width 261 height 146
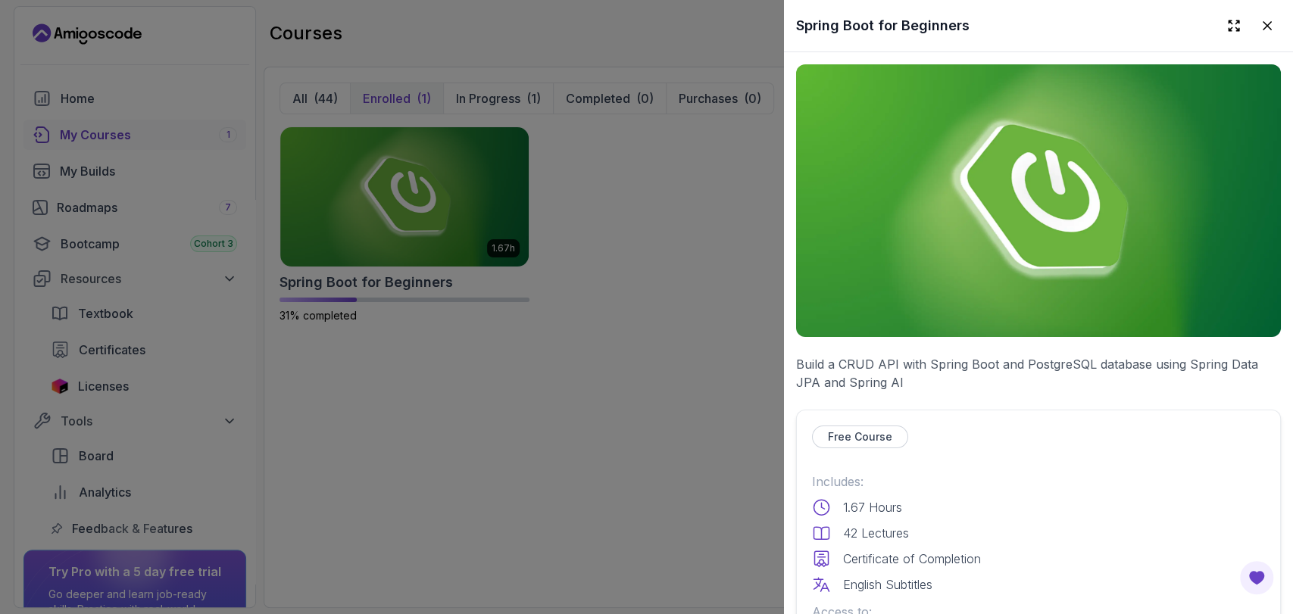
click at [1041, 269] on img at bounding box center [1038, 200] width 485 height 273
click at [856, 434] on p "Free Course" at bounding box center [860, 436] width 64 height 15
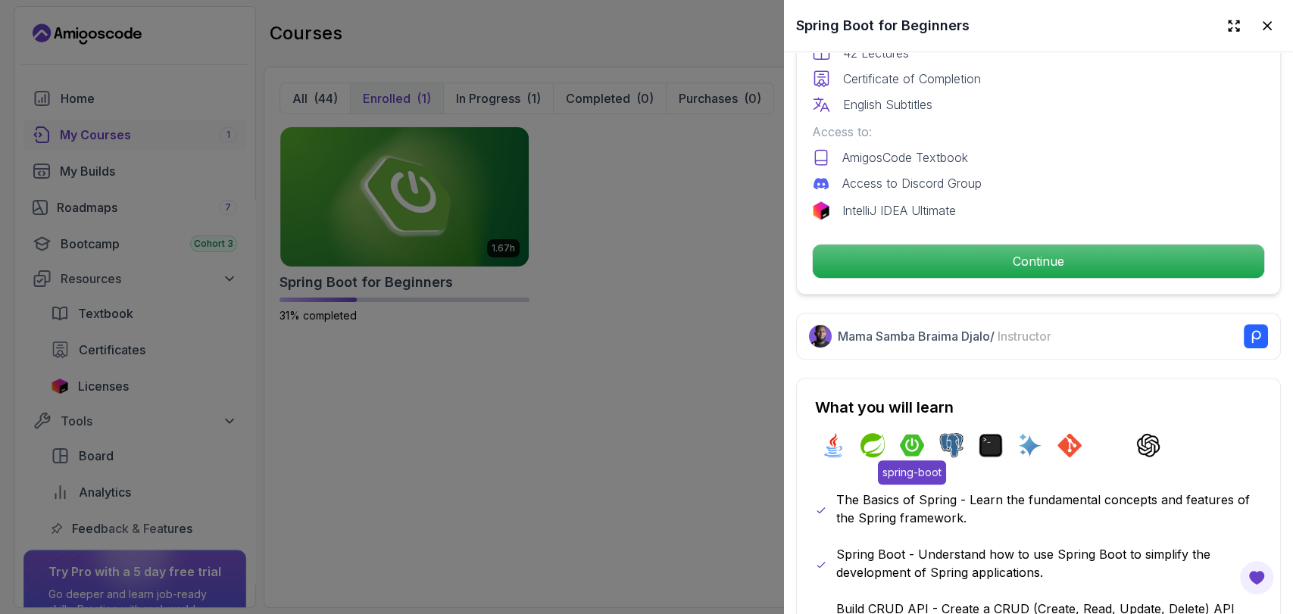
scroll to position [504, 0]
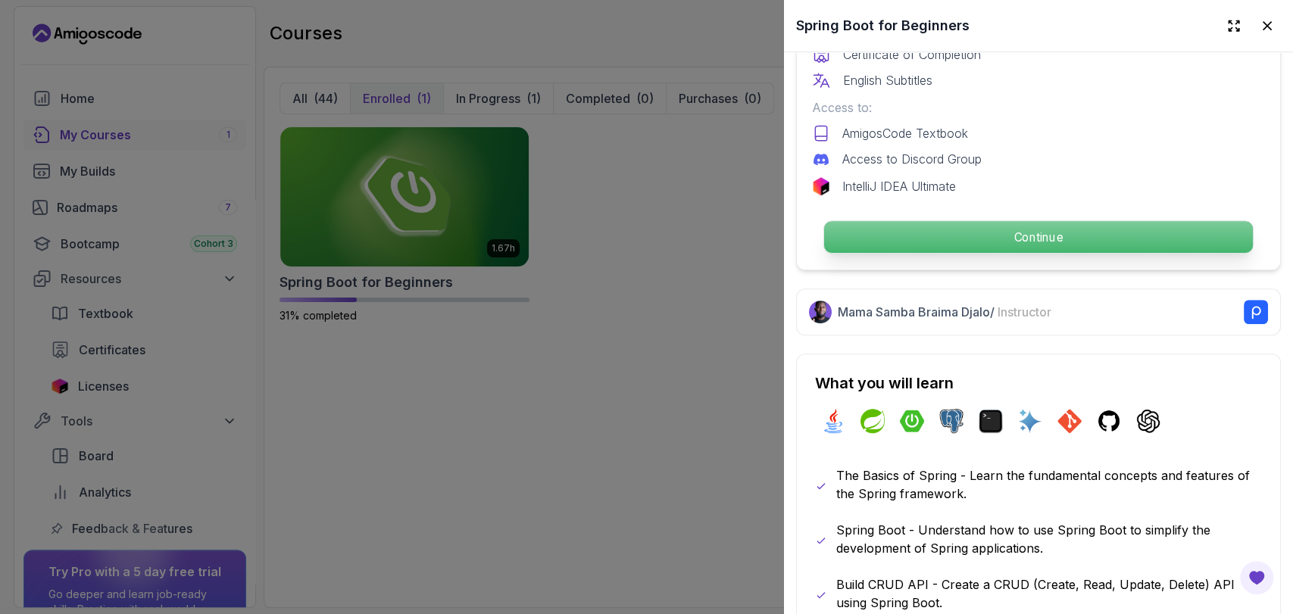
click at [975, 221] on p "Continue" at bounding box center [1038, 237] width 429 height 32
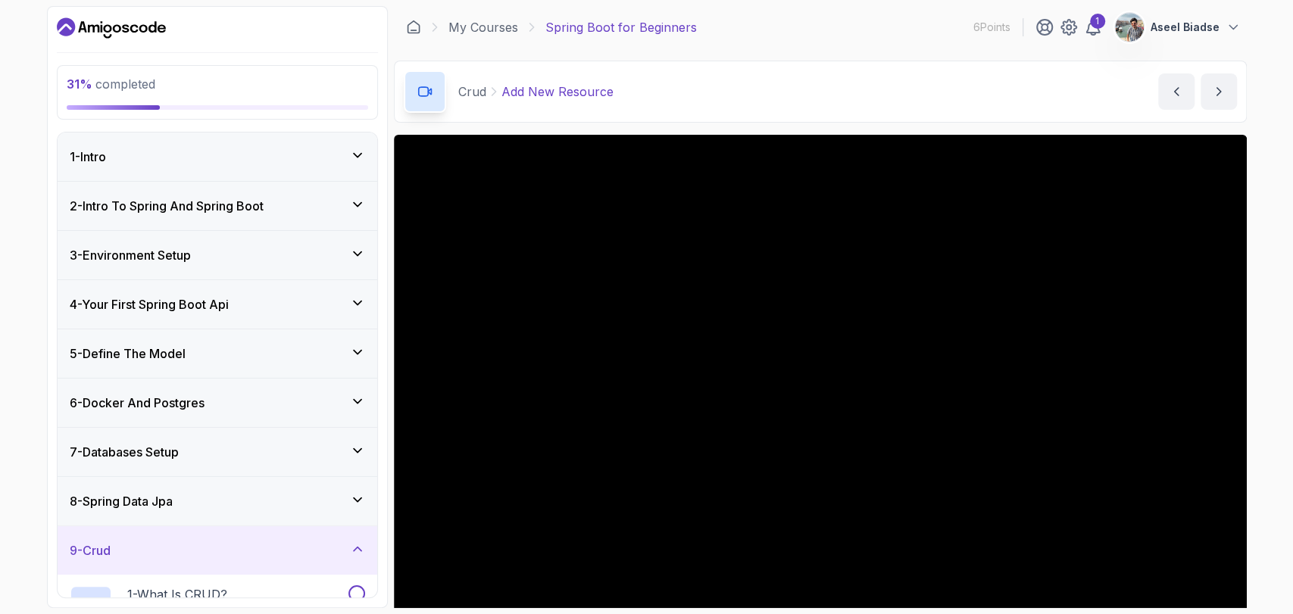
click at [327, 209] on div "2 - Intro To Spring And Spring Boot" at bounding box center [217, 206] width 295 height 18
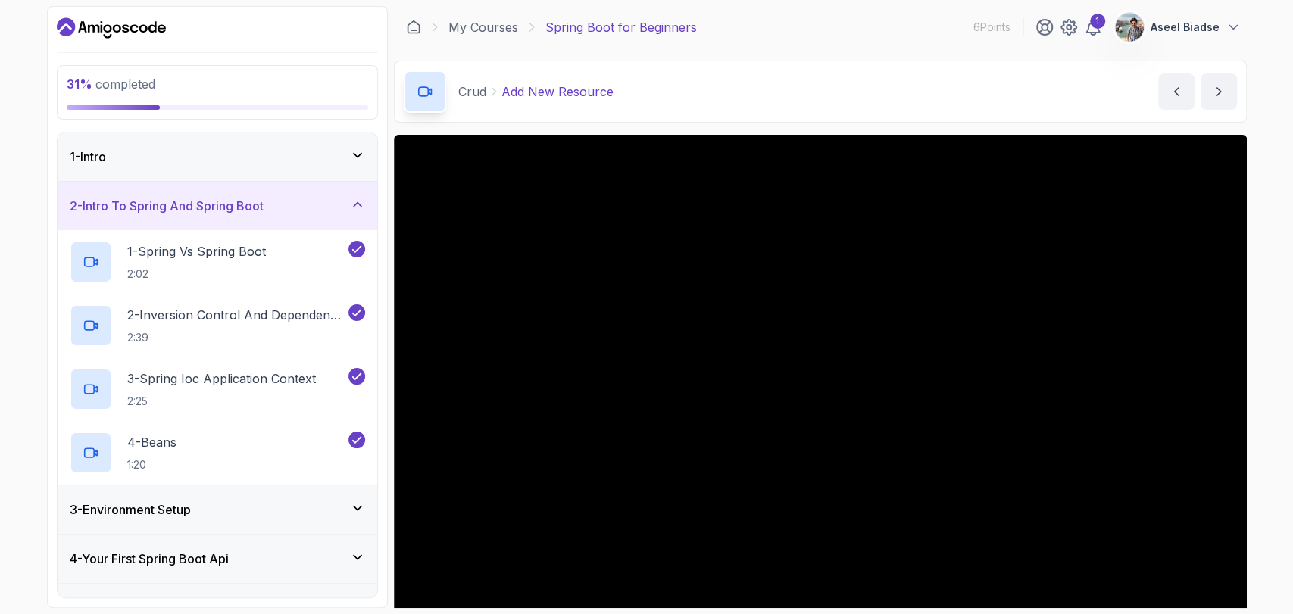
click at [365, 204] on div "2 - Intro To Spring And Spring Boot" at bounding box center [218, 206] width 320 height 48
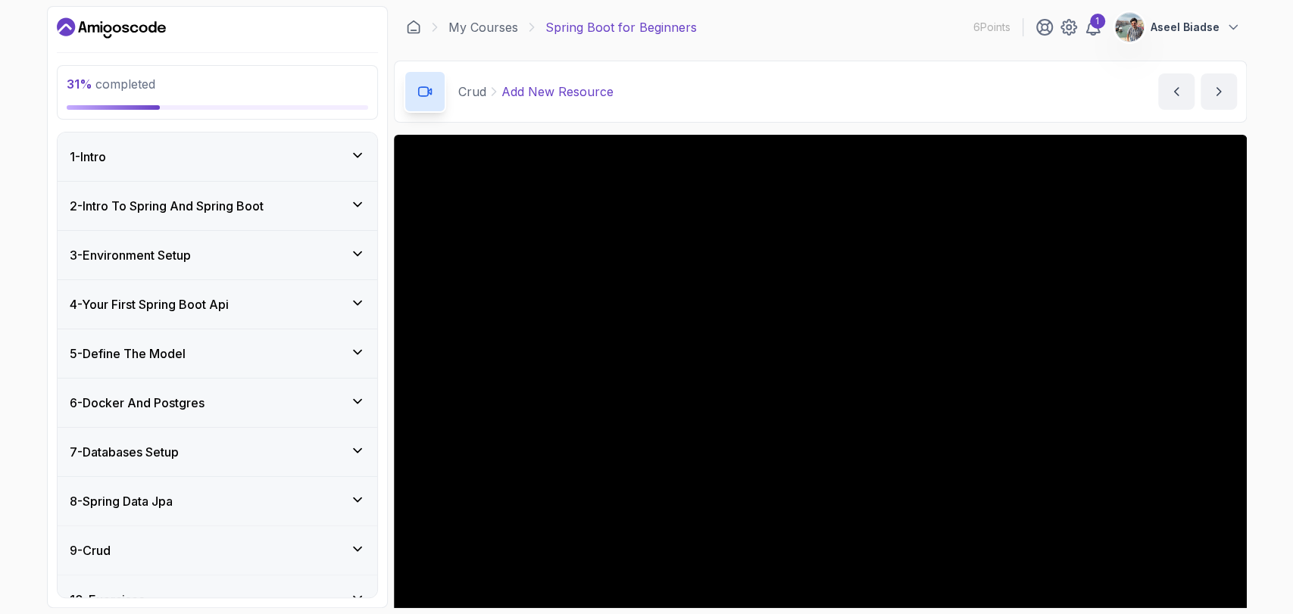
click at [353, 165] on div "1 - Intro" at bounding box center [217, 157] width 295 height 18
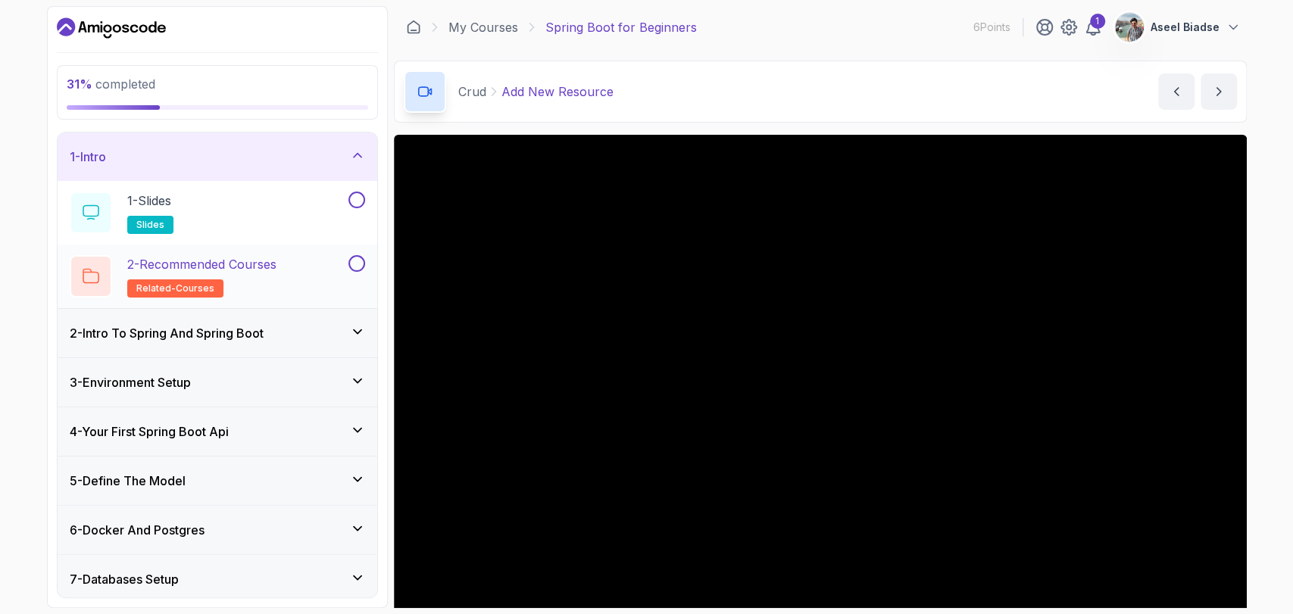
click at [320, 262] on div "2 - Recommended Courses related-courses" at bounding box center [208, 276] width 276 height 42
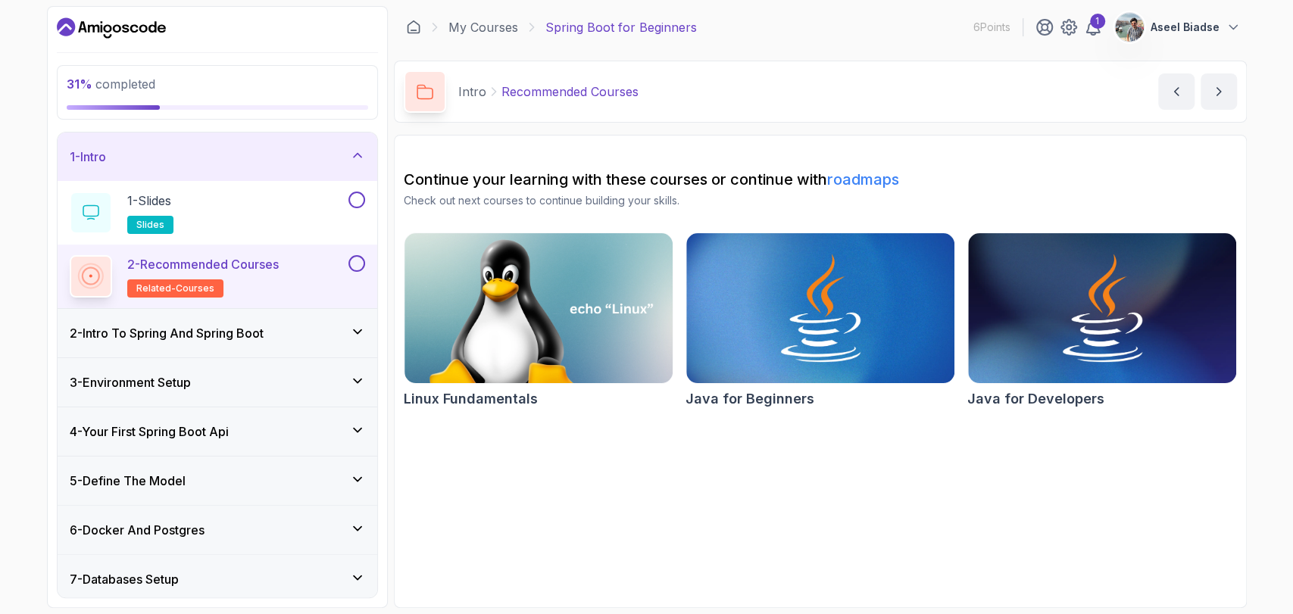
click at [373, 164] on div "1 - Intro" at bounding box center [218, 157] width 320 height 48
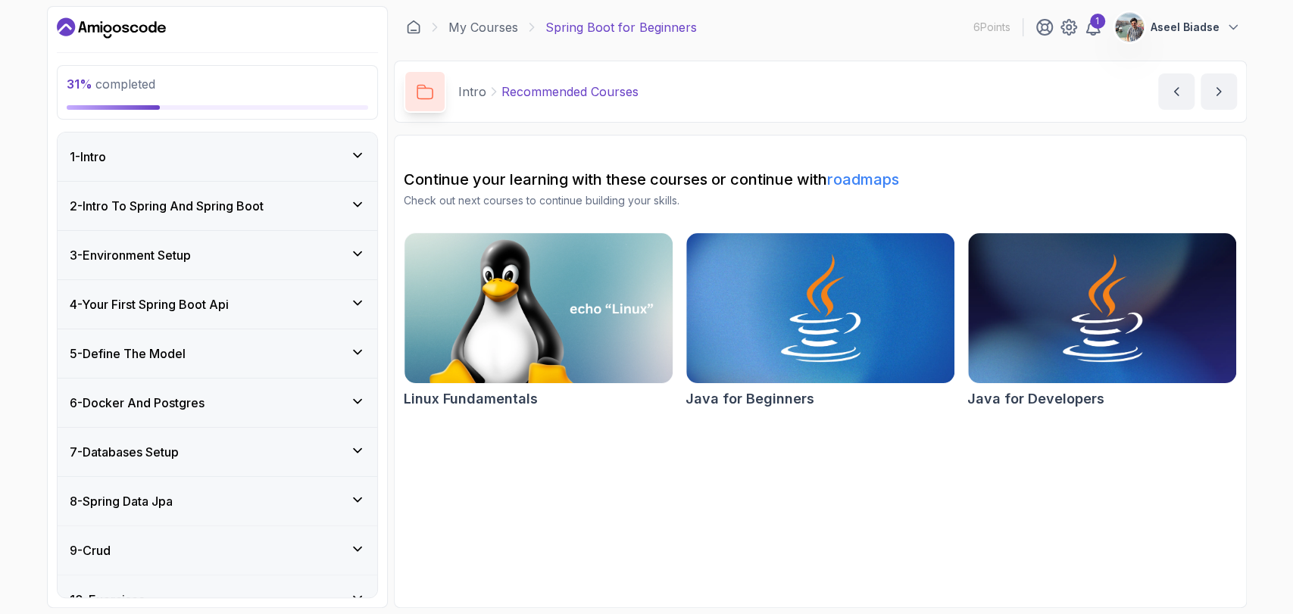
click at [348, 217] on div "2 - Intro To Spring And Spring Boot" at bounding box center [218, 206] width 320 height 48
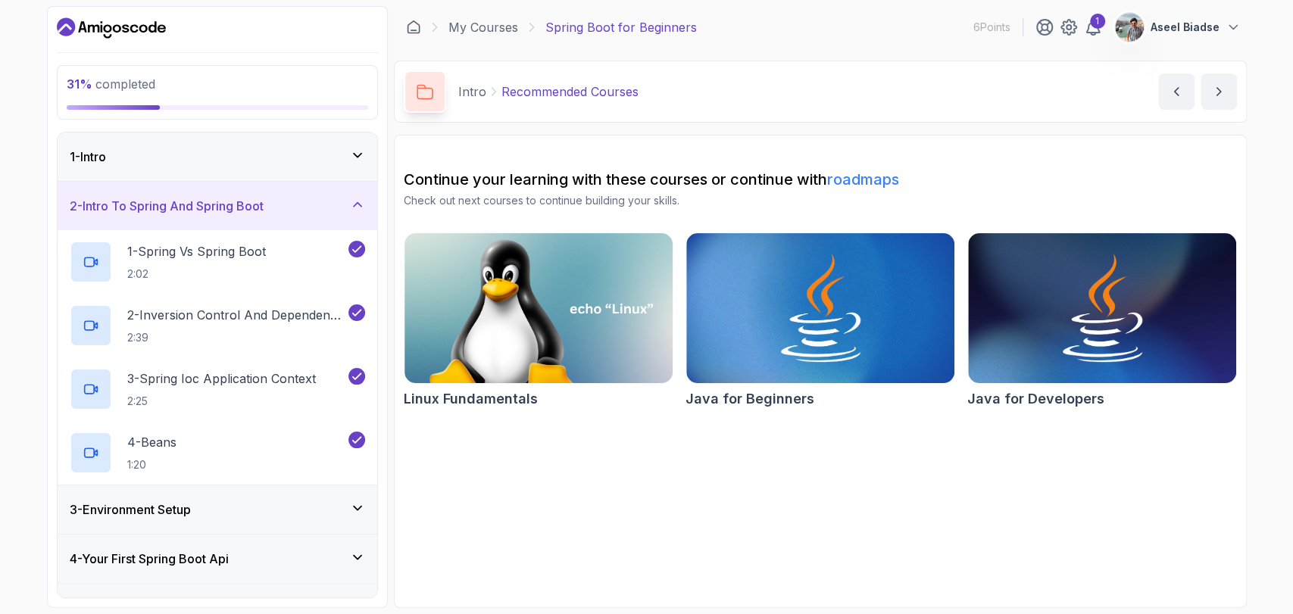
click at [348, 217] on div "2 - Intro To Spring And Spring Boot" at bounding box center [218, 206] width 320 height 48
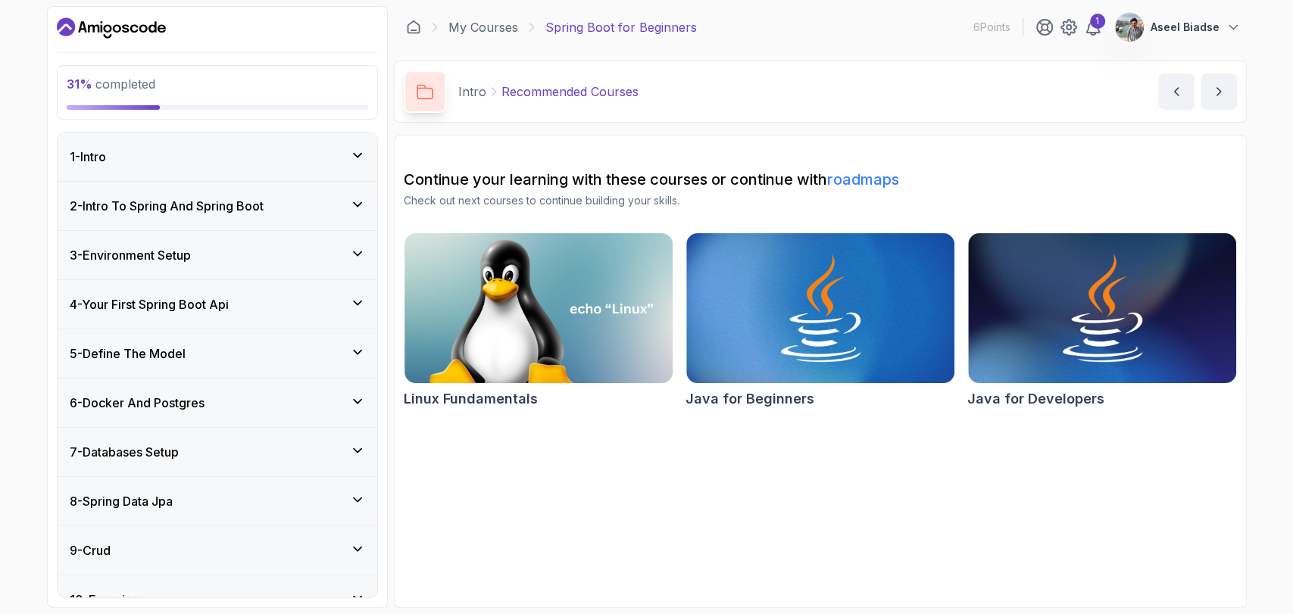
click at [348, 208] on div "2 - Intro To Spring And Spring Boot" at bounding box center [217, 206] width 295 height 18
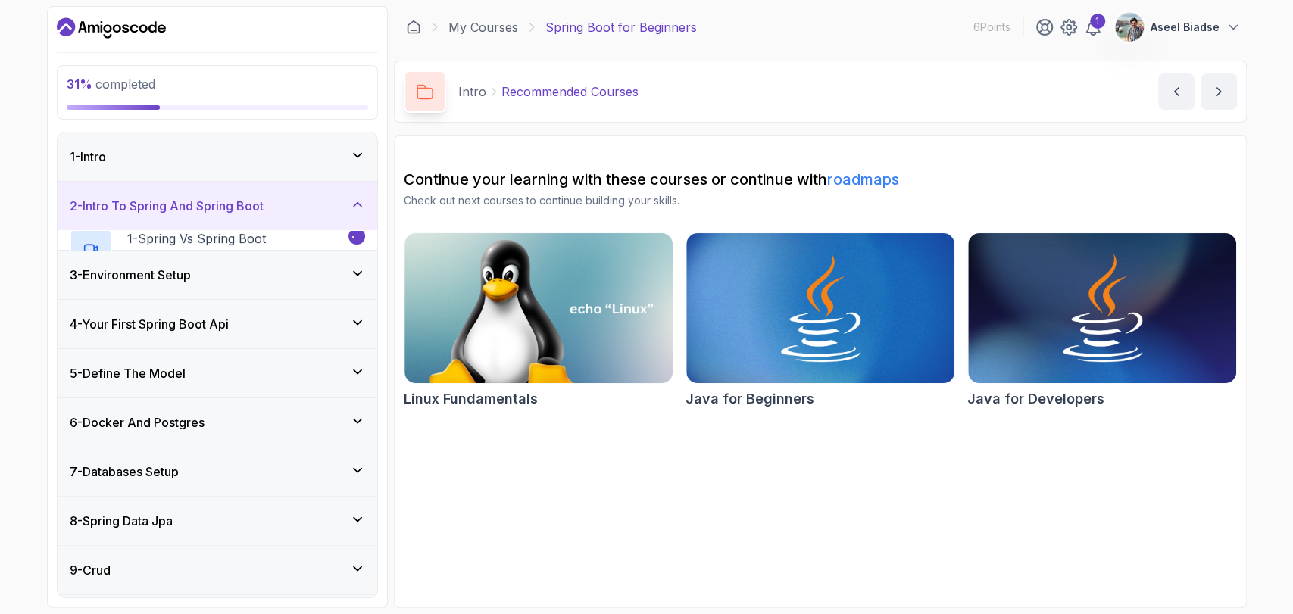
click at [348, 208] on div "2 - Intro To Spring And Spring Boot" at bounding box center [217, 206] width 295 height 18
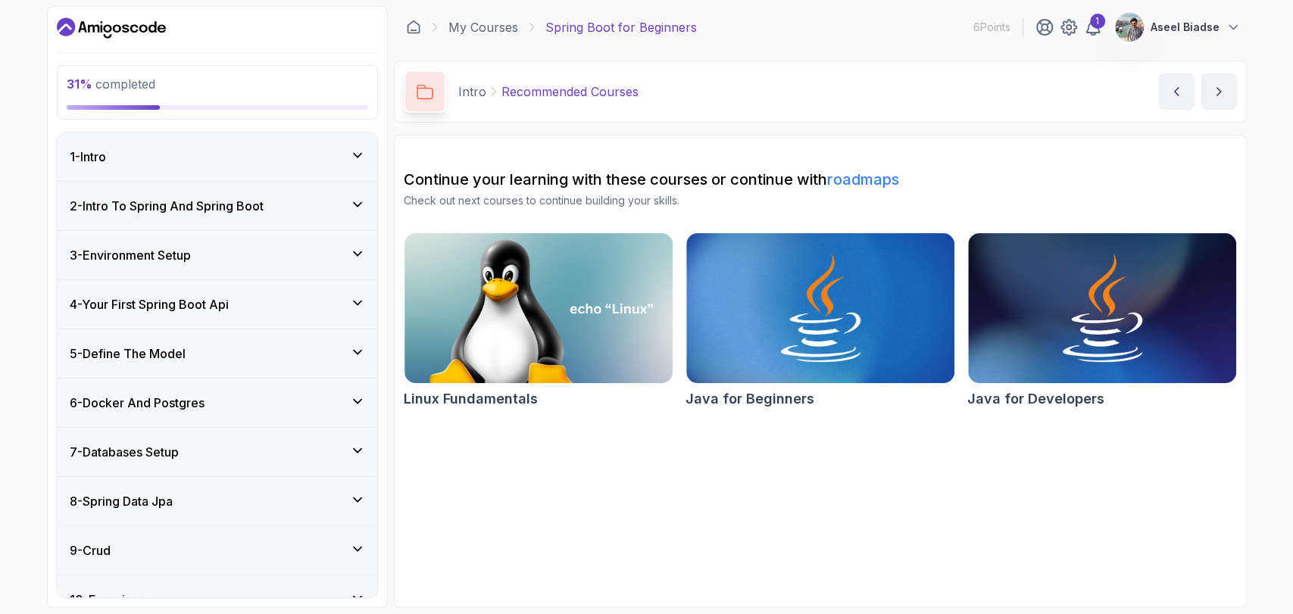
click at [323, 260] on div "3 - Environment Setup" at bounding box center [217, 255] width 295 height 18
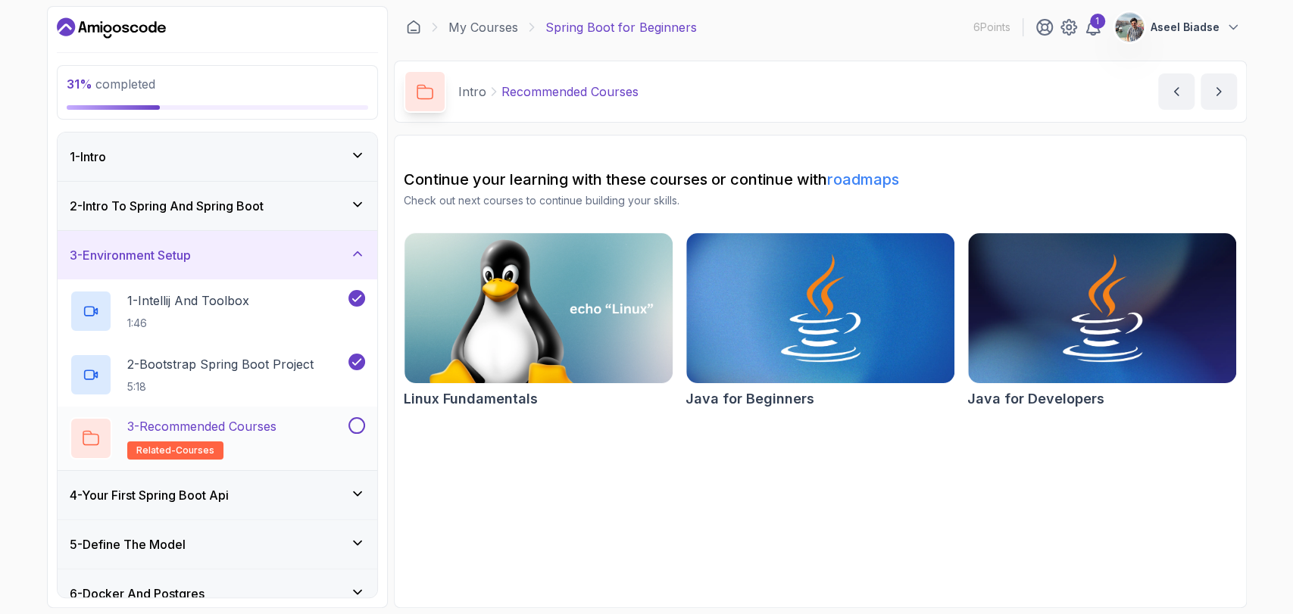
click at [350, 431] on div at bounding box center [355, 425] width 20 height 17
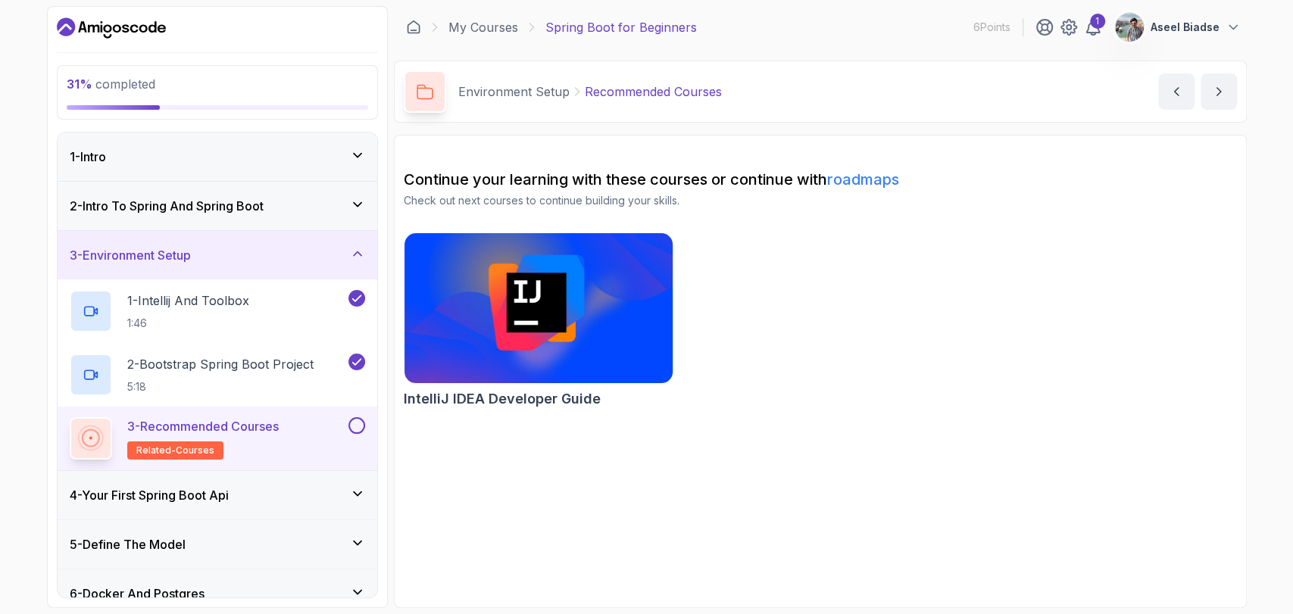
click at [545, 363] on img at bounding box center [539, 308] width 282 height 158
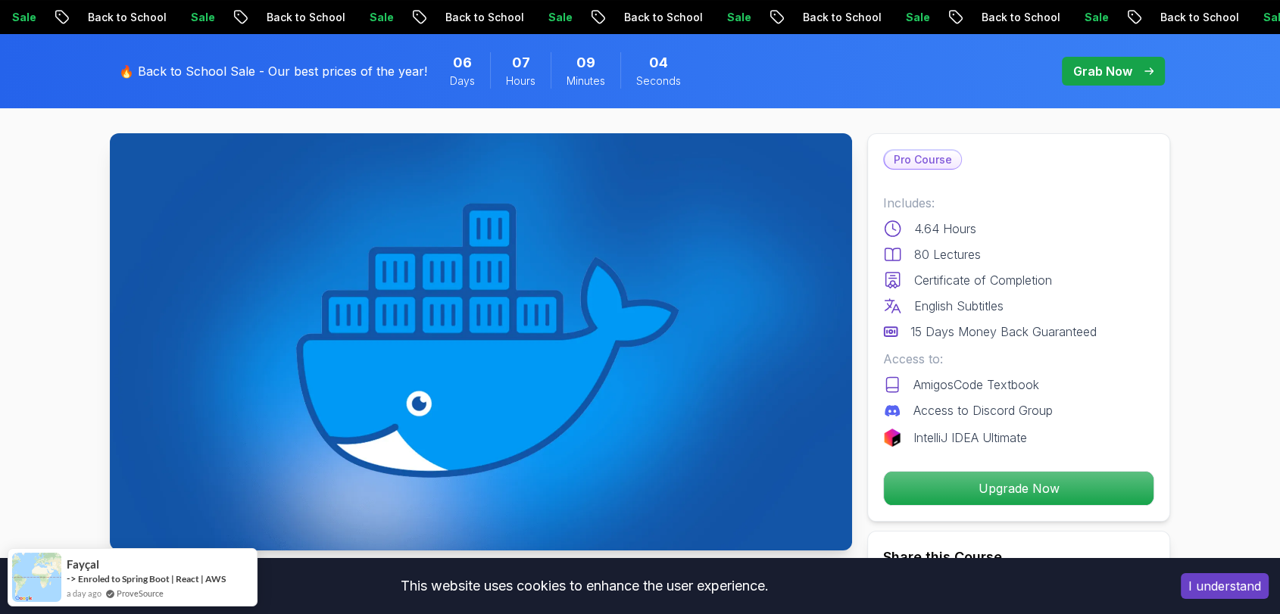
scroll to position [67, 0]
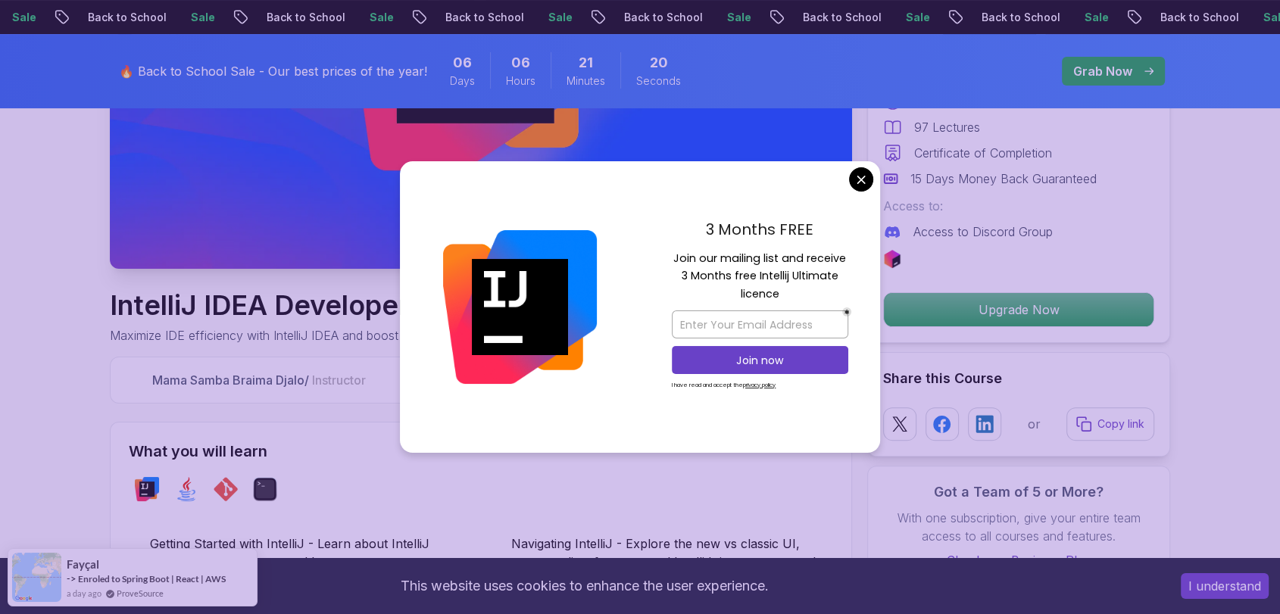
scroll to position [336, 0]
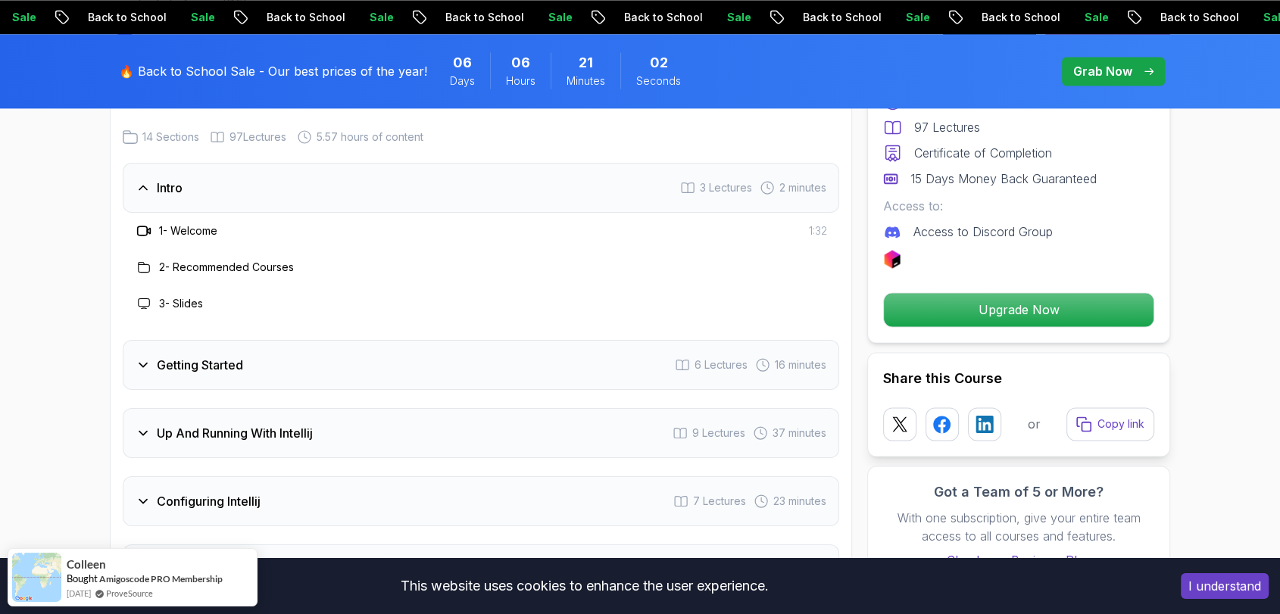
scroll to position [2103, 0]
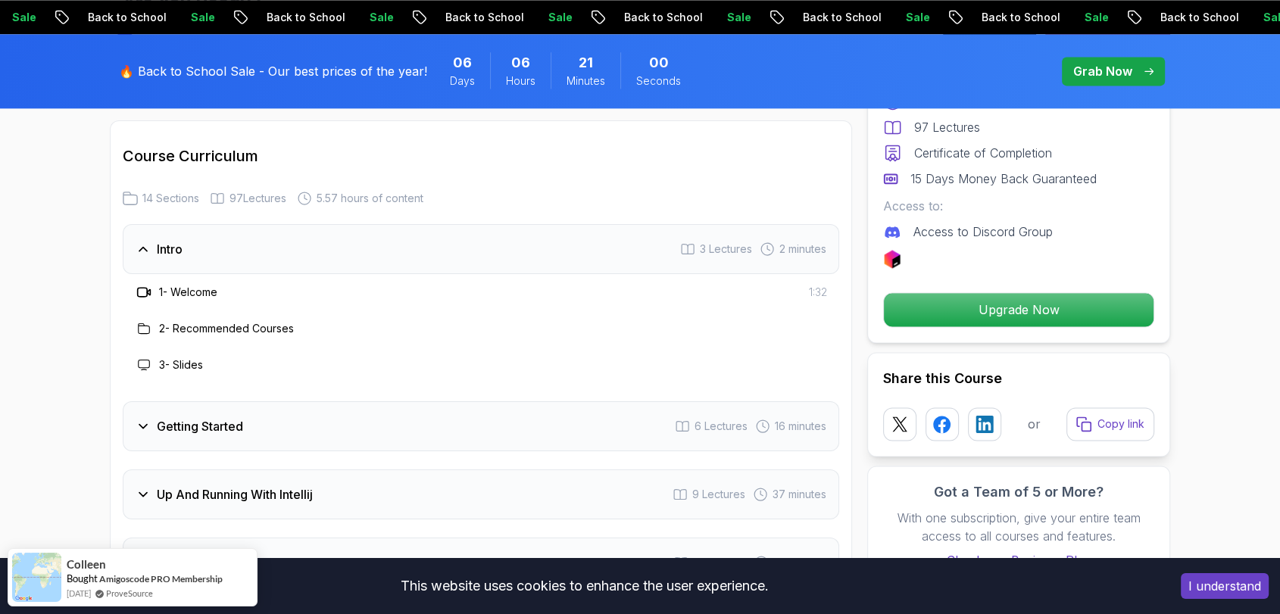
click at [189, 285] on h3 "1 - Welcome" at bounding box center [188, 292] width 58 height 15
click at [204, 285] on h3 "1 - Welcome" at bounding box center [188, 292] width 58 height 15
click at [140, 242] on icon at bounding box center [143, 249] width 15 height 15
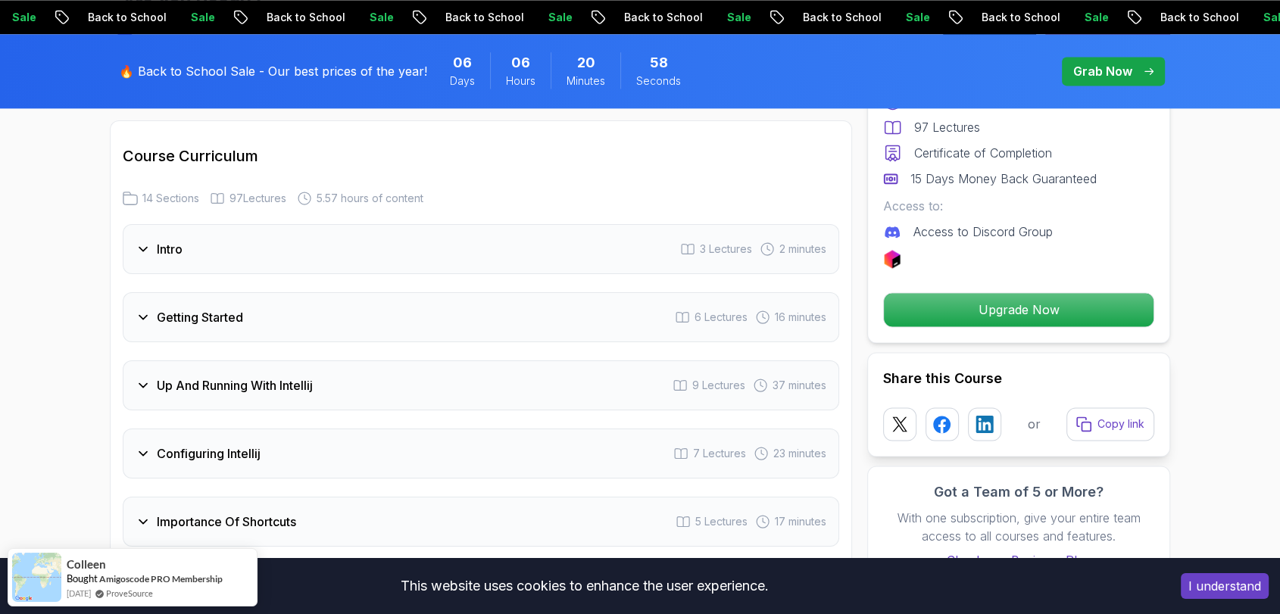
click at [140, 242] on icon at bounding box center [143, 249] width 15 height 15
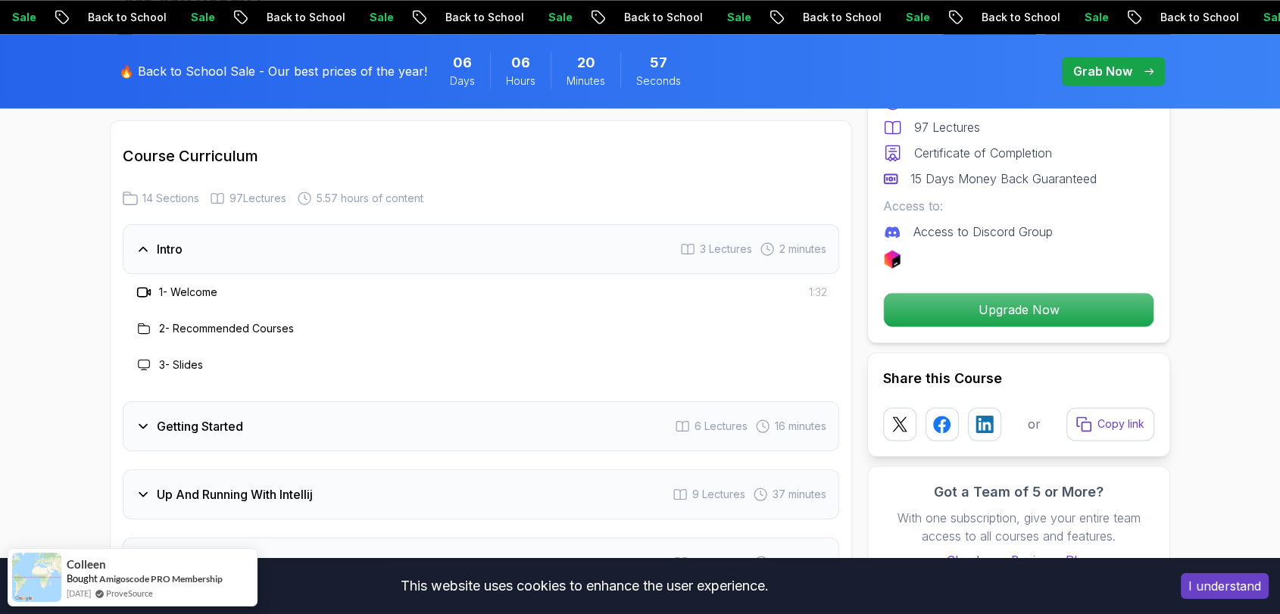
click at [192, 283] on div "1 - Welcome" at bounding box center [176, 292] width 83 height 18
click at [201, 311] on div "2 - Recommended Courses" at bounding box center [481, 329] width 716 height 36
click at [204, 321] on h3 "2 - Recommended Courses" at bounding box center [226, 328] width 135 height 15
click at [194, 357] on h3 "3 - Slides" at bounding box center [181, 364] width 44 height 15
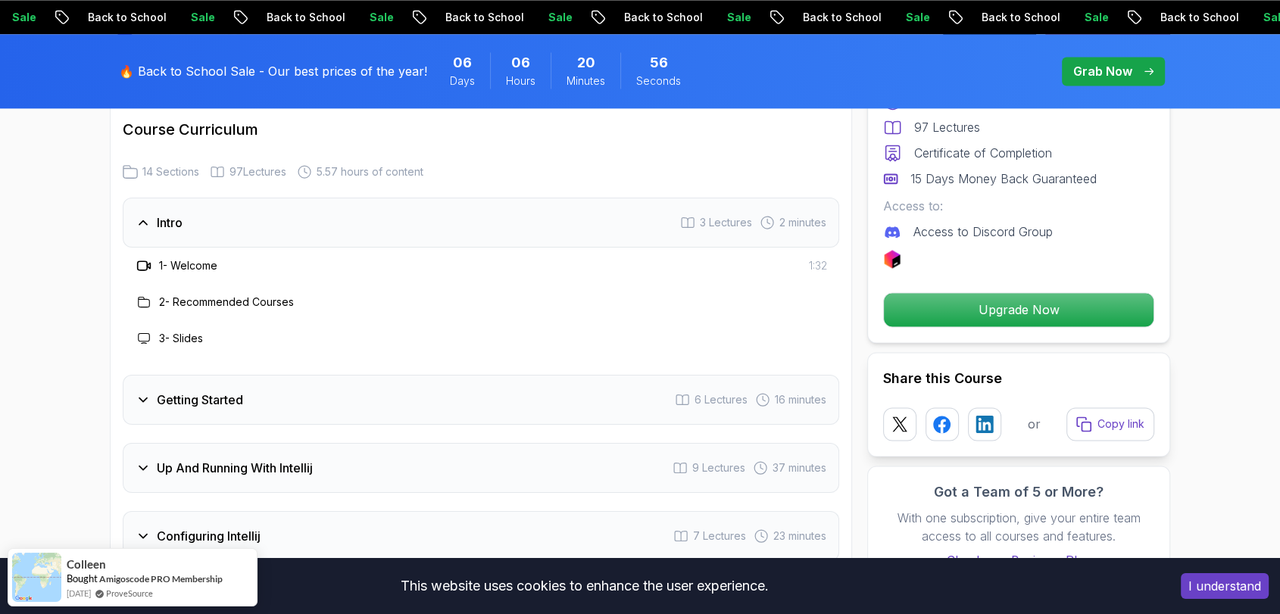
scroll to position [2187, 0]
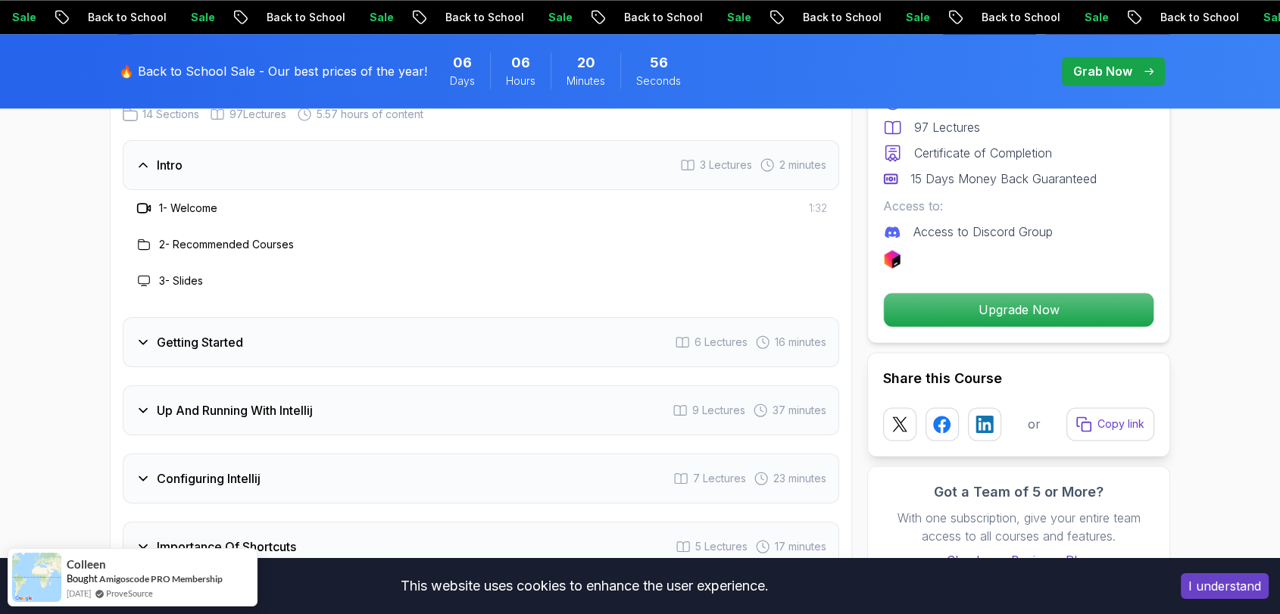
click at [143, 335] on icon at bounding box center [143, 342] width 15 height 15
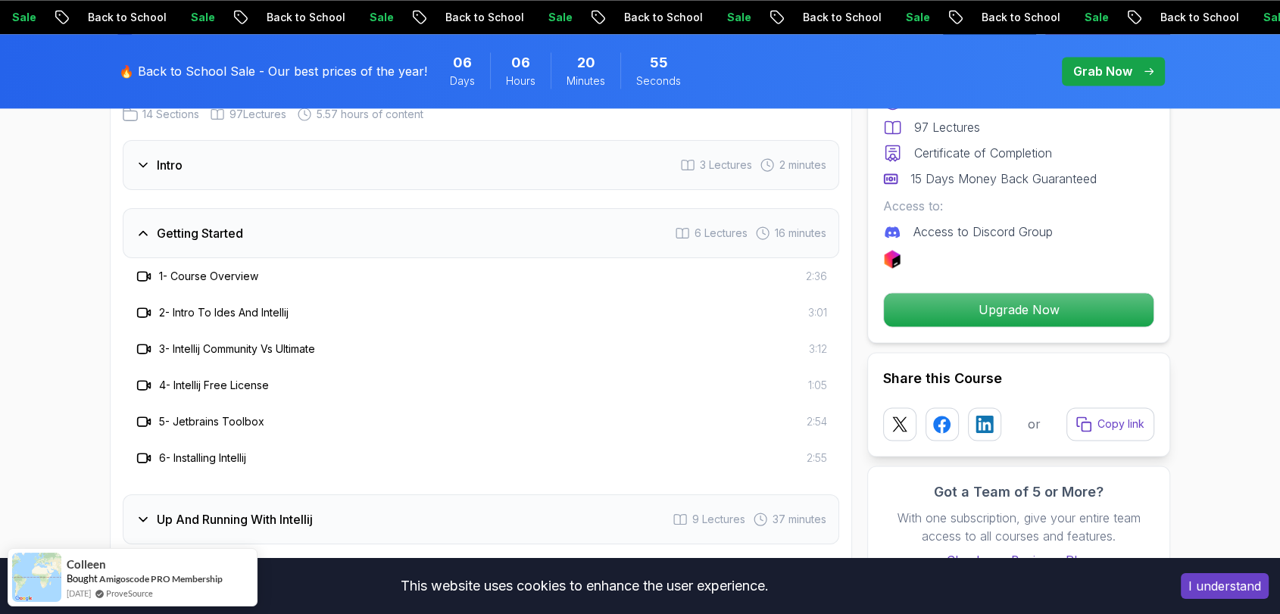
click at [164, 342] on h3 "3 - Intellij Community Vs Ultimate" at bounding box center [237, 349] width 156 height 15
click at [165, 342] on h3 "3 - Intellij Community Vs Ultimate" at bounding box center [237, 349] width 156 height 15
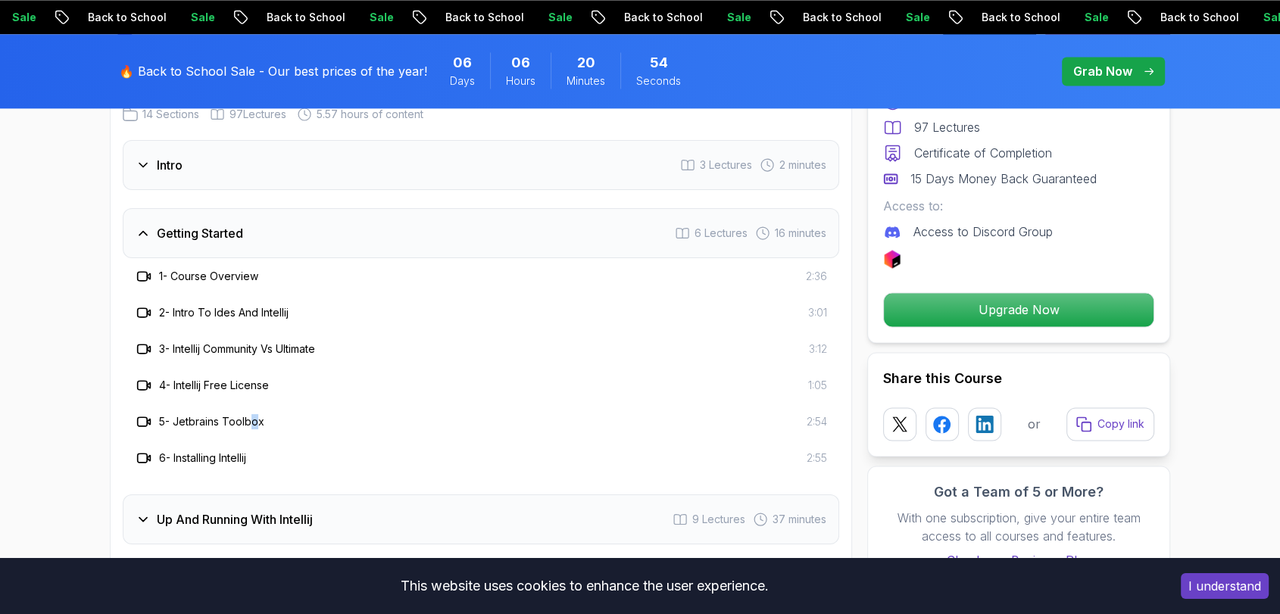
click at [259, 404] on div "5 - Jetbrains Toolbox 2:54" at bounding box center [481, 422] width 716 height 36
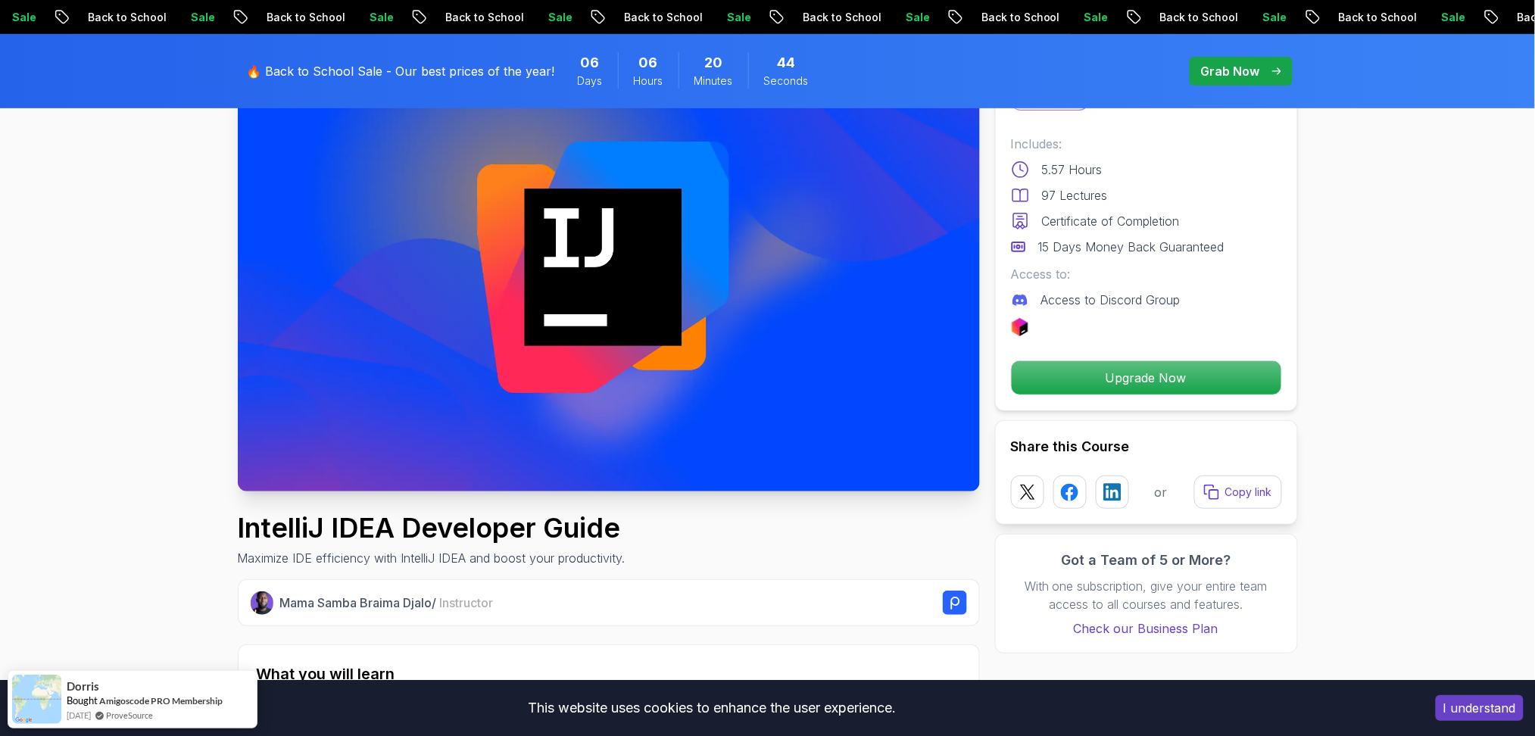
scroll to position [137, 0]
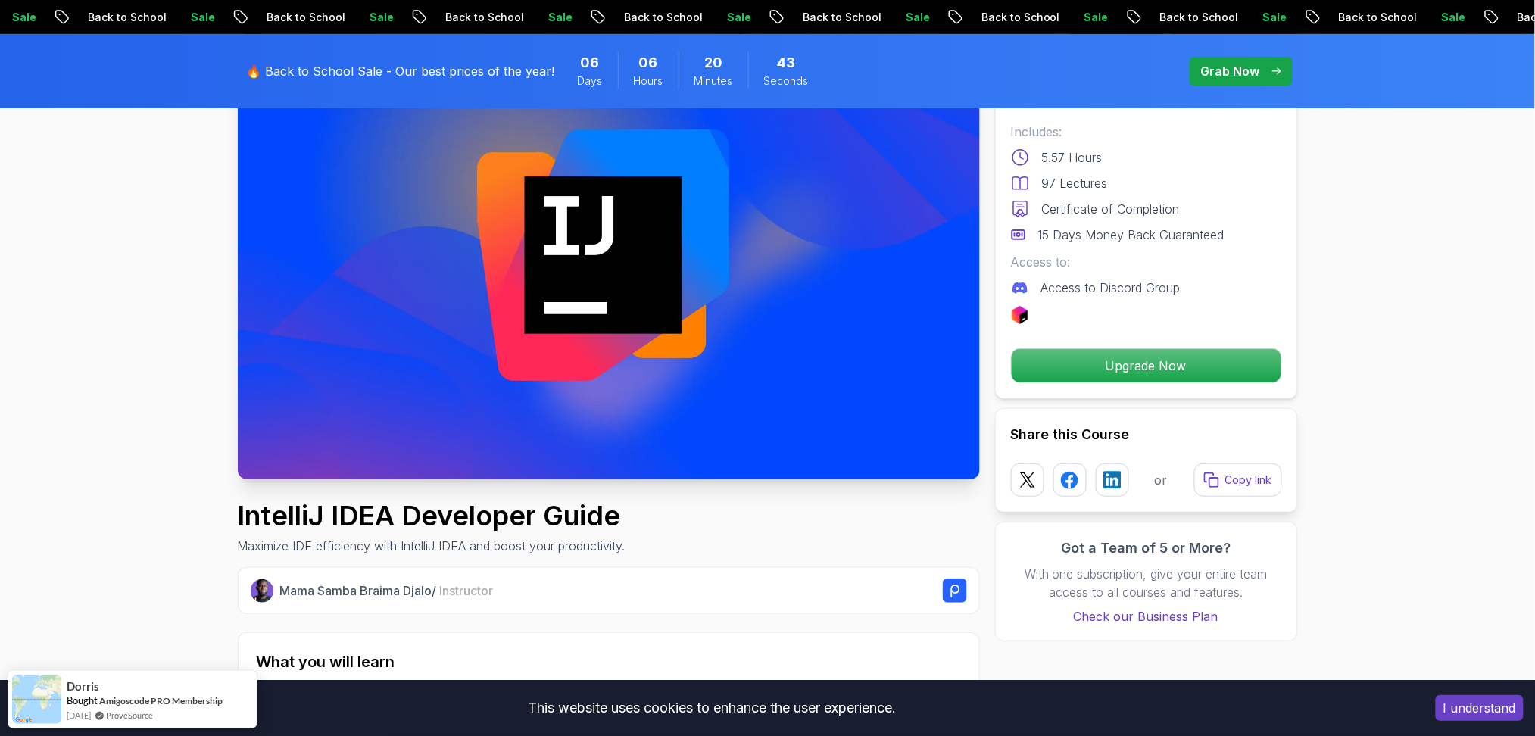
click at [364, 525] on h1 "IntelliJ IDEA Developer Guide" at bounding box center [432, 516] width 388 height 30
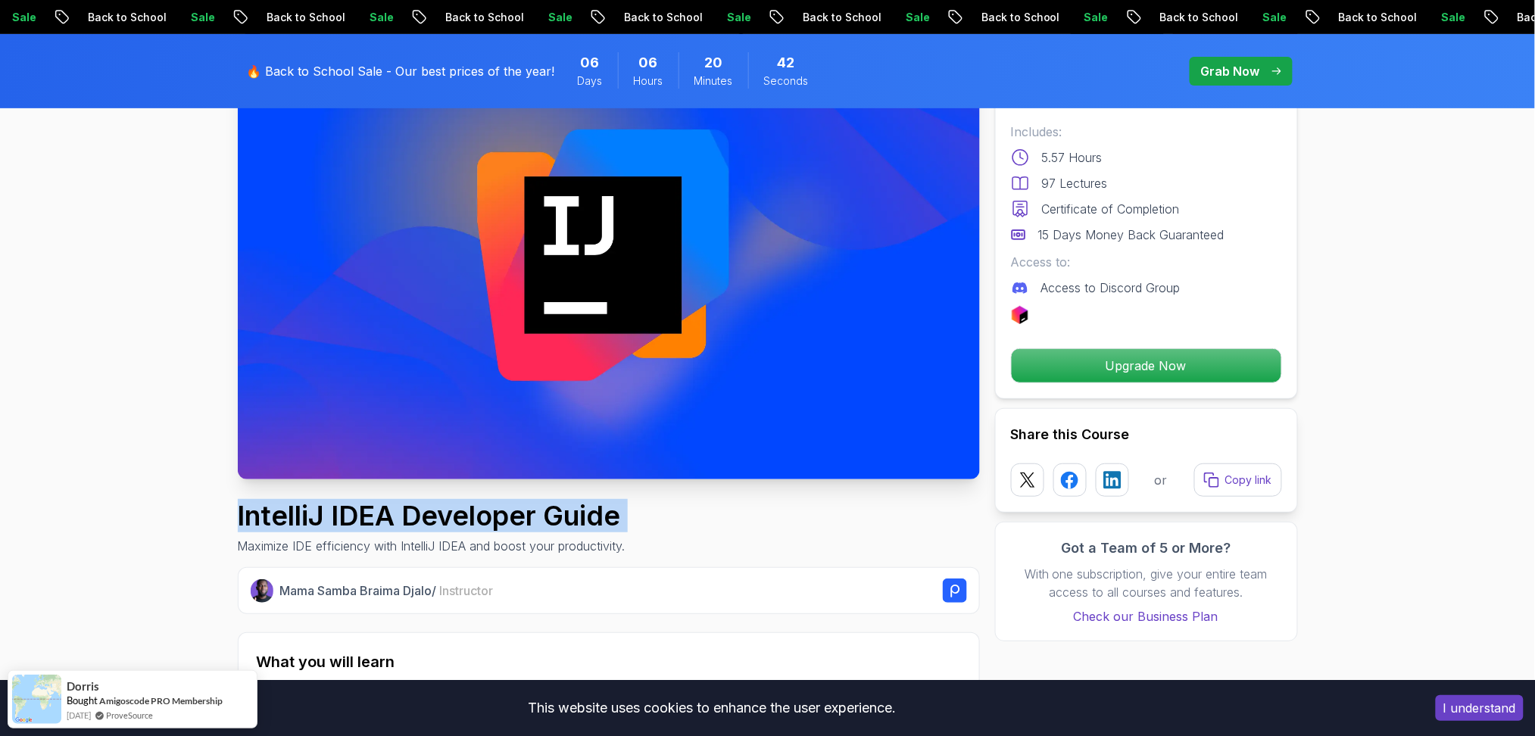
click at [364, 525] on h1 "IntelliJ IDEA Developer Guide" at bounding box center [432, 516] width 388 height 30
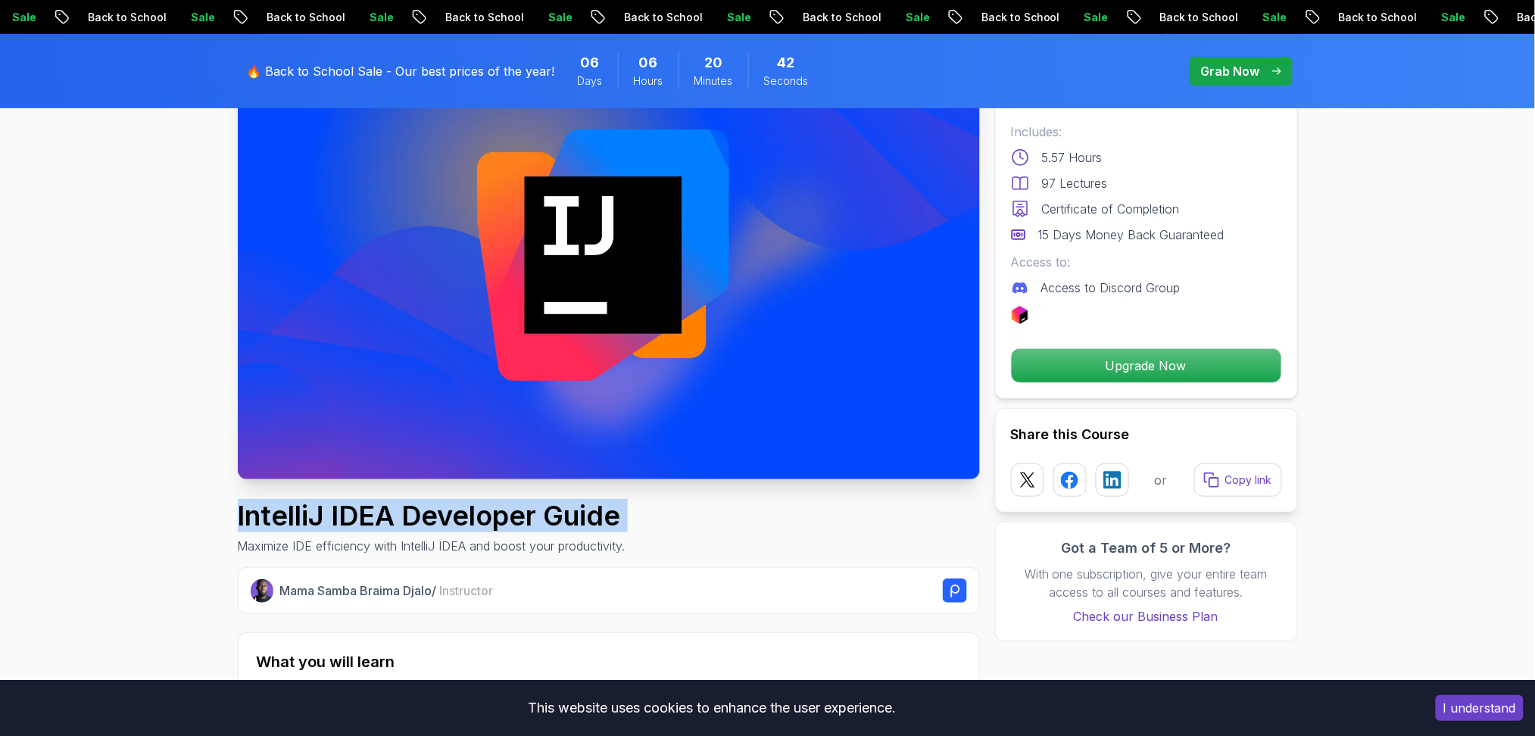
copy h1 "IntelliJ IDEA Developer Guide"
